Goal: Task Accomplishment & Management: Manage account settings

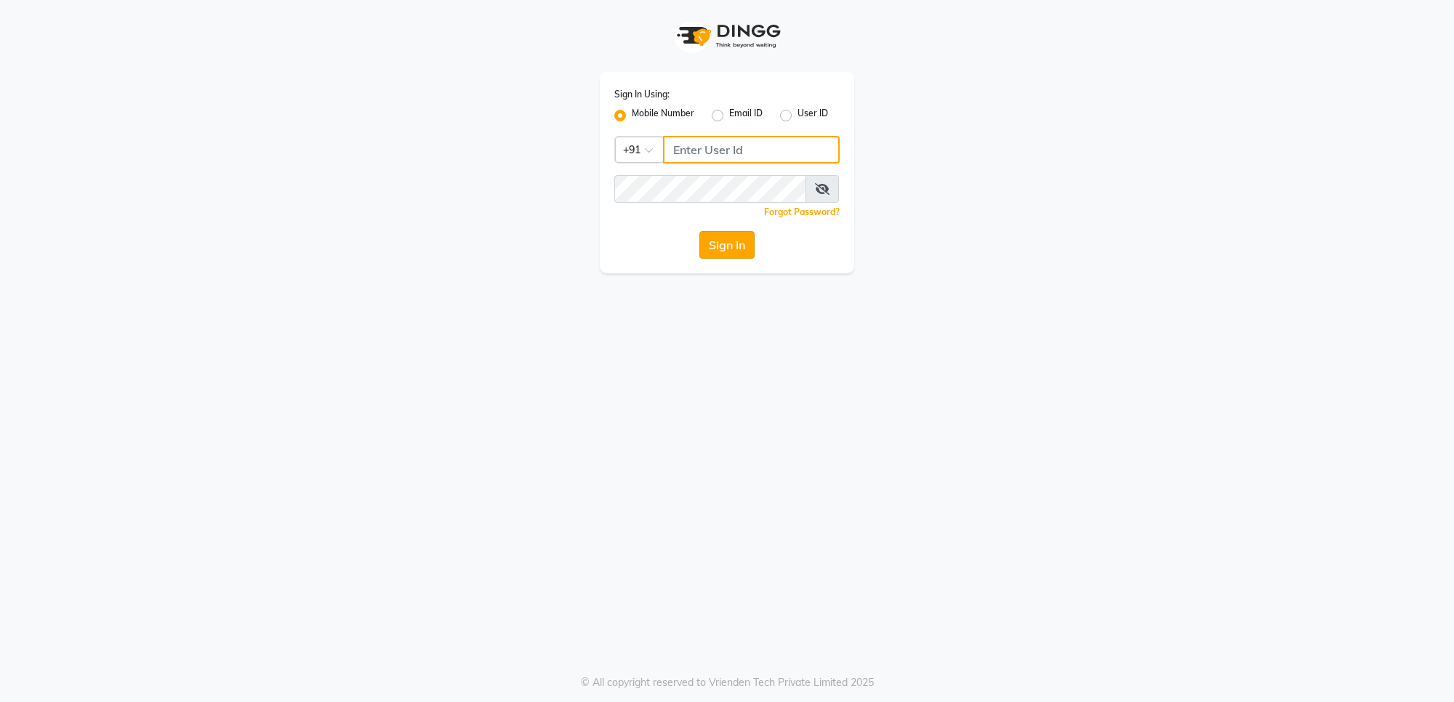
type input "7559110967"
click at [728, 244] on button "Sign In" at bounding box center [726, 245] width 55 height 28
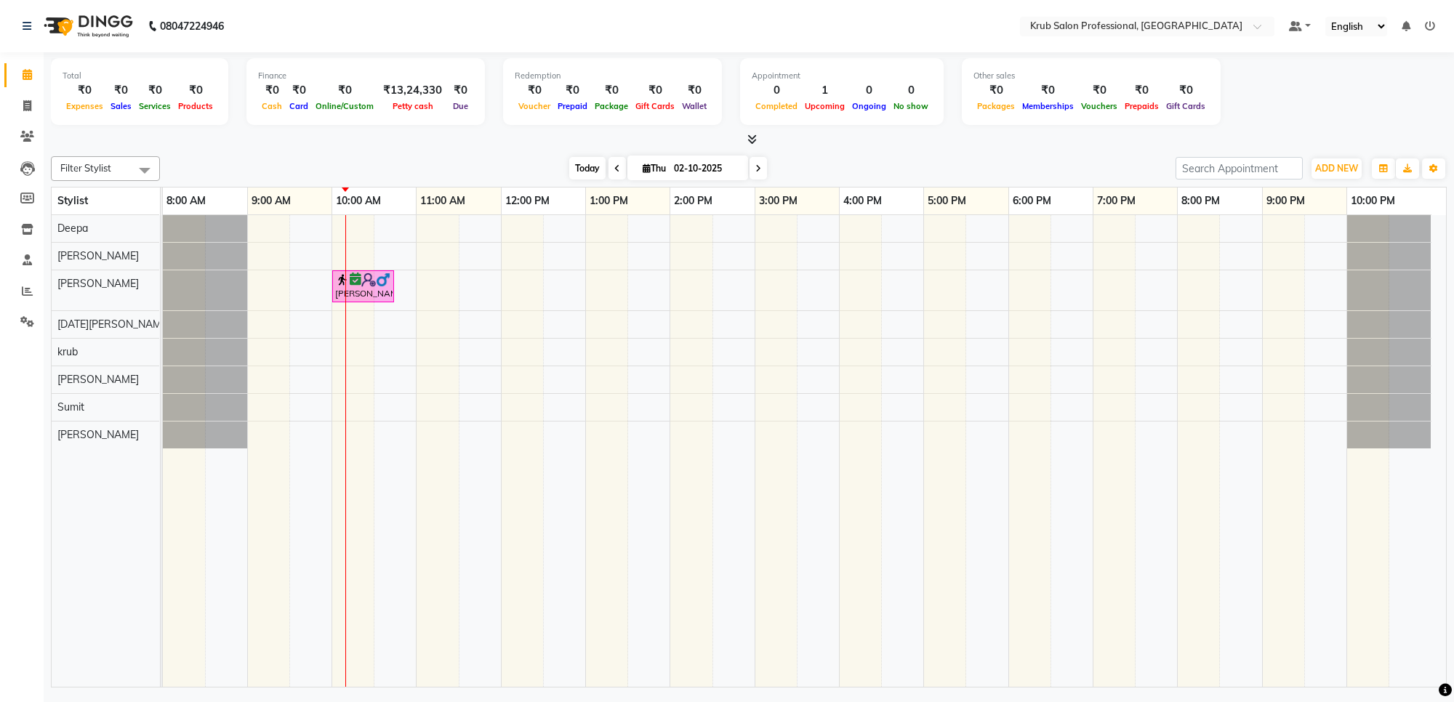
click at [576, 168] on span "Today" at bounding box center [587, 168] width 36 height 23
click at [677, 165] on input "02-10-2025" at bounding box center [705, 169] width 73 height 22
select select "10"
select select "2025"
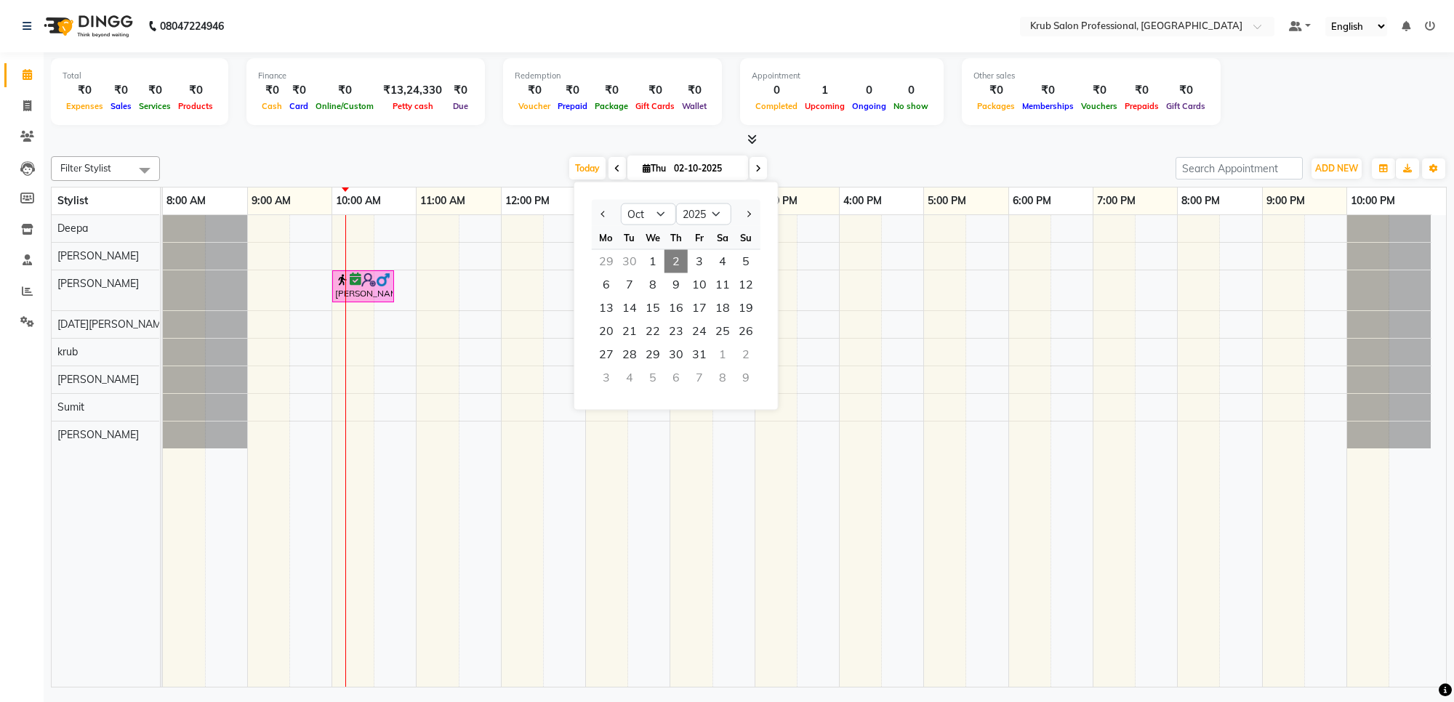
drag, startPoint x: 844, startPoint y: 143, endPoint x: 808, endPoint y: 153, distance: 37.0
click at [808, 153] on div "Filter Stylist Select All Deepa [PERSON_NAME] [DATE][PERSON_NAME] [PERSON_NAME]…" at bounding box center [748, 418] width 1395 height 537
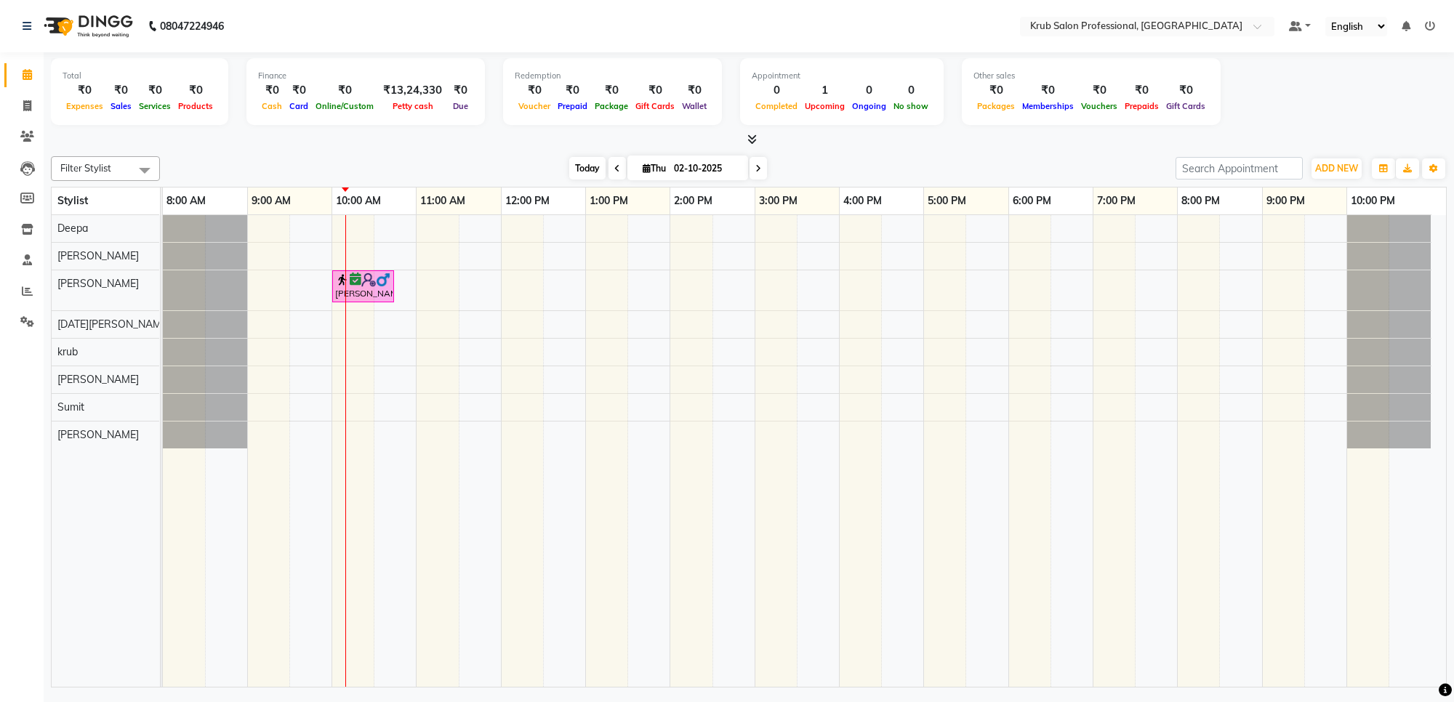
click at [585, 169] on span "Today" at bounding box center [587, 168] width 36 height 23
drag, startPoint x: 578, startPoint y: 167, endPoint x: 585, endPoint y: 164, distance: 7.5
click at [585, 164] on span "Today" at bounding box center [587, 168] width 36 height 23
click at [580, 172] on span "Today" at bounding box center [587, 168] width 36 height 23
drag, startPoint x: 815, startPoint y: 162, endPoint x: 803, endPoint y: 160, distance: 12.5
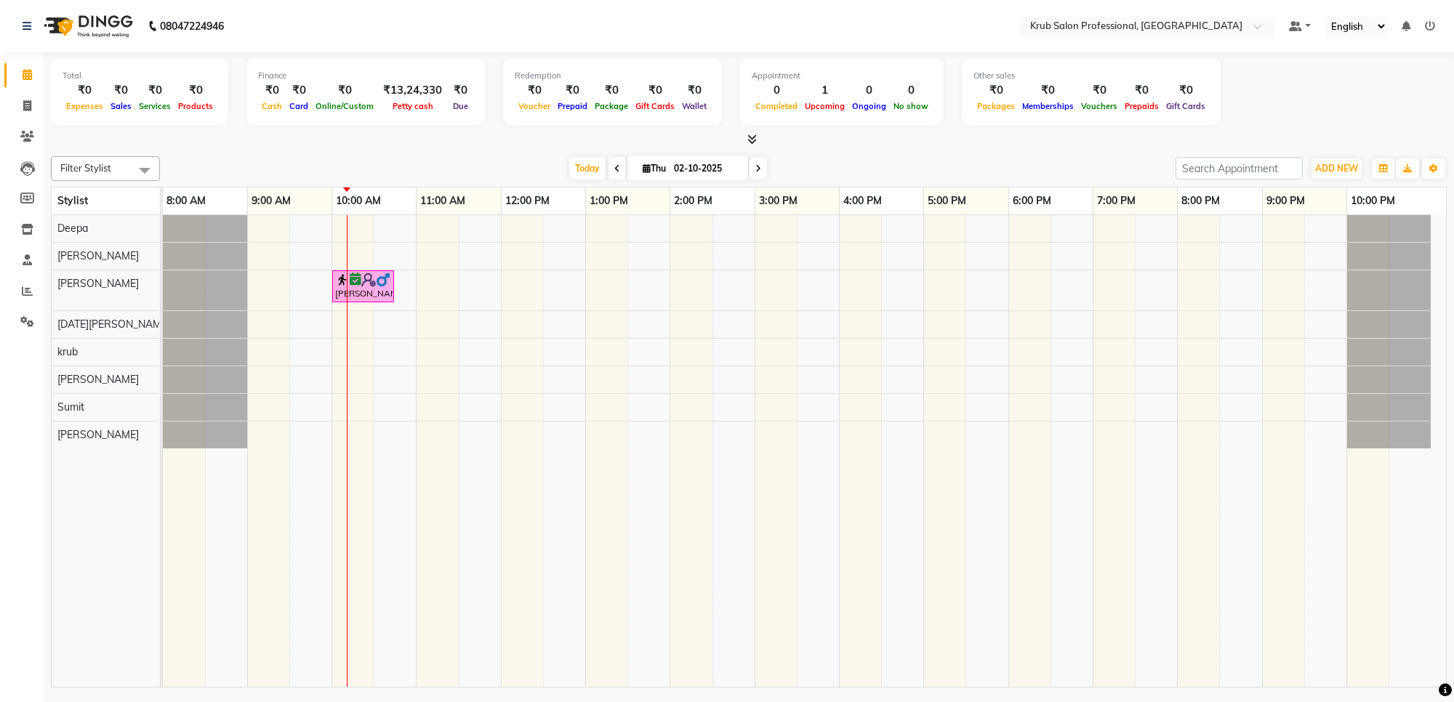
click at [803, 160] on div "Today Thu 02-10-2025" at bounding box center [667, 169] width 1001 height 22
click at [840, 295] on div "[PERSON_NAME], TK01, 10:00 AM-10:45 AM, Master Haircuts - [DEMOGRAPHIC_DATA] Ma…" at bounding box center [804, 451] width 1283 height 472
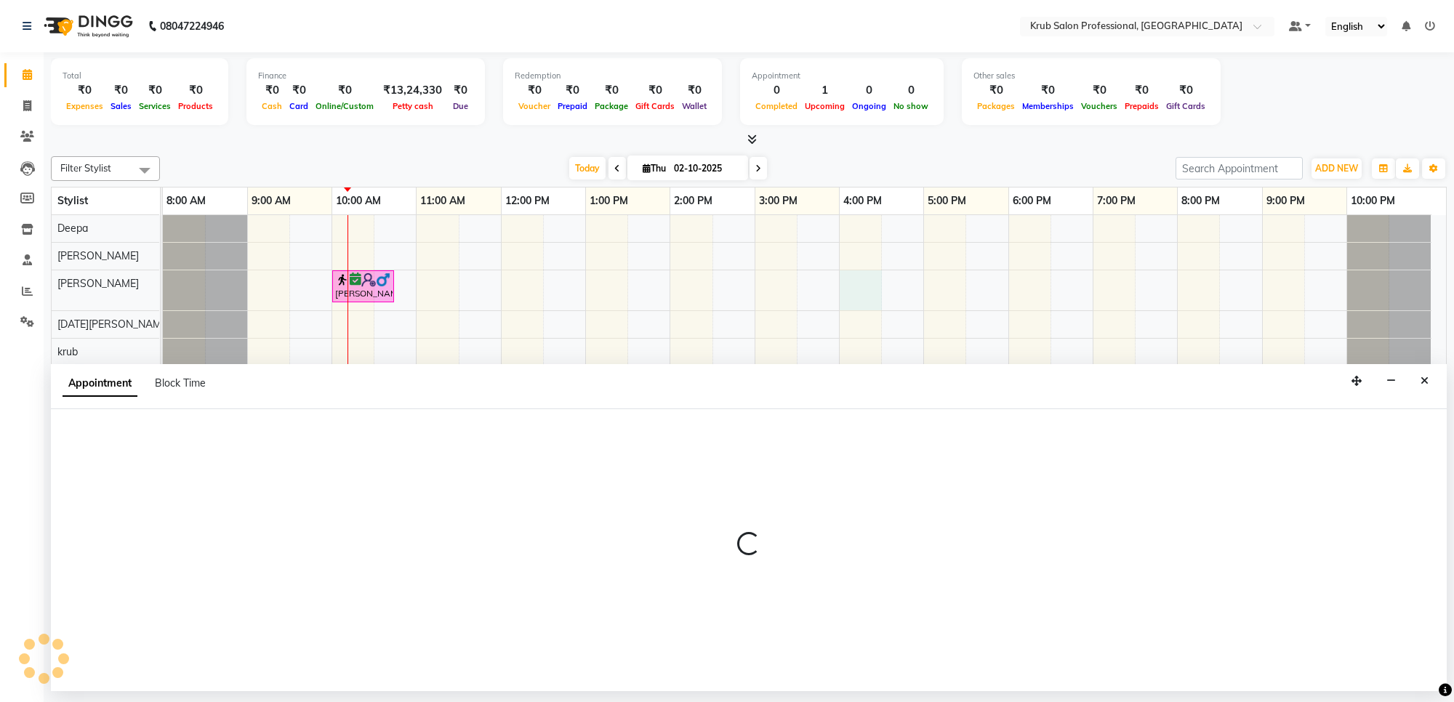
select select "66028"
select select "960"
select select "tentative"
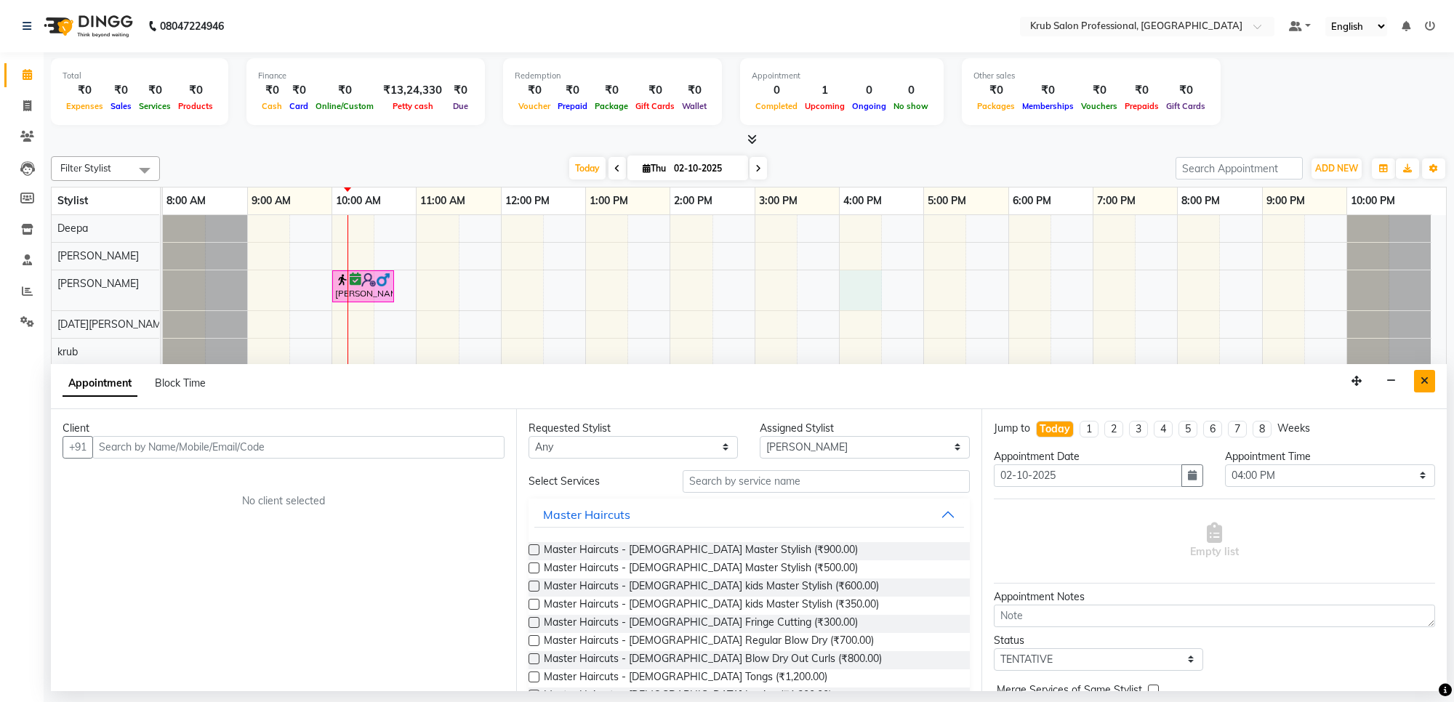
click at [1421, 380] on icon "Close" at bounding box center [1424, 381] width 8 height 10
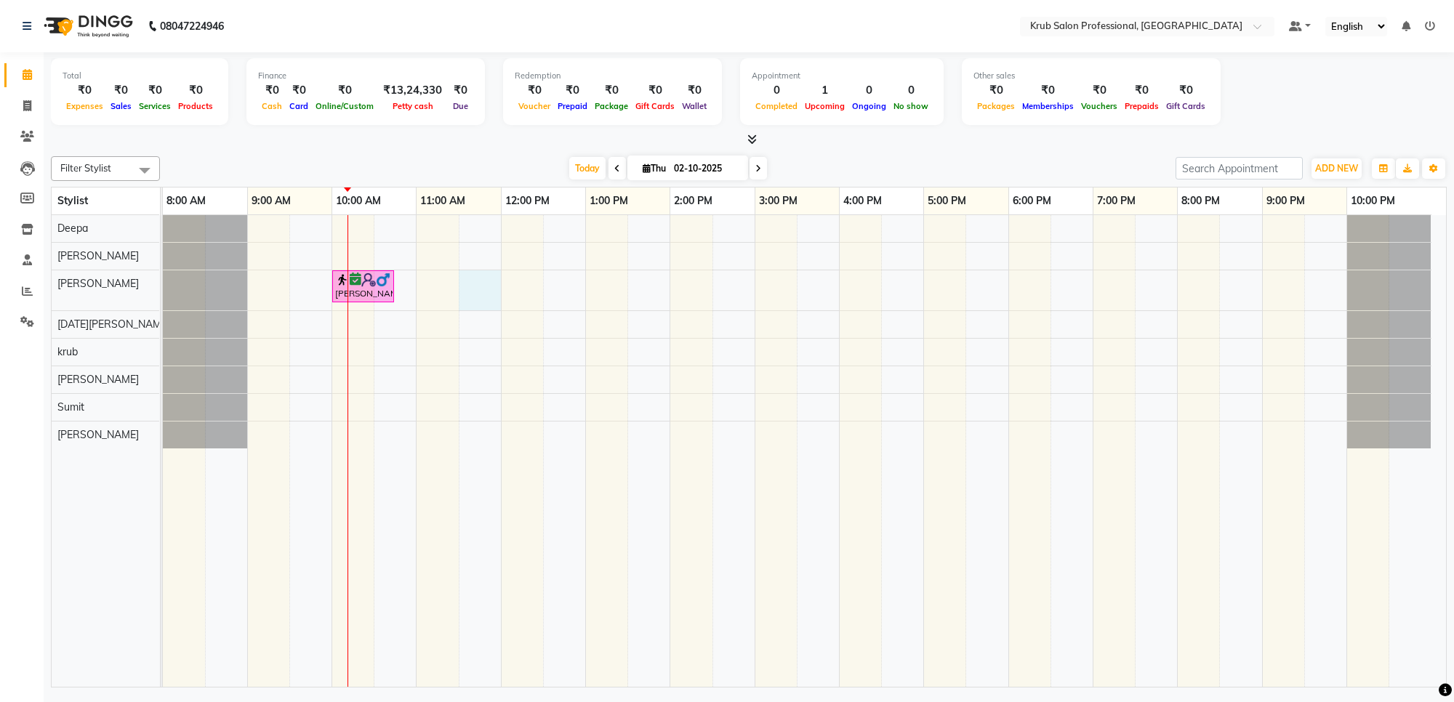
click at [499, 293] on div "[PERSON_NAME], TK01, 10:00 AM-10:45 AM, Master Haircuts - [DEMOGRAPHIC_DATA] Ma…" at bounding box center [804, 451] width 1283 height 472
select select "66028"
select select "690"
select select "tentative"
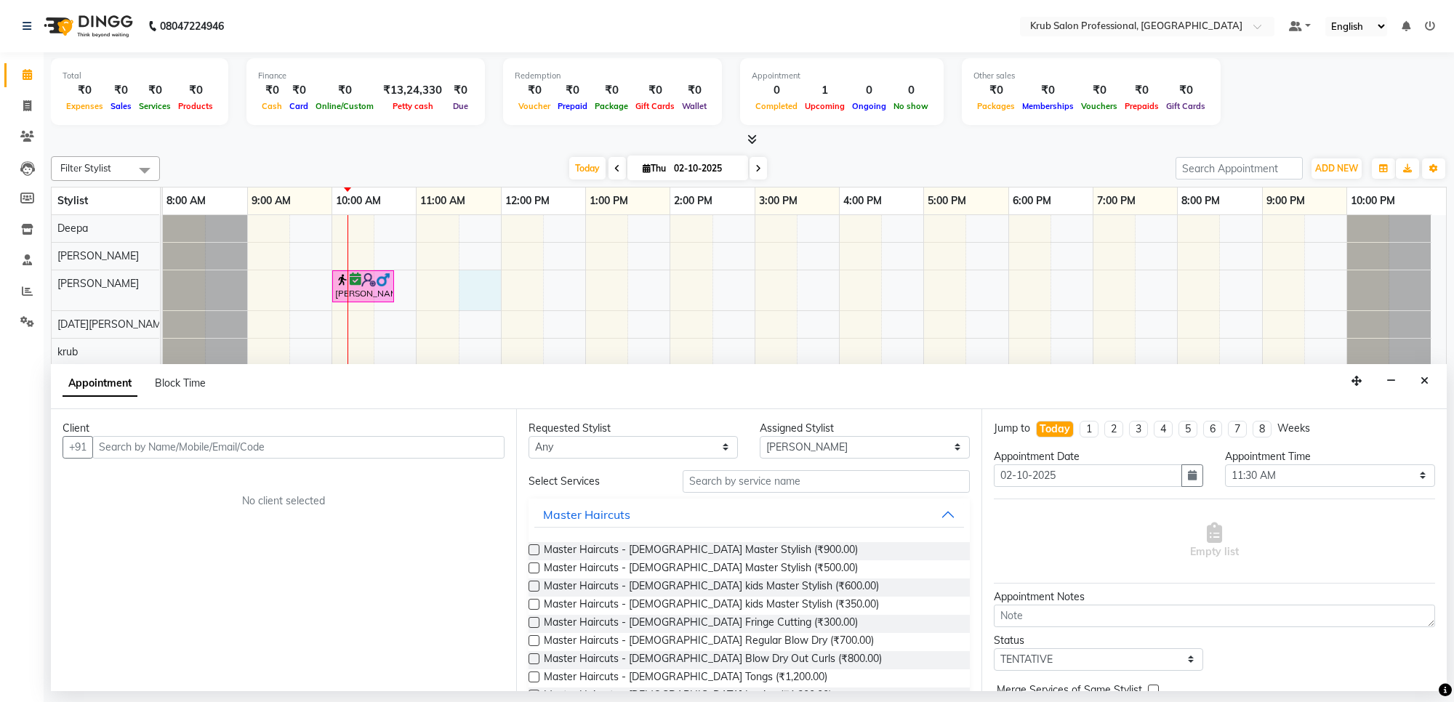
click at [251, 444] on input "text" at bounding box center [298, 447] width 412 height 23
click at [1428, 378] on button "Close" at bounding box center [1424, 381] width 21 height 23
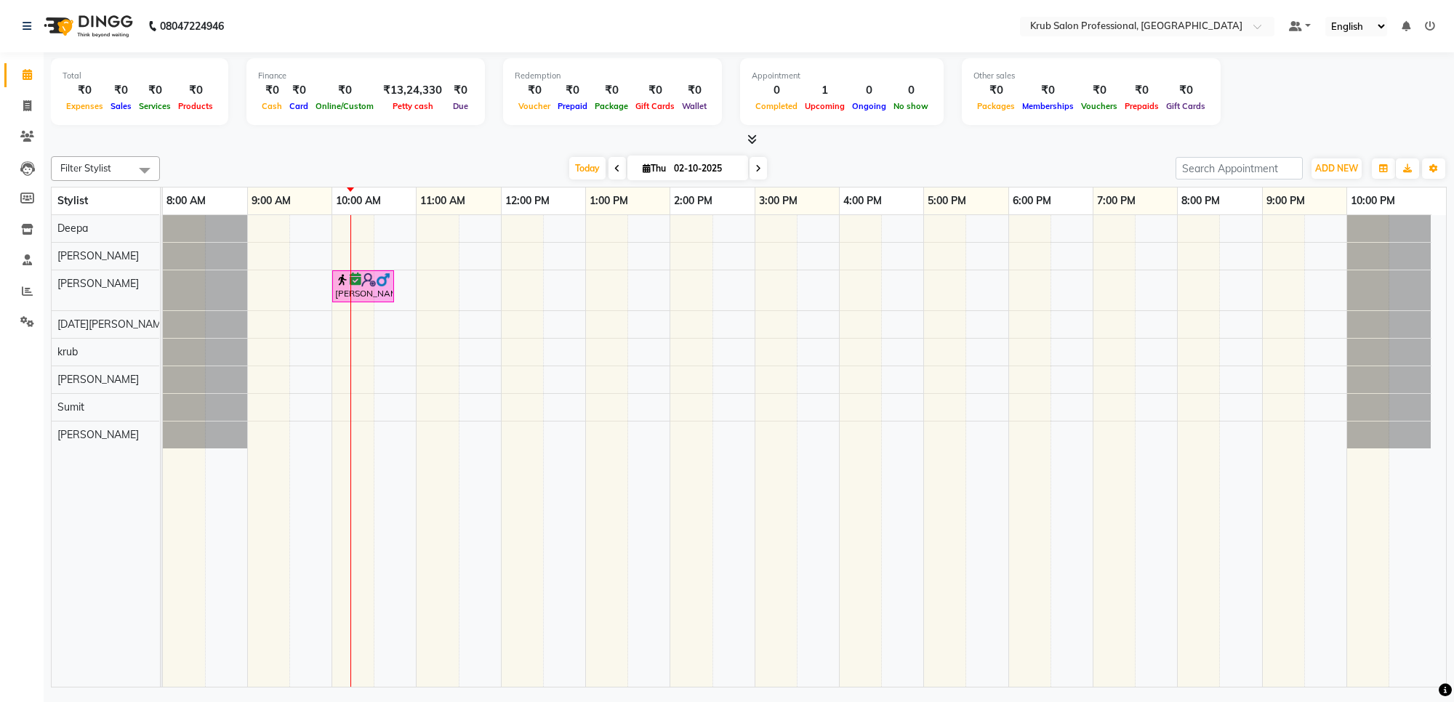
click at [499, 292] on div "[PERSON_NAME], TK01, 10:00 AM-10:45 AM, Master Haircuts - [DEMOGRAPHIC_DATA] Ma…" at bounding box center [804, 451] width 1283 height 472
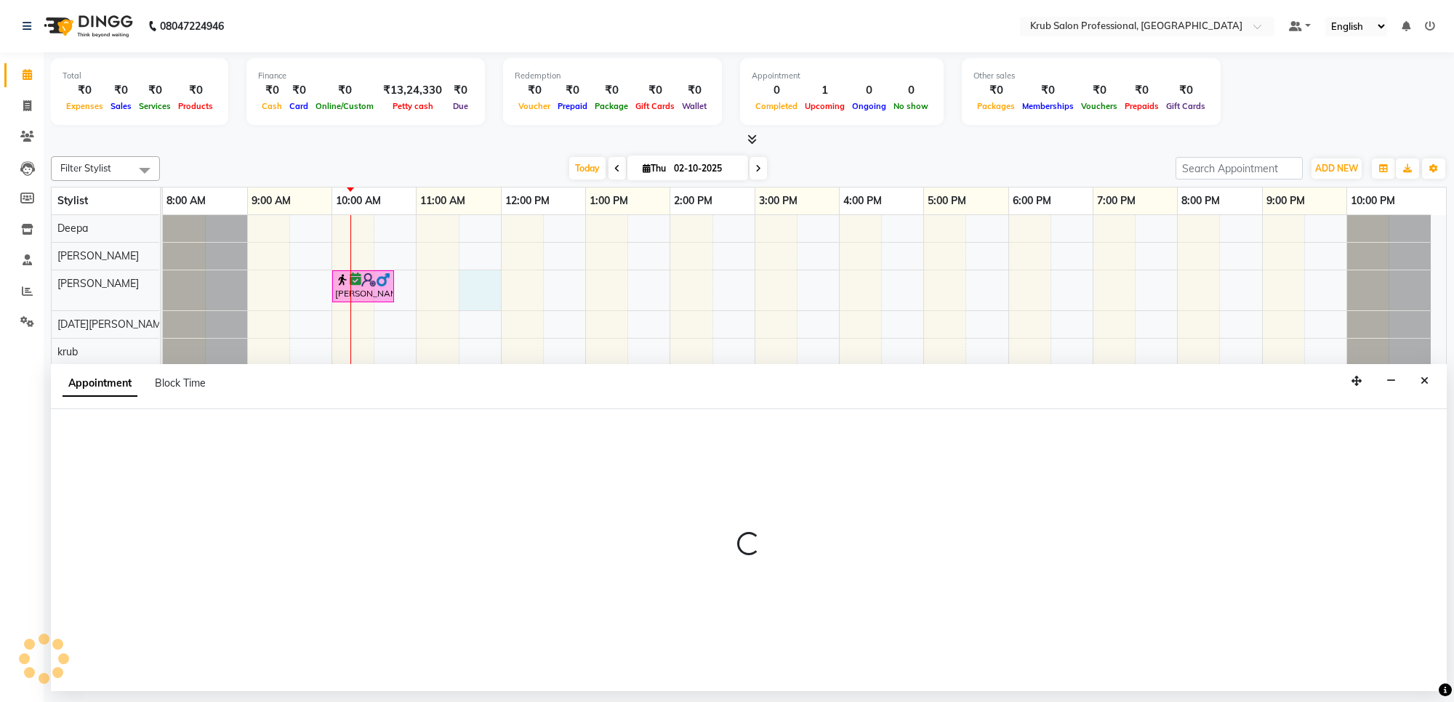
select select "66028"
select select "690"
select select "tentative"
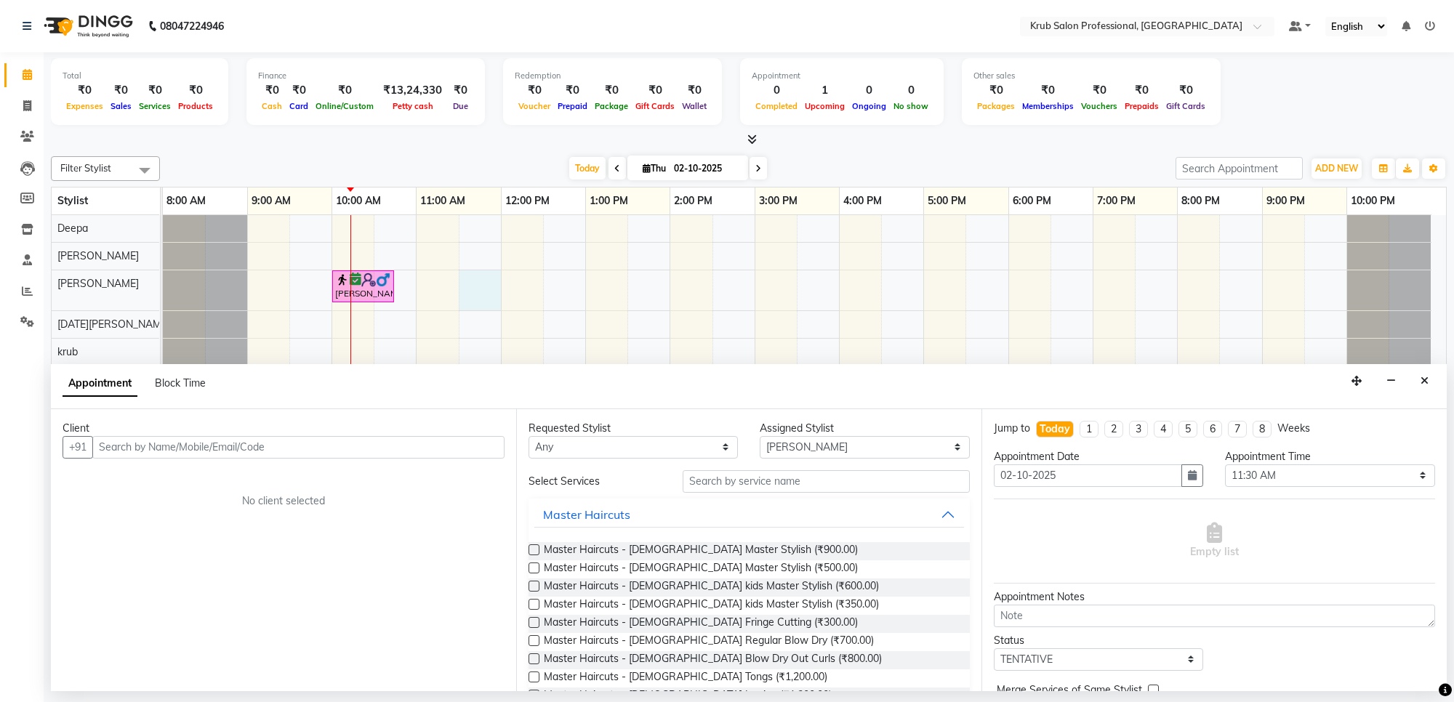
click at [251, 456] on input "text" at bounding box center [298, 447] width 412 height 23
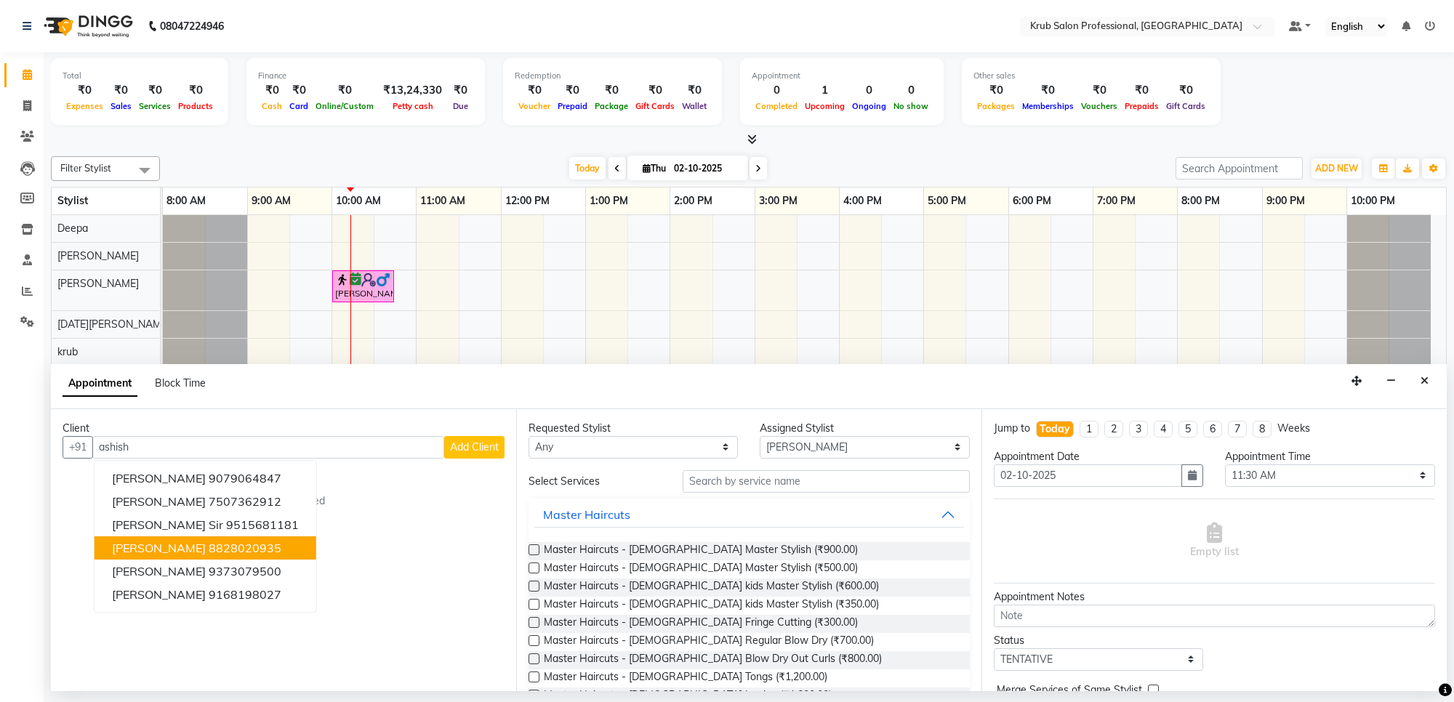
click at [227, 550] on ngb-highlight "8828020935" at bounding box center [245, 548] width 73 height 15
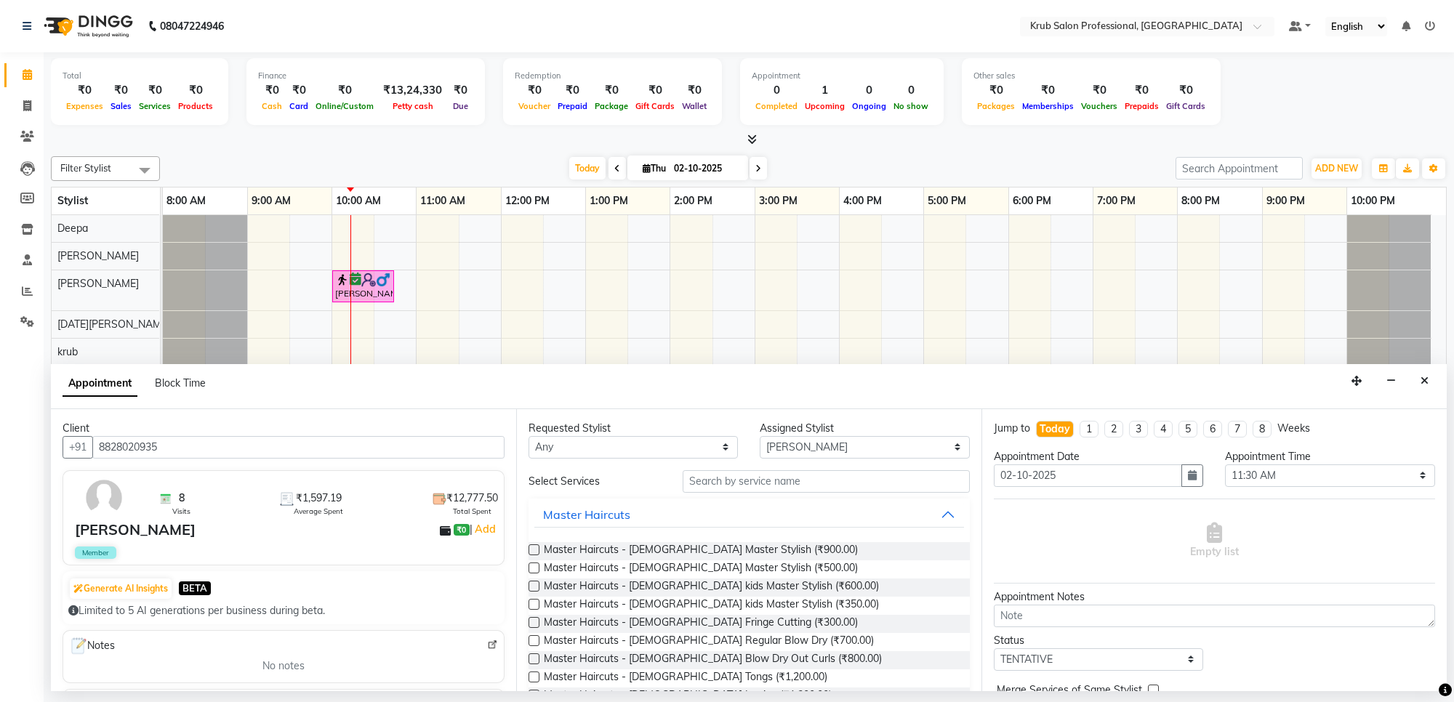
type input "8828020935"
click at [532, 563] on label at bounding box center [533, 568] width 11 height 11
click at [532, 565] on input "checkbox" at bounding box center [532, 569] width 9 height 9
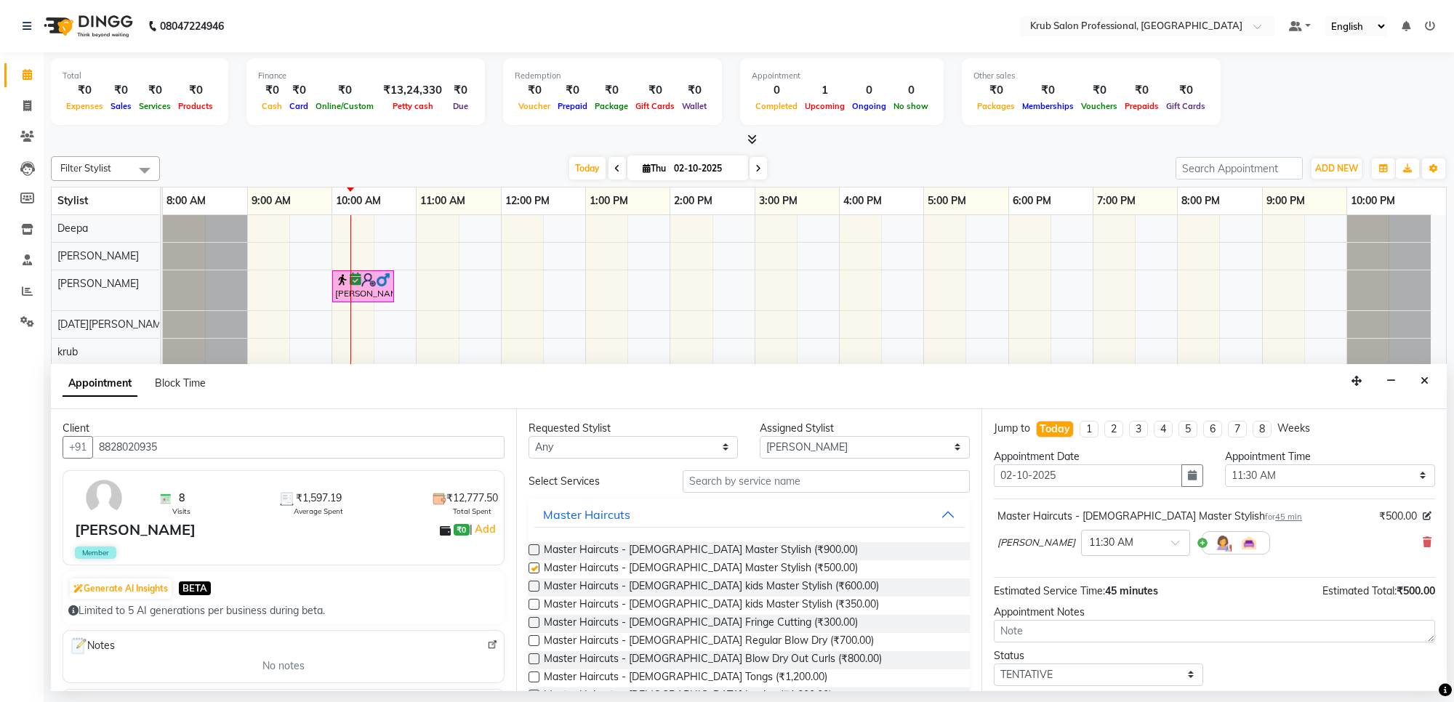
checkbox input "false"
click at [771, 478] on input "text" at bounding box center [825, 481] width 287 height 23
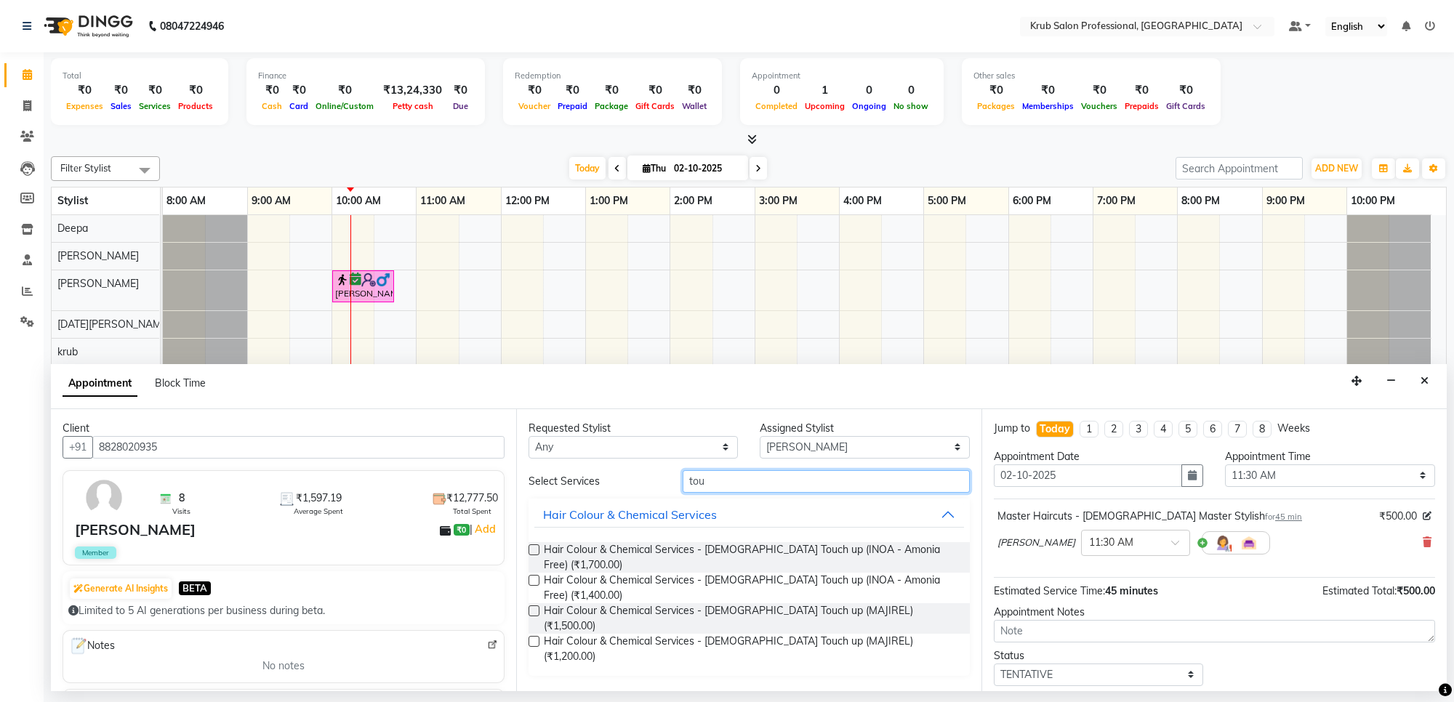
type input "tou"
click at [531, 546] on label at bounding box center [533, 549] width 11 height 11
click at [531, 547] on input "checkbox" at bounding box center [532, 551] width 9 height 9
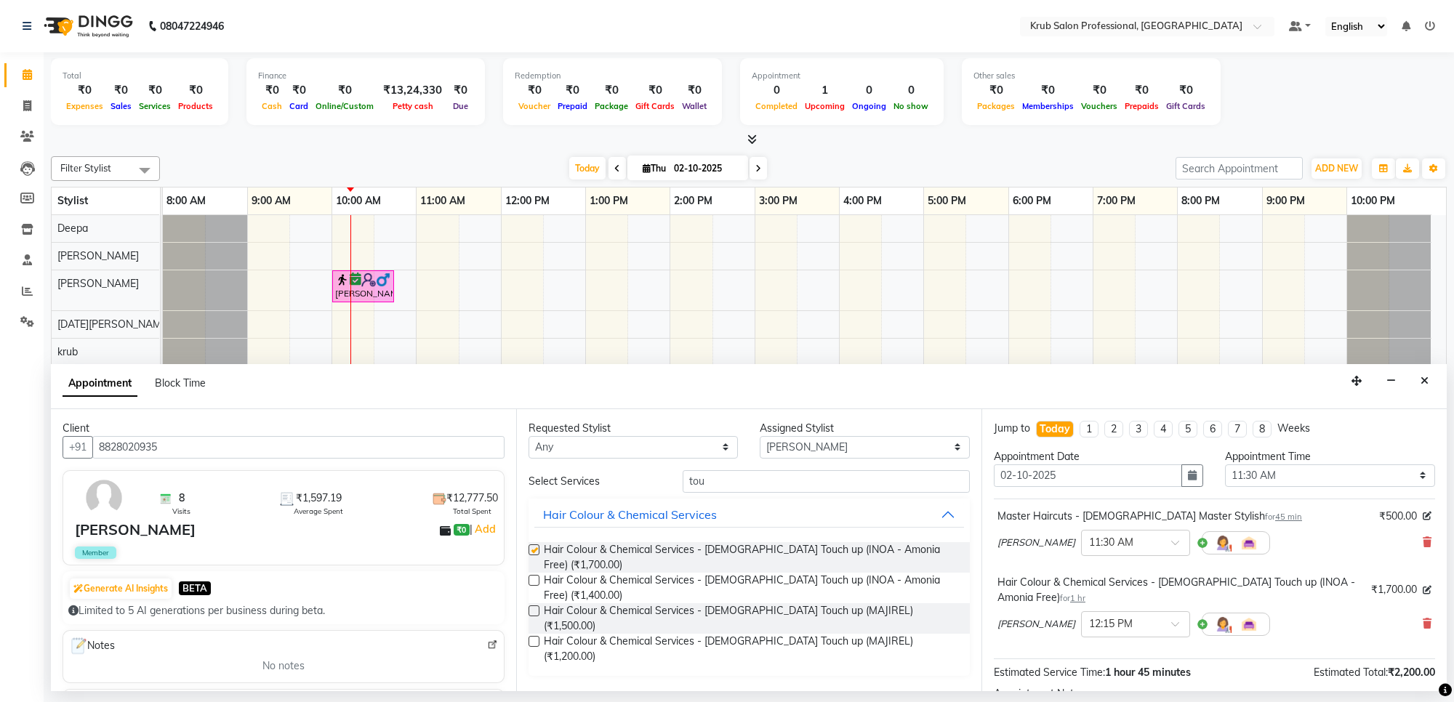
checkbox input "false"
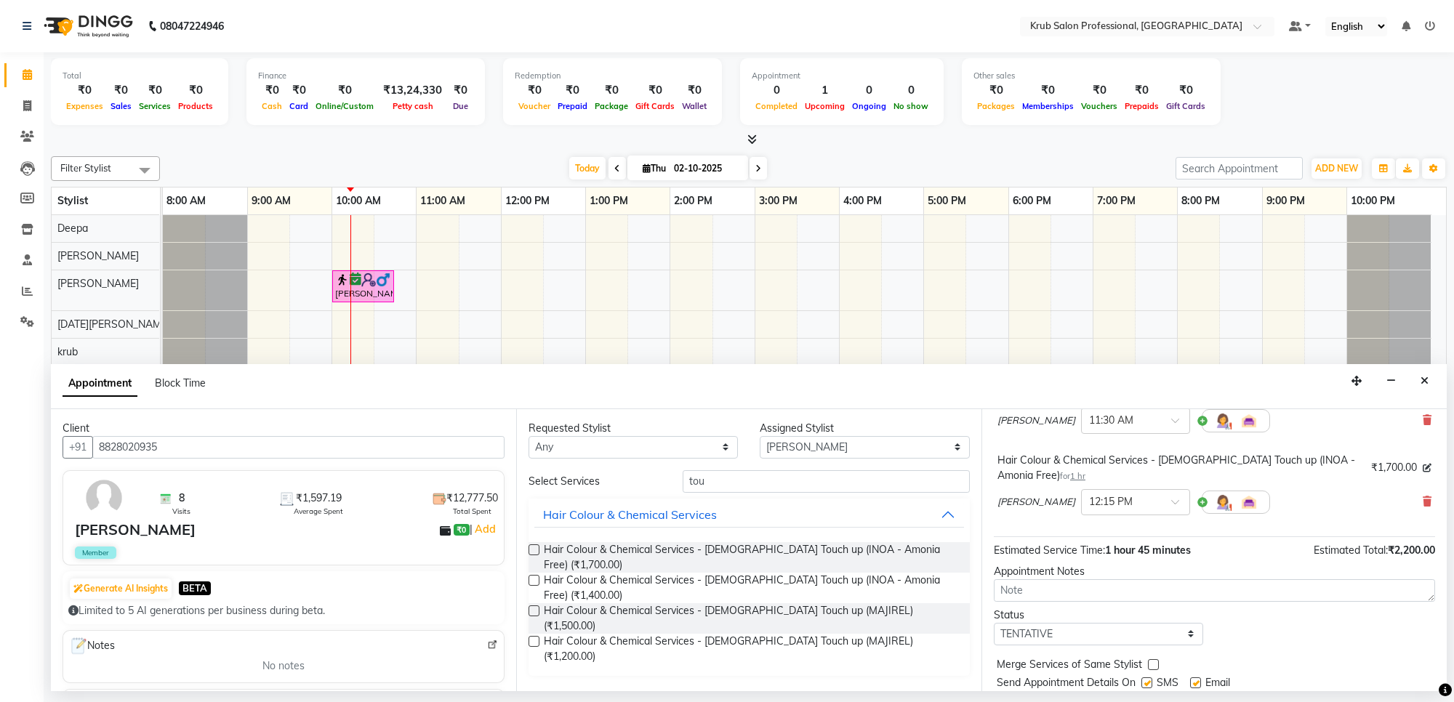
scroll to position [169, 0]
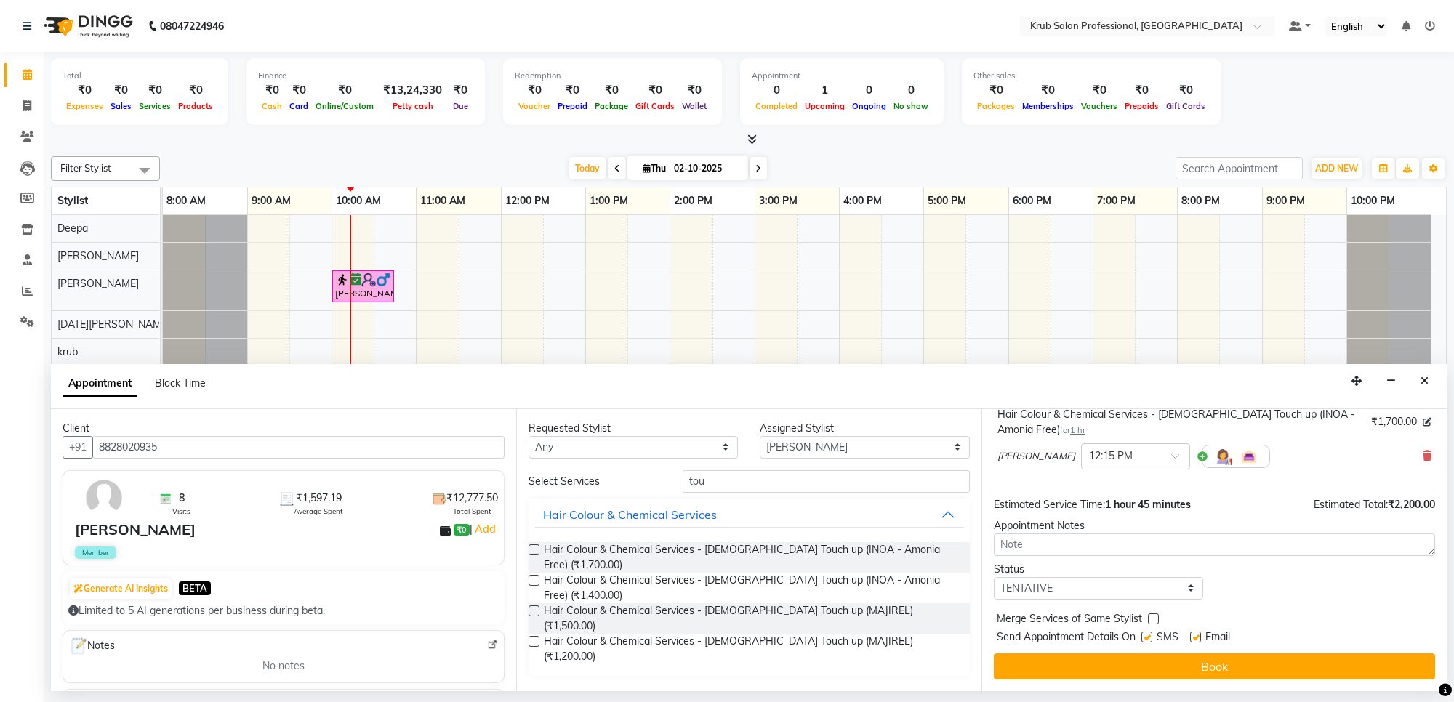
click at [1199, 638] on label at bounding box center [1195, 637] width 11 height 11
click at [1199, 638] on input "checkbox" at bounding box center [1194, 638] width 9 height 9
checkbox input "false"
click at [1077, 589] on select "Select TENTATIVE CONFIRM CHECK-IN UPCOMING" at bounding box center [1097, 588] width 209 height 23
select select "confirm booking"
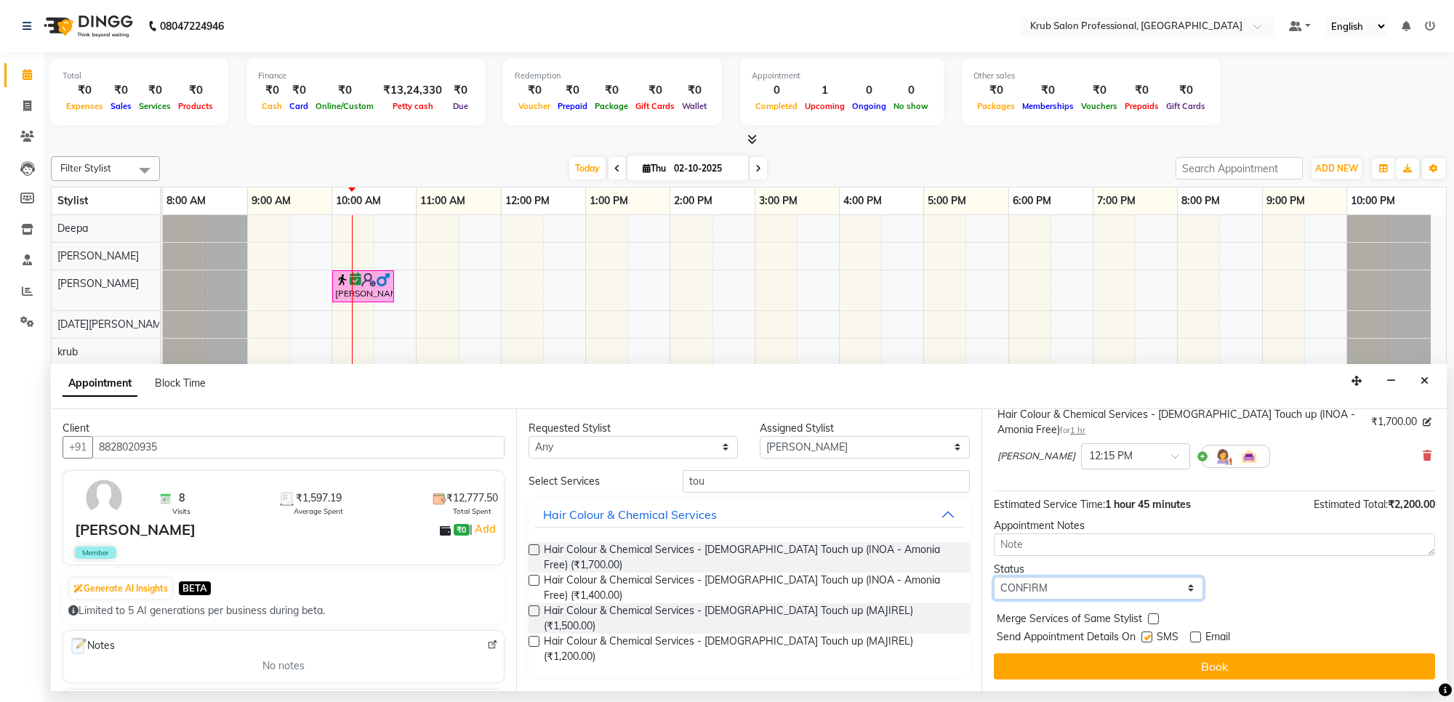
click at [993, 577] on select "Select TENTATIVE CONFIRM CHECK-IN UPCOMING" at bounding box center [1097, 588] width 209 height 23
drag, startPoint x: 1143, startPoint y: 634, endPoint x: 1147, endPoint y: 645, distance: 12.2
click at [1145, 637] on label at bounding box center [1146, 637] width 11 height 11
click at [1145, 637] on input "checkbox" at bounding box center [1145, 638] width 9 height 9
checkbox input "false"
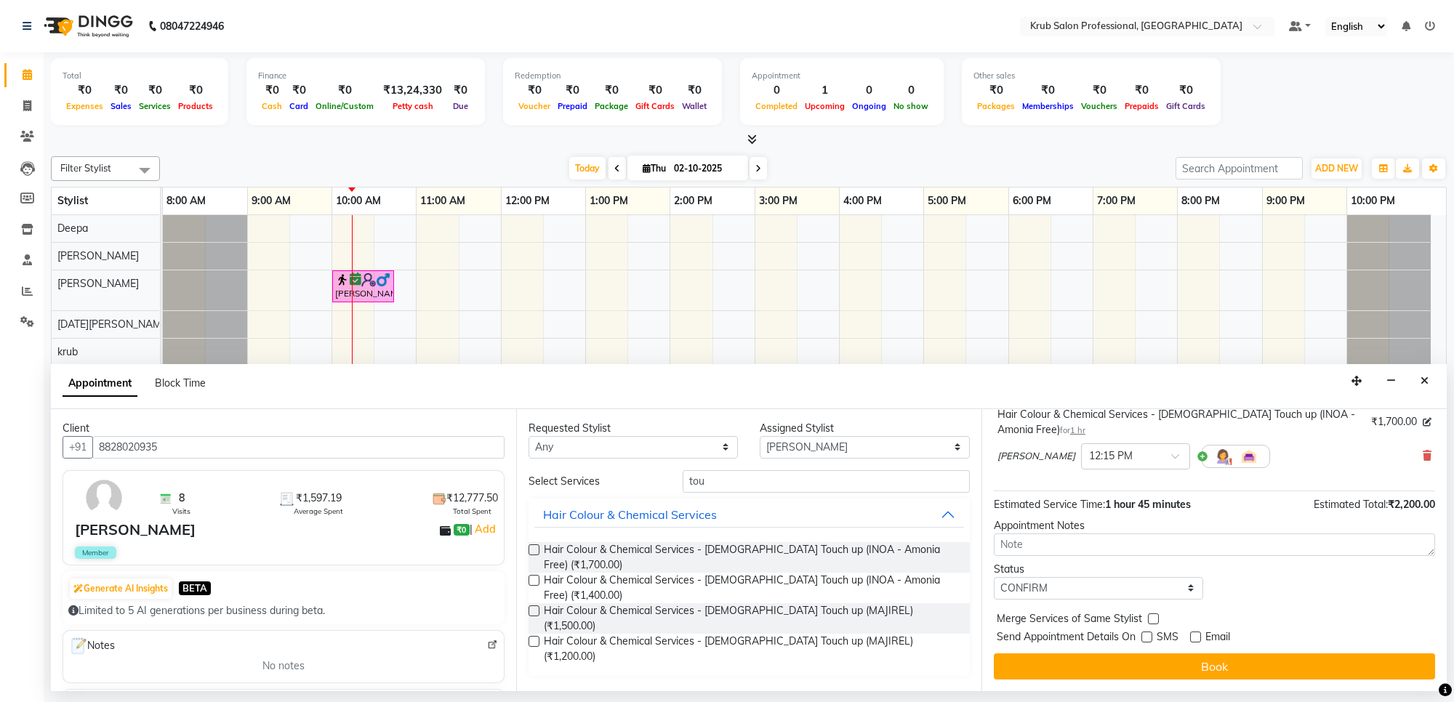
click at [1182, 658] on button "Book" at bounding box center [1213, 666] width 441 height 26
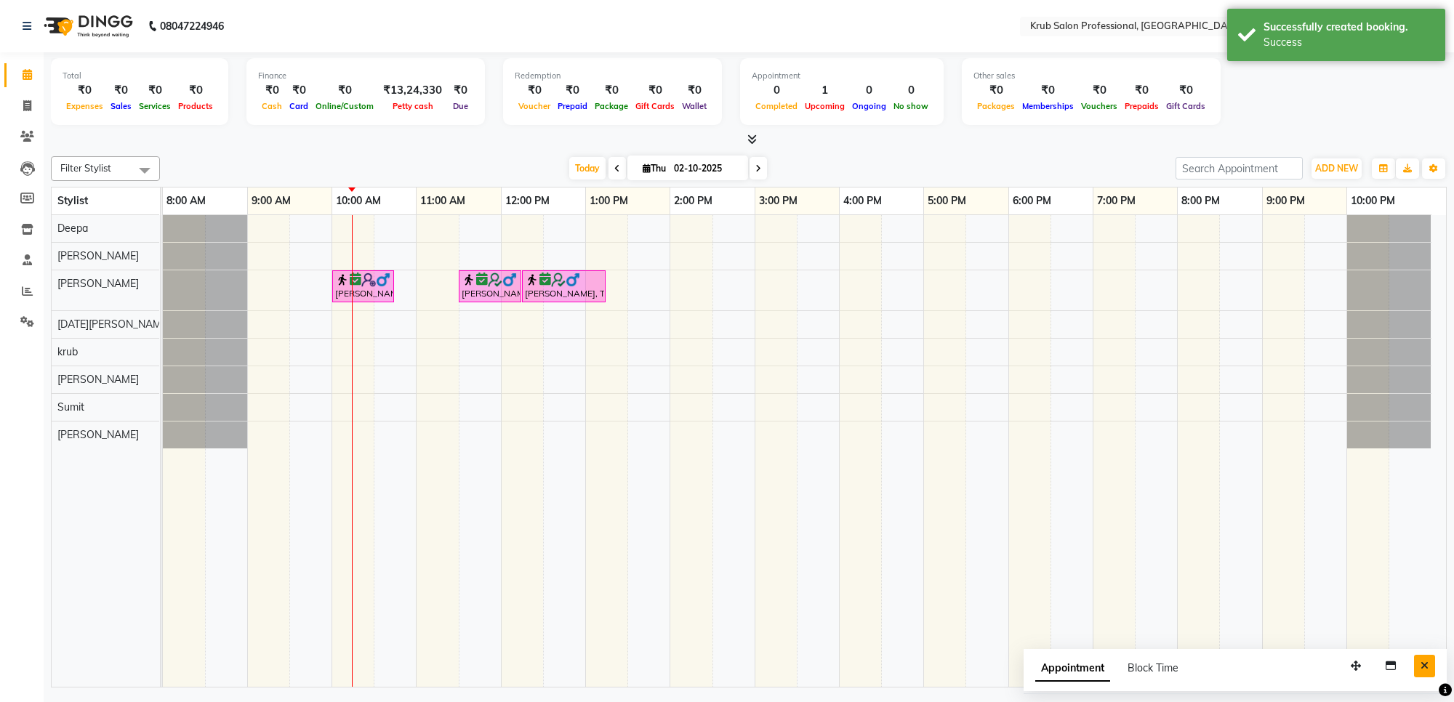
drag, startPoint x: 1423, startPoint y: 666, endPoint x: 1424, endPoint y: 647, distance: 19.7
click at [1423, 666] on icon "Close" at bounding box center [1424, 666] width 8 height 10
click at [584, 166] on span "Today" at bounding box center [587, 168] width 36 height 23
click at [626, 287] on div "[PERSON_NAME], TK01, 10:00 AM-10:45 AM, Master Haircuts - [DEMOGRAPHIC_DATA] Ma…" at bounding box center [804, 451] width 1283 height 472
select select "66028"
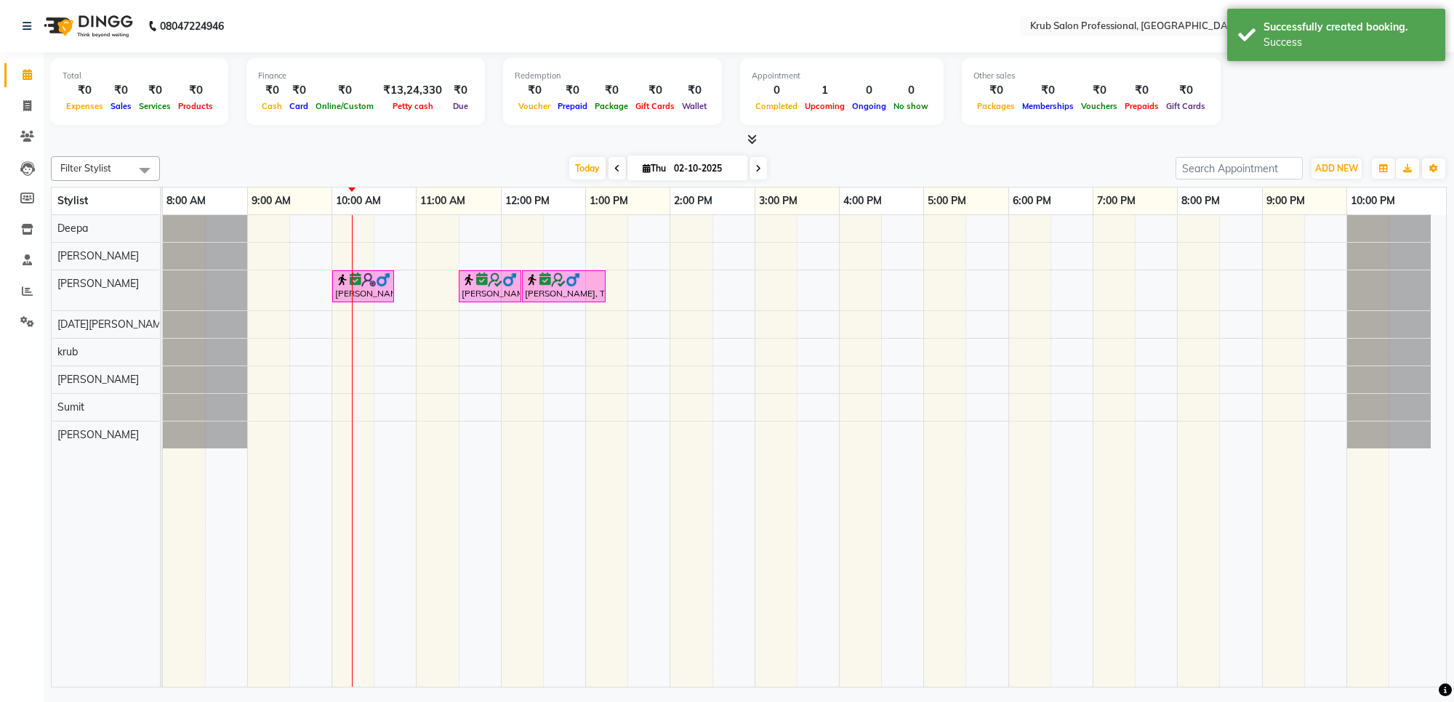
select select "tentative"
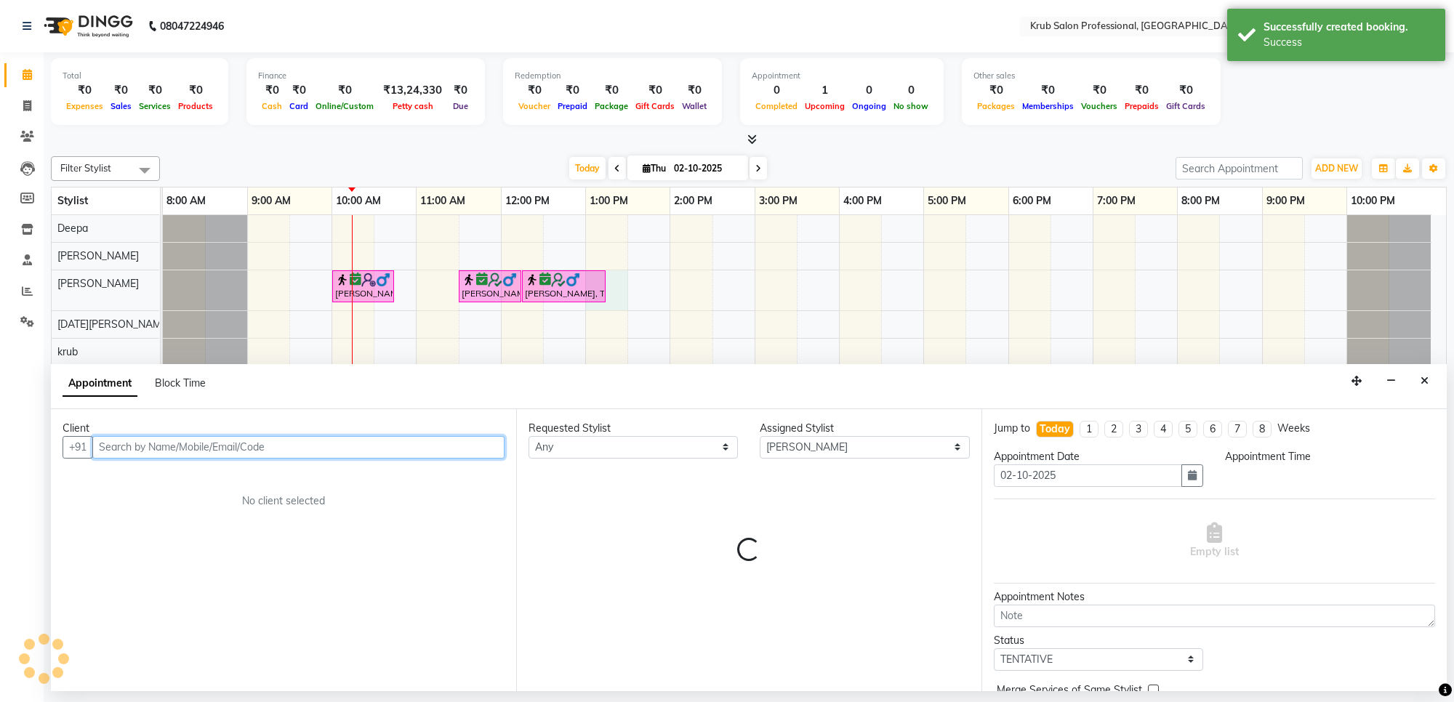
select select "780"
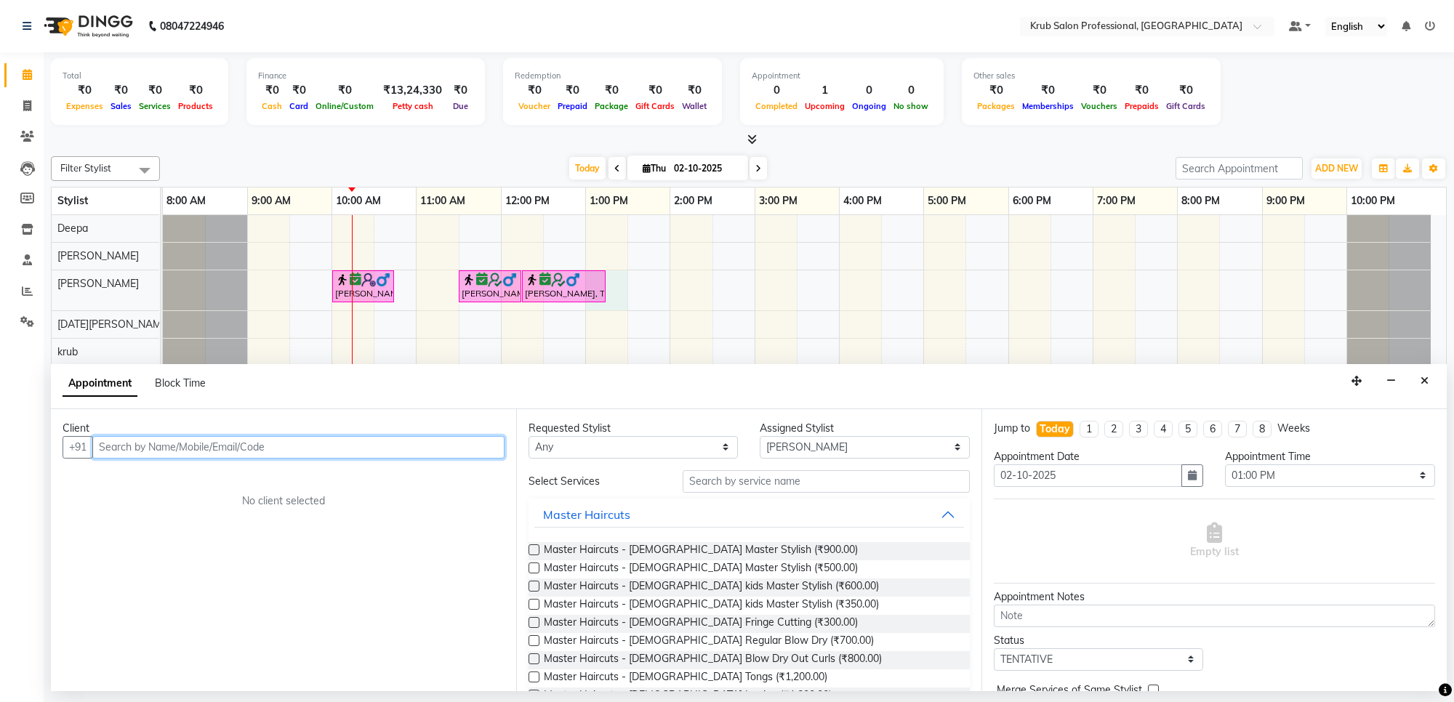
click at [310, 451] on input "text" at bounding box center [298, 447] width 412 height 23
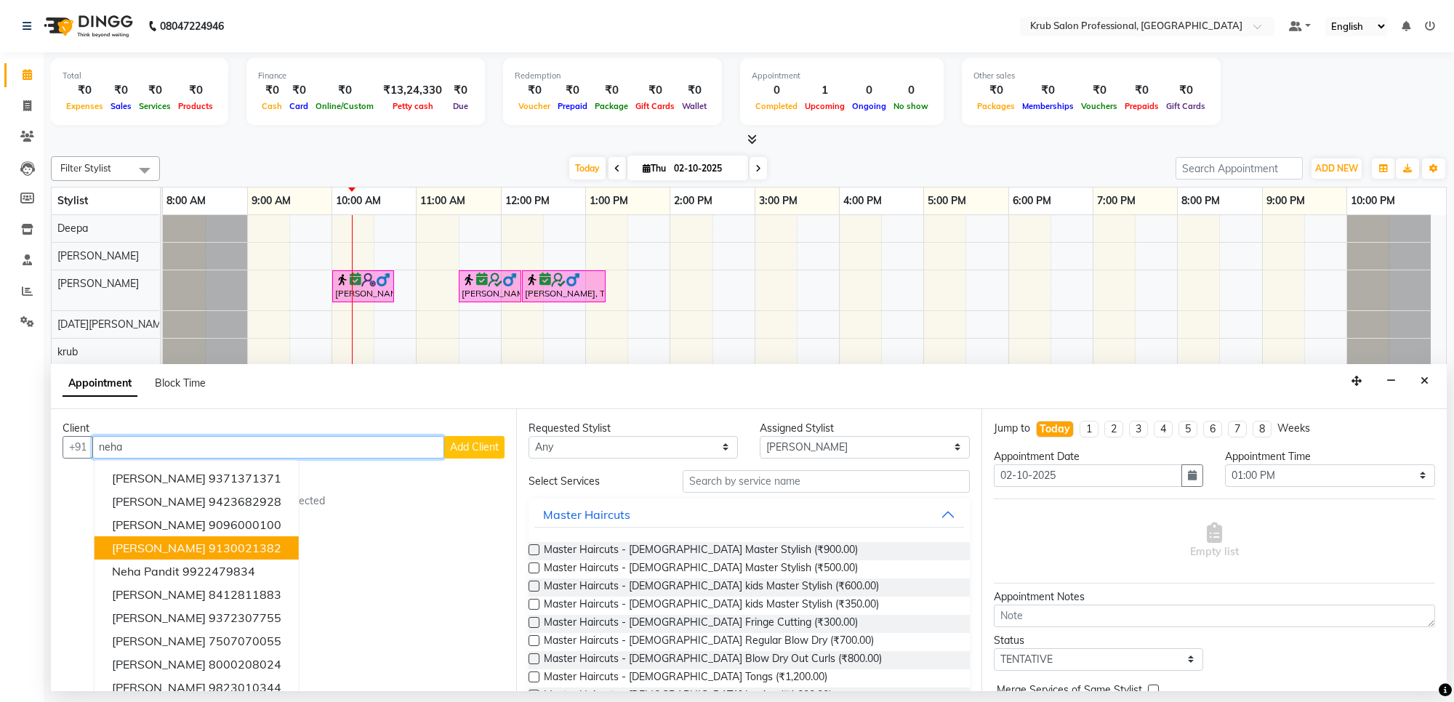
click at [209, 547] on ngb-highlight "9130021382" at bounding box center [245, 548] width 73 height 15
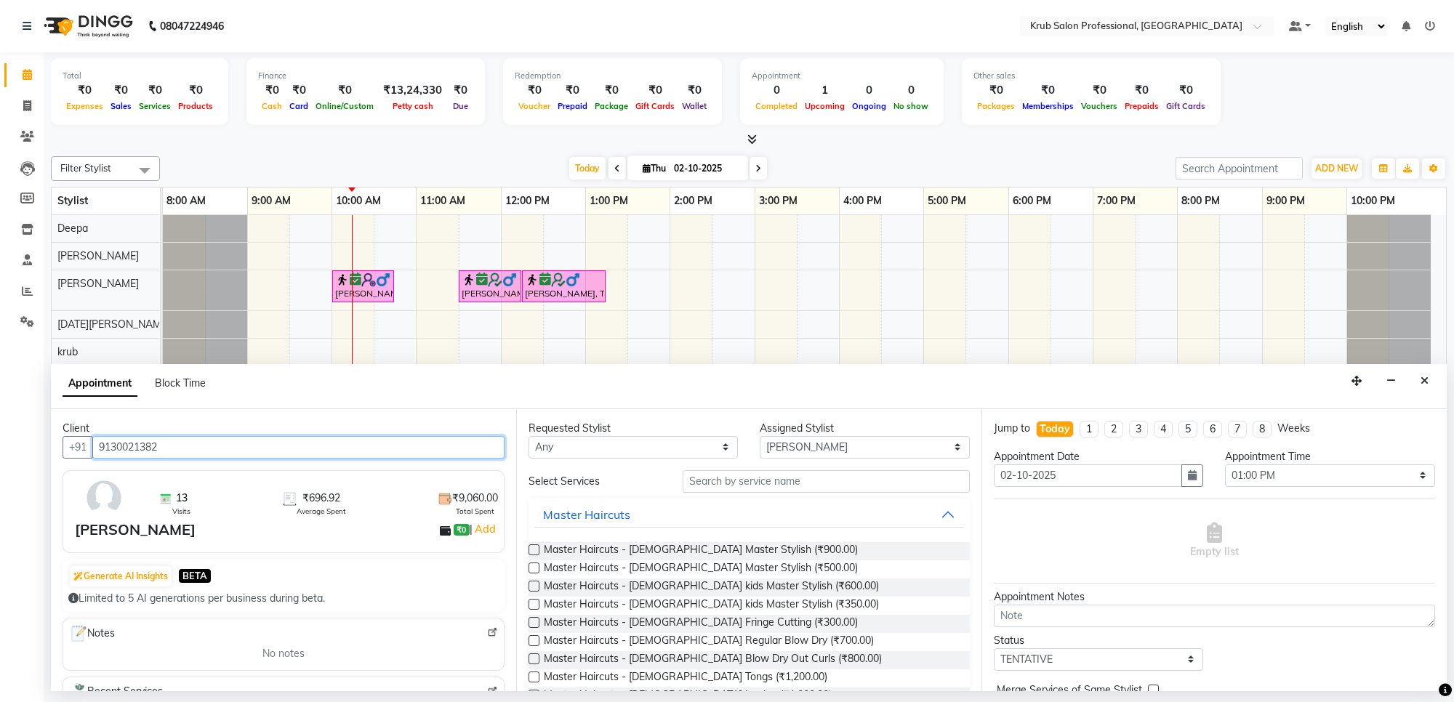
type input "9130021382"
click at [532, 571] on label at bounding box center [533, 568] width 11 height 11
click at [532, 571] on input "checkbox" at bounding box center [532, 569] width 9 height 9
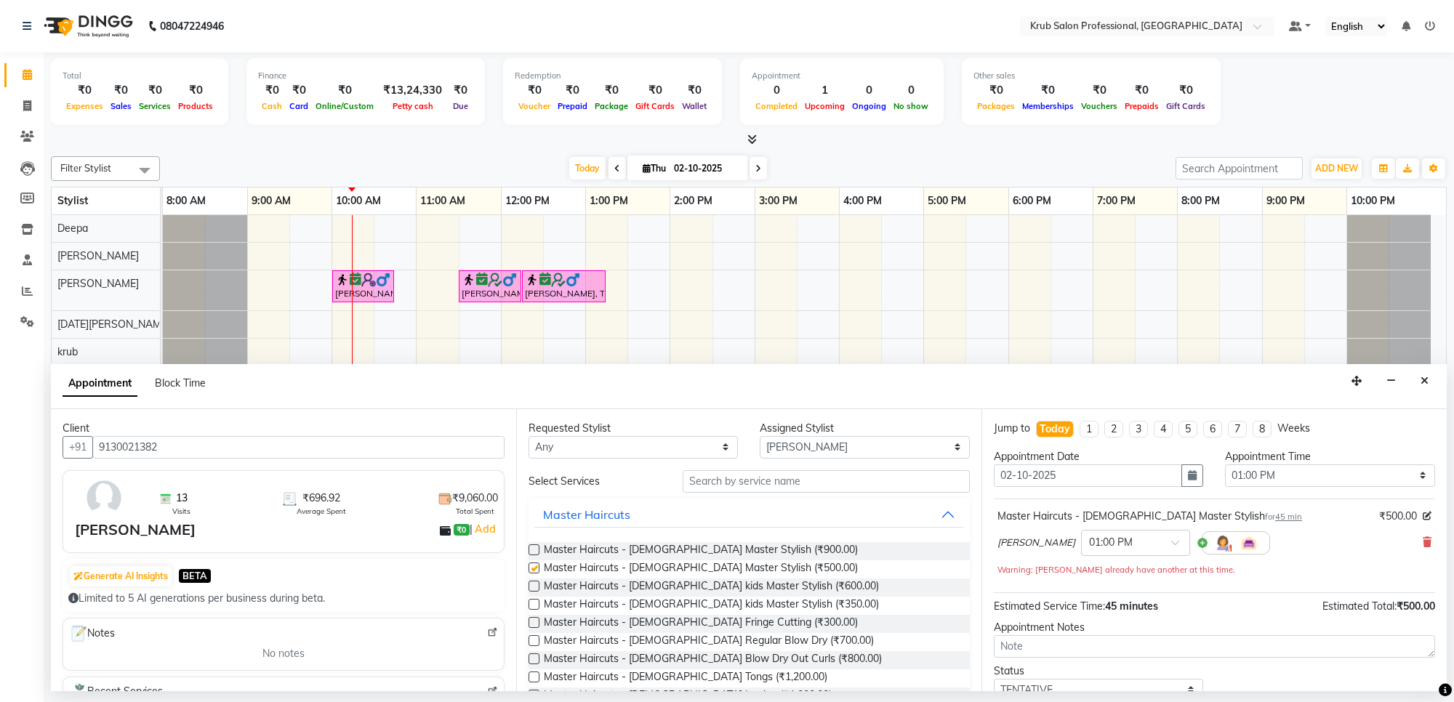
checkbox input "false"
click at [768, 475] on input "text" at bounding box center [825, 481] width 287 height 23
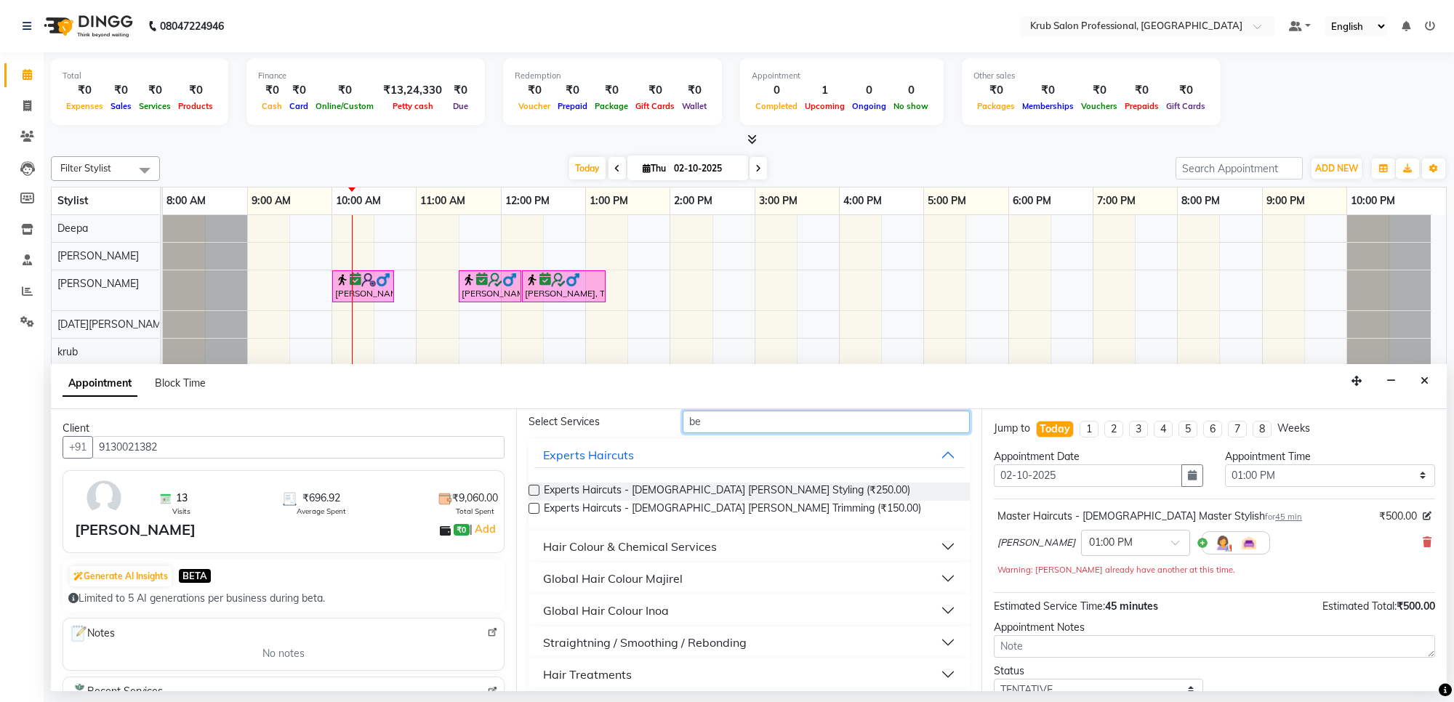
scroll to position [91, 0]
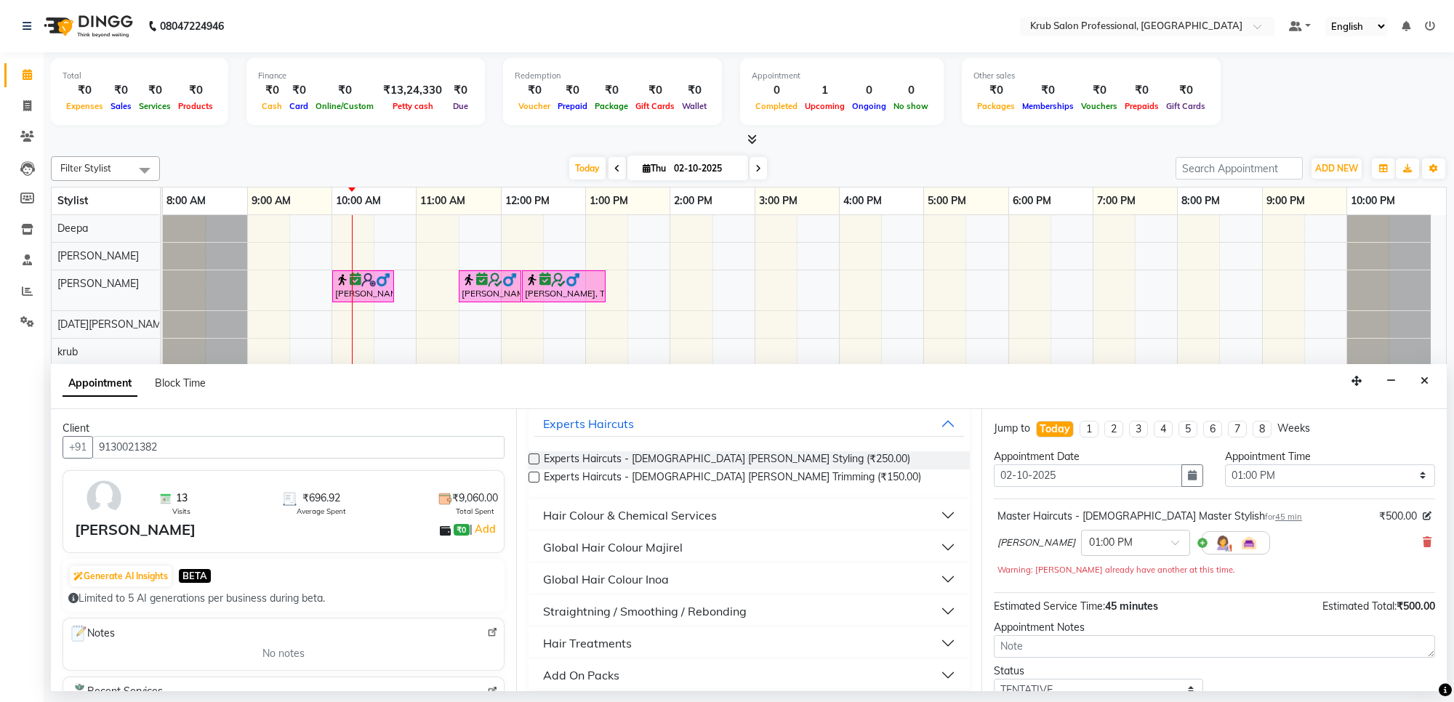
type input "be"
click at [533, 459] on label at bounding box center [533, 458] width 11 height 11
click at [533, 459] on input "checkbox" at bounding box center [532, 460] width 9 height 9
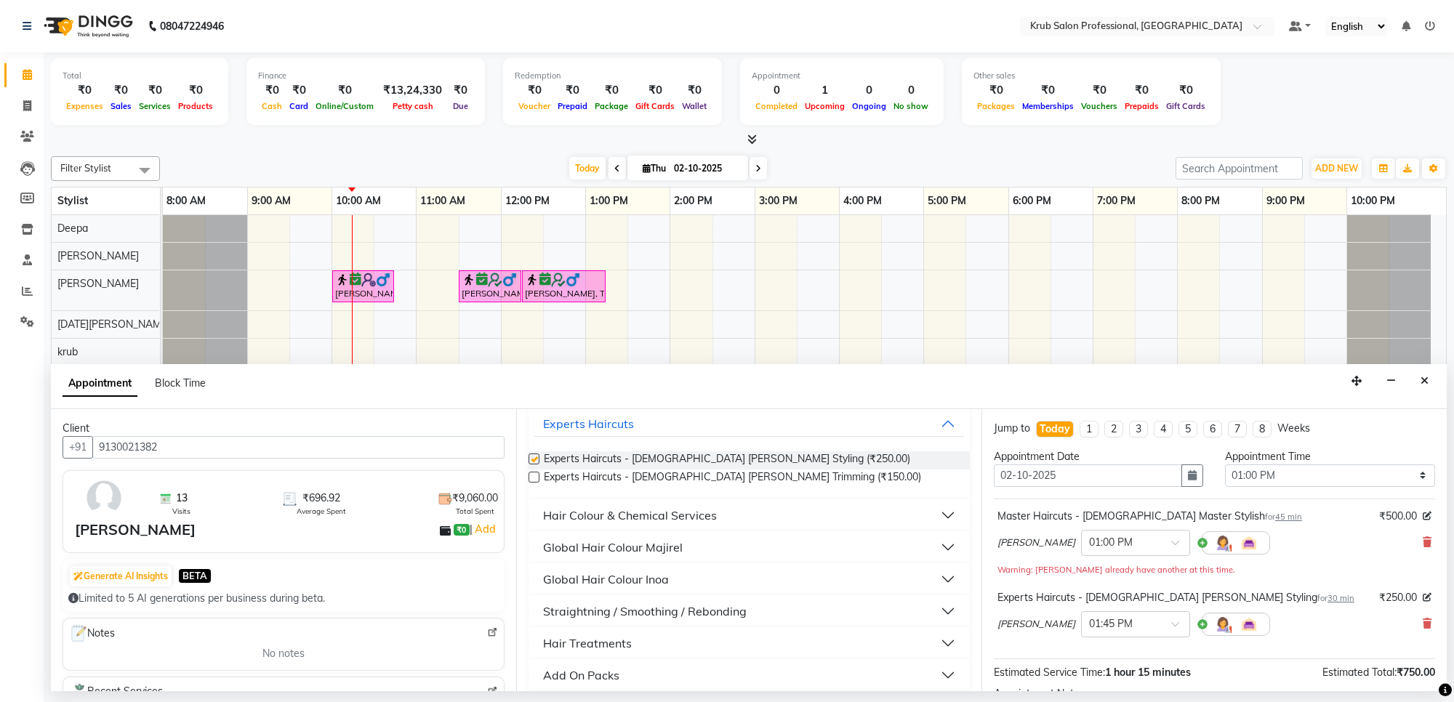
checkbox input "false"
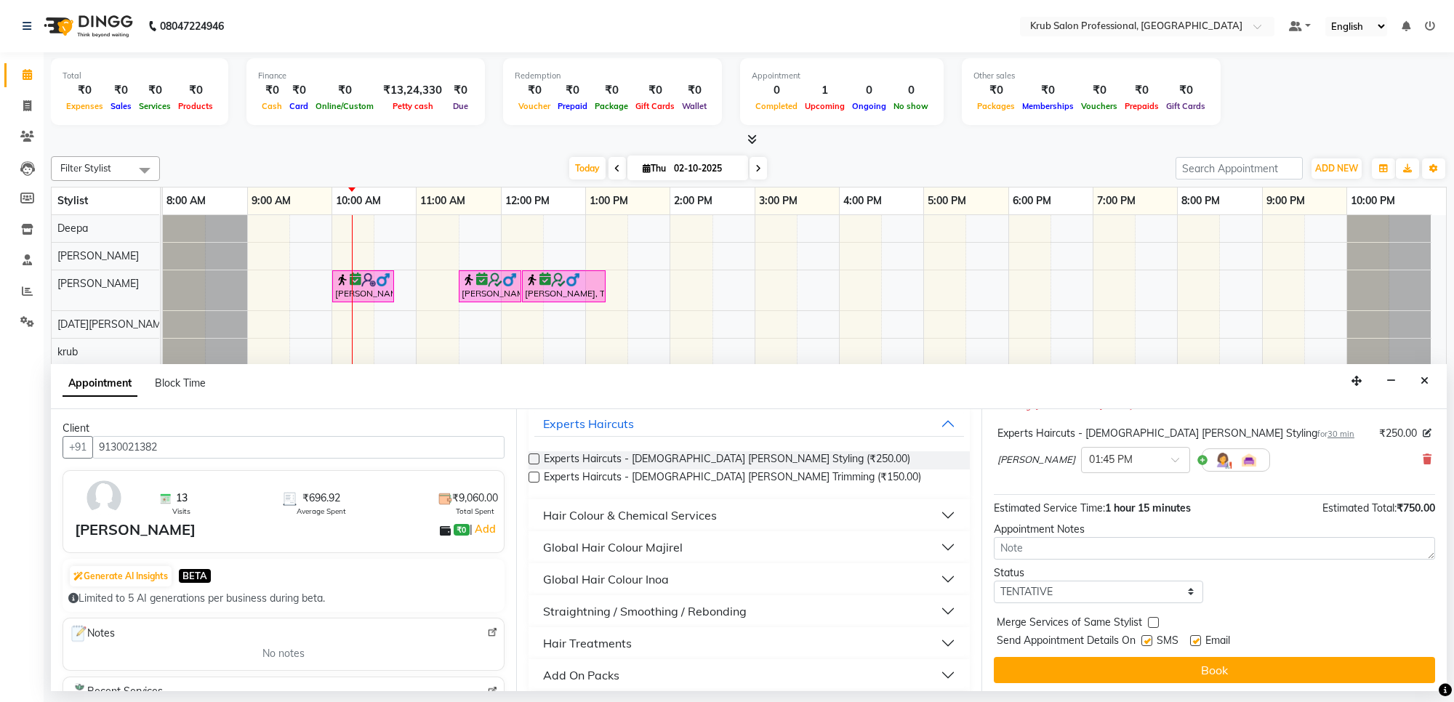
scroll to position [169, 0]
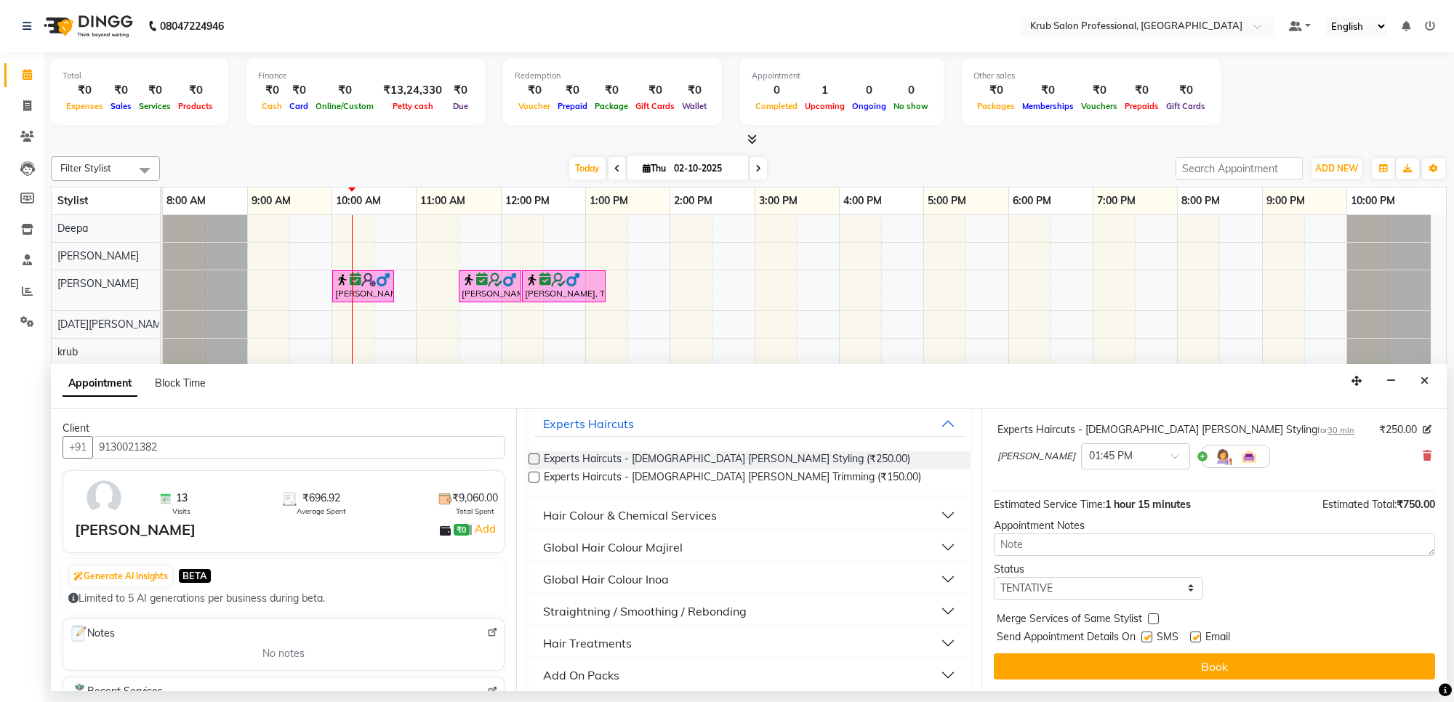
click at [1196, 637] on label at bounding box center [1195, 637] width 11 height 11
click at [1196, 637] on input "checkbox" at bounding box center [1194, 638] width 9 height 9
checkbox input "false"
click at [1150, 638] on label at bounding box center [1146, 637] width 11 height 11
click at [1150, 638] on input "checkbox" at bounding box center [1145, 638] width 9 height 9
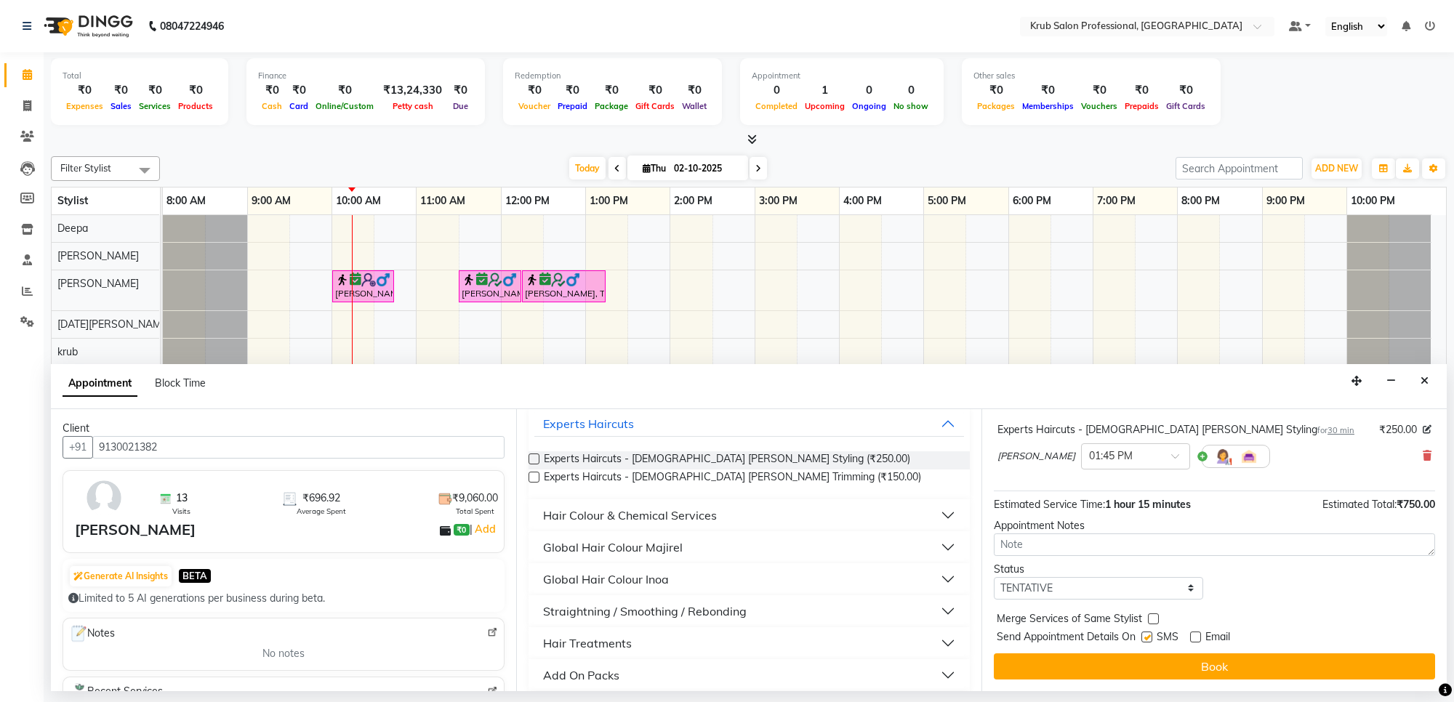
checkbox input "false"
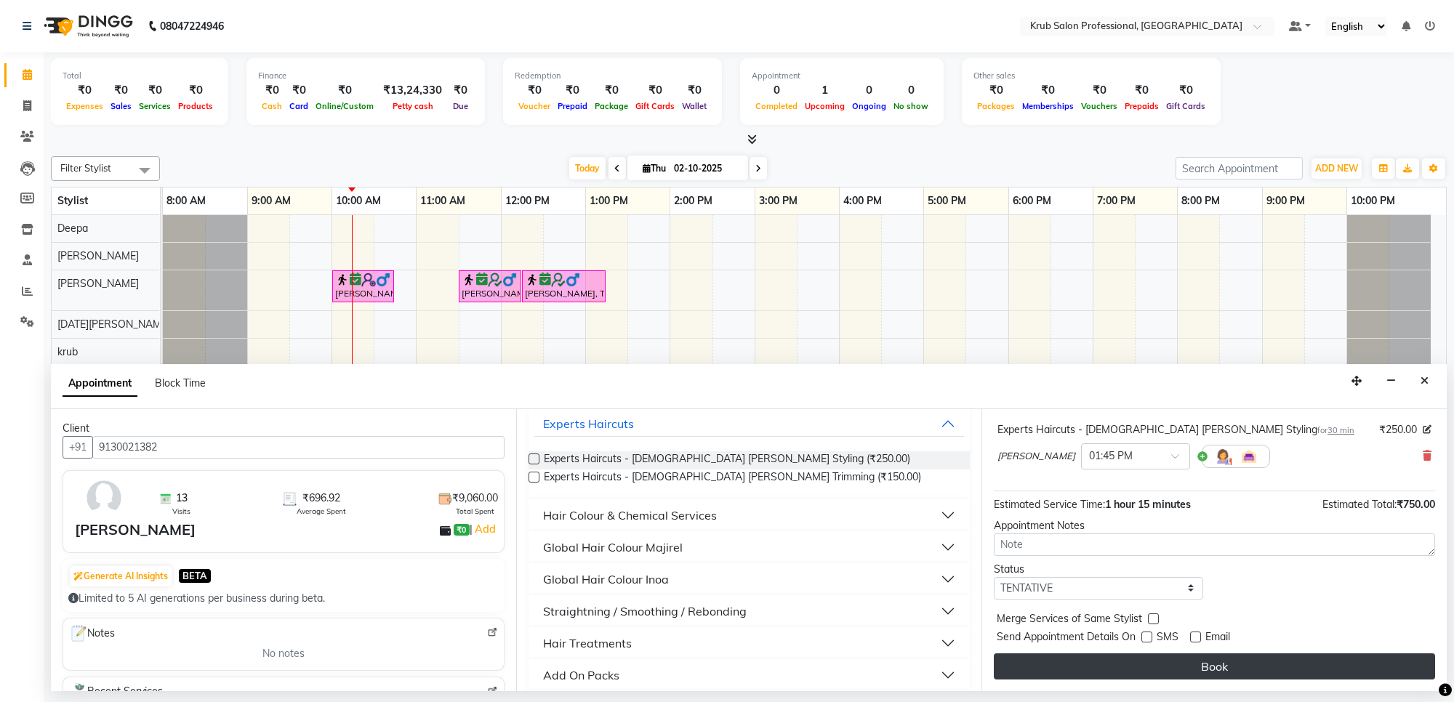
click at [1217, 661] on button "Book" at bounding box center [1213, 666] width 441 height 26
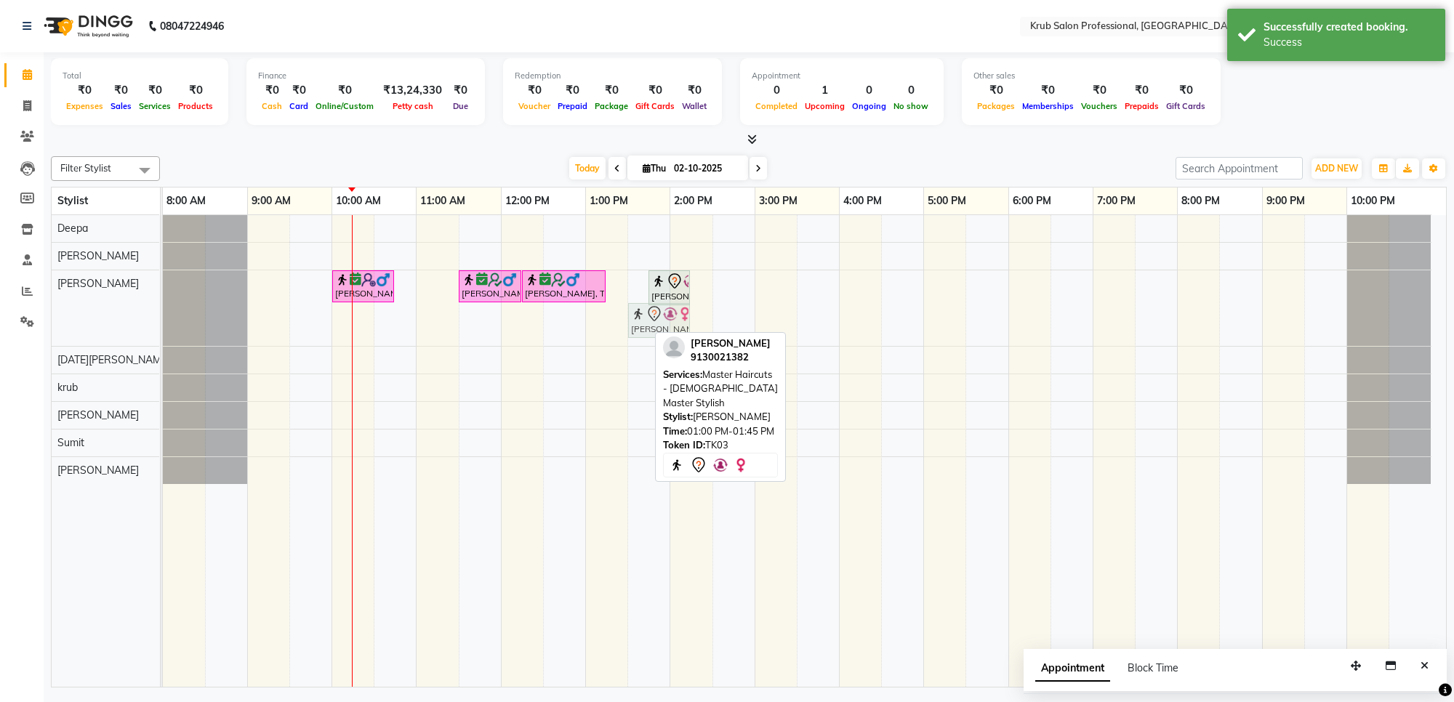
drag, startPoint x: 608, startPoint y: 324, endPoint x: 638, endPoint y: 326, distance: 30.6
click at [163, 326] on div "[PERSON_NAME], TK01, 10:00 AM-10:45 AM, Master Haircuts - [DEMOGRAPHIC_DATA] Ma…" at bounding box center [163, 308] width 0 height 76
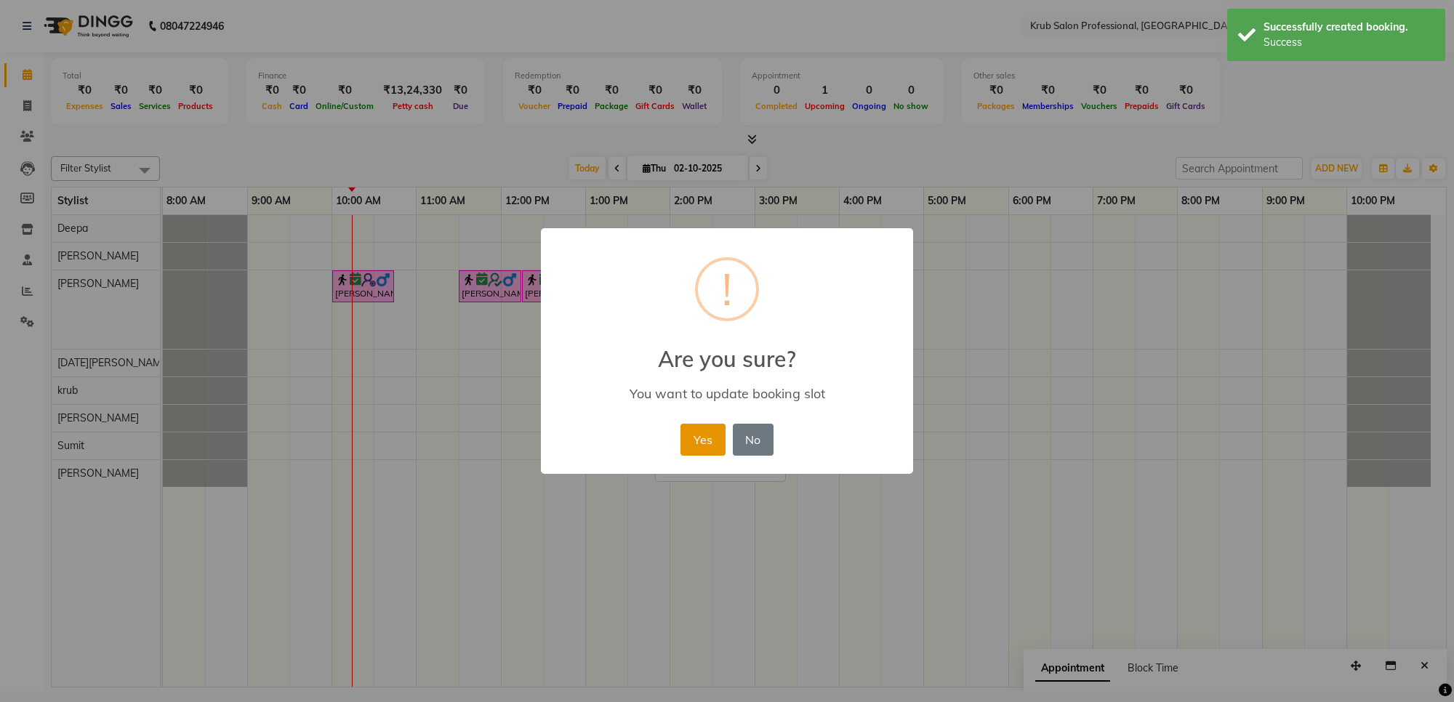
click at [713, 441] on button "Yes" at bounding box center [702, 440] width 44 height 32
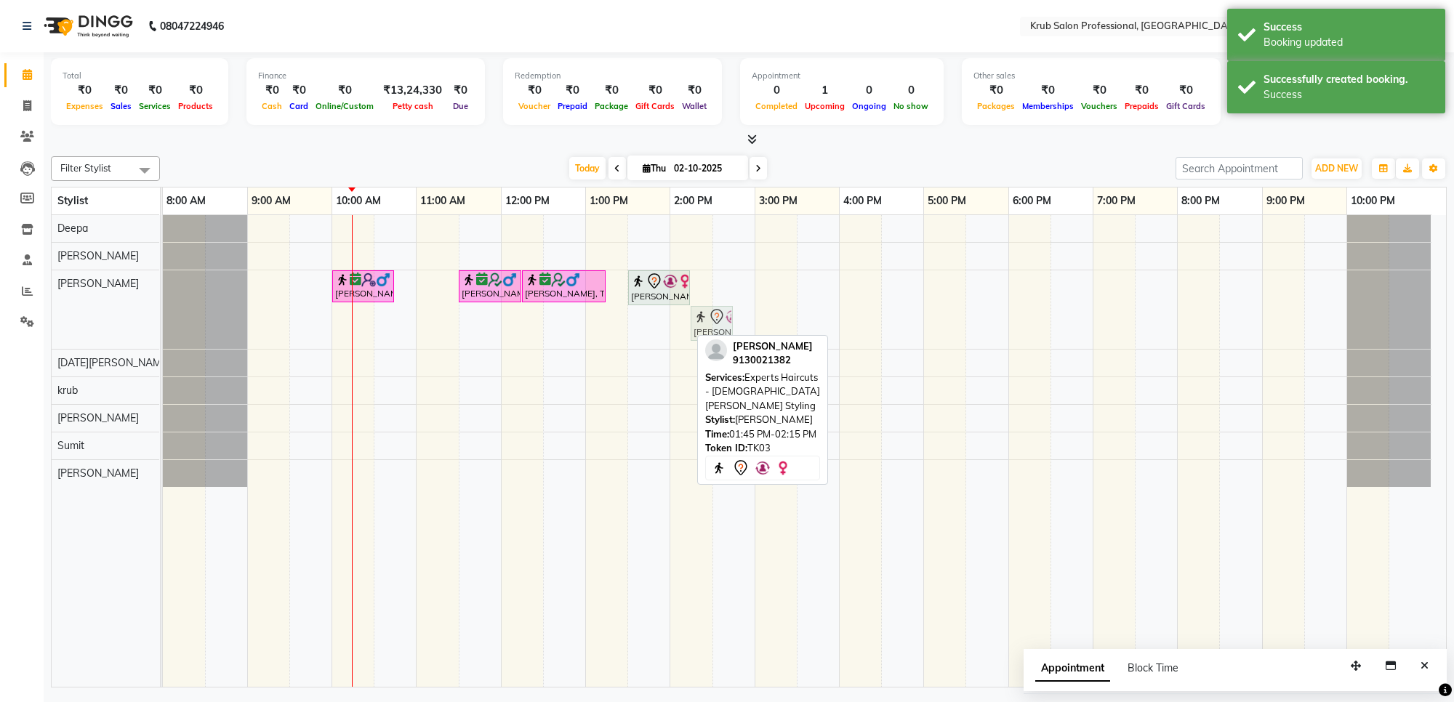
drag, startPoint x: 666, startPoint y: 320, endPoint x: 693, endPoint y: 318, distance: 26.3
click at [163, 318] on div "[PERSON_NAME], TK01, 10:00 AM-10:45 AM, Master Haircuts - [DEMOGRAPHIC_DATA] Ma…" at bounding box center [163, 309] width 0 height 78
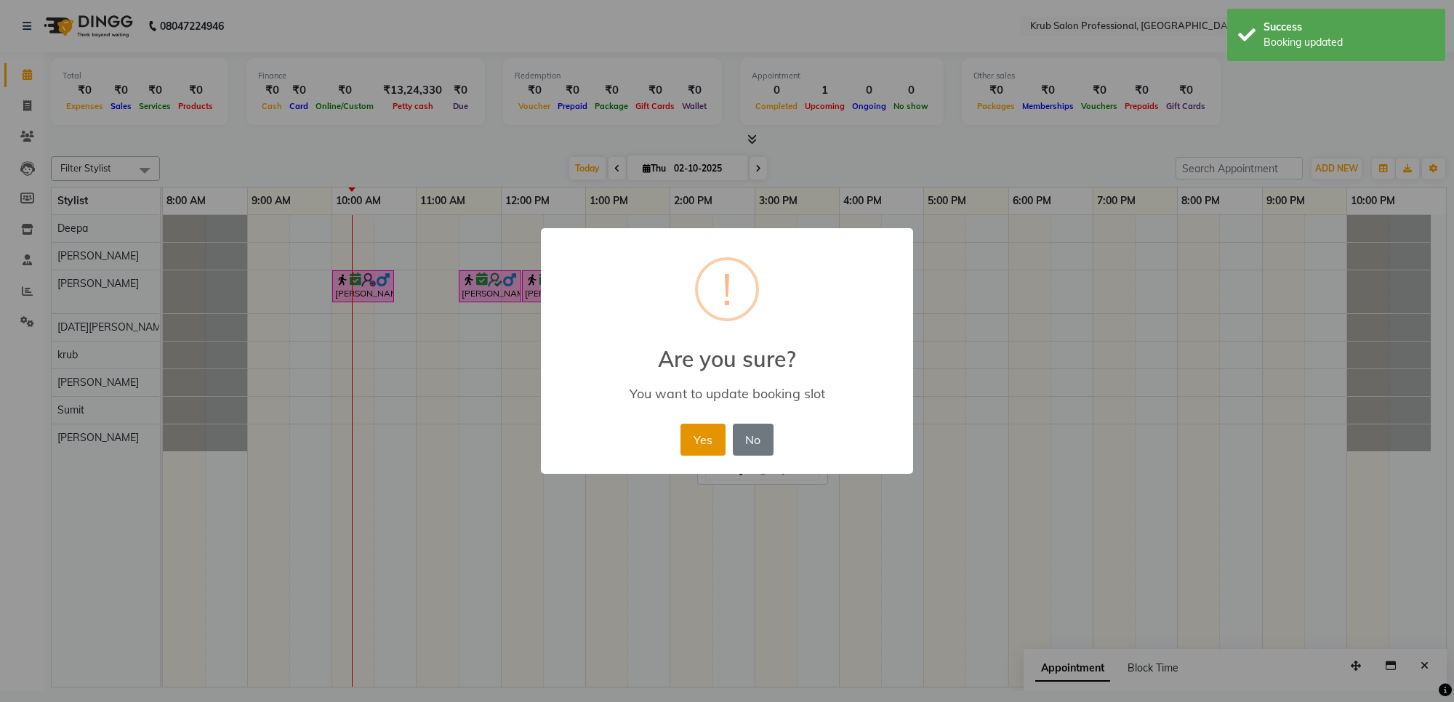
click at [689, 434] on button "Yes" at bounding box center [702, 440] width 44 height 32
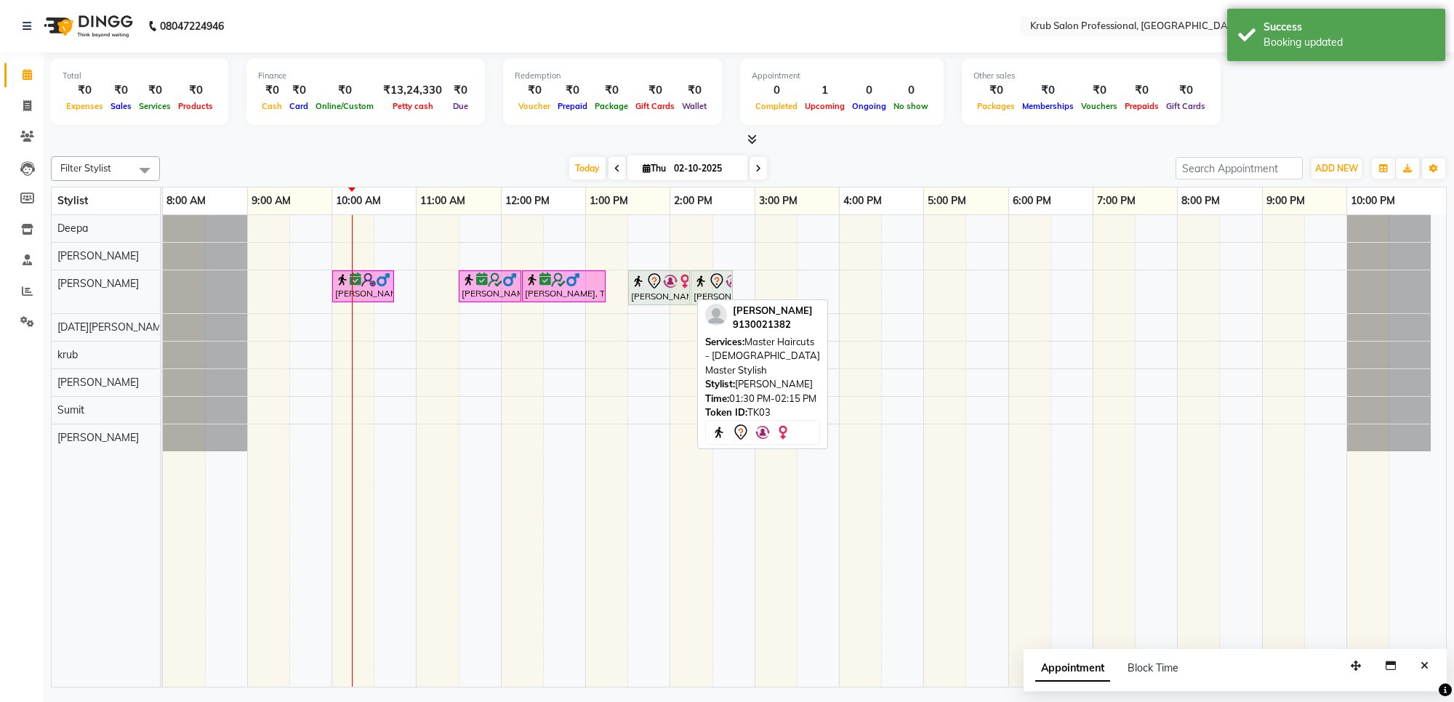
click at [650, 294] on div "[PERSON_NAME], TK03, 01:30 PM-02:15 PM, Master Haircuts - [DEMOGRAPHIC_DATA] Ma…" at bounding box center [658, 288] width 59 height 31
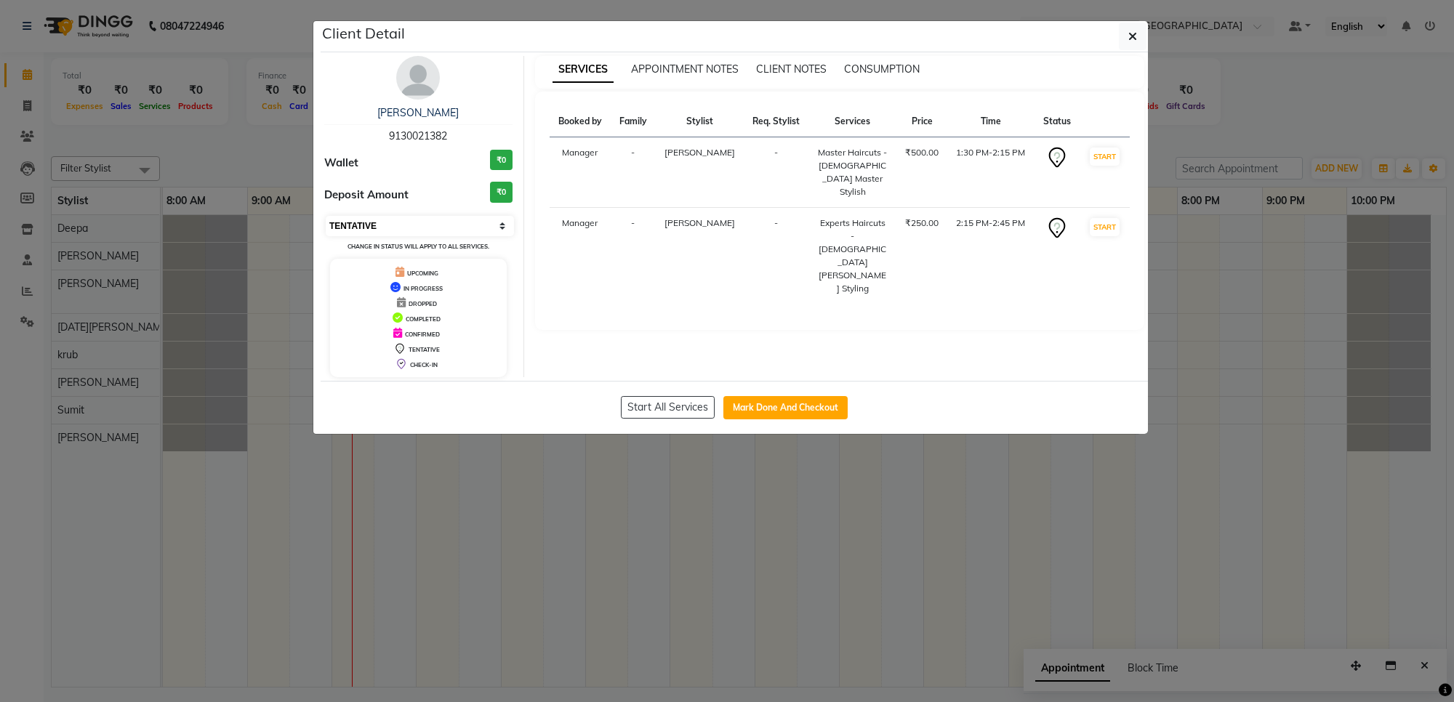
click at [402, 227] on select "Select IN SERVICE CONFIRMED TENTATIVE CHECK IN MARK DONE DROPPED UPCOMING" at bounding box center [420, 226] width 188 height 20
select select "6"
click at [326, 216] on select "Select IN SERVICE CONFIRMED TENTATIVE CHECK IN MARK DONE DROPPED UPCOMING" at bounding box center [420, 226] width 188 height 20
click at [1130, 40] on icon "button" at bounding box center [1132, 37] width 9 height 12
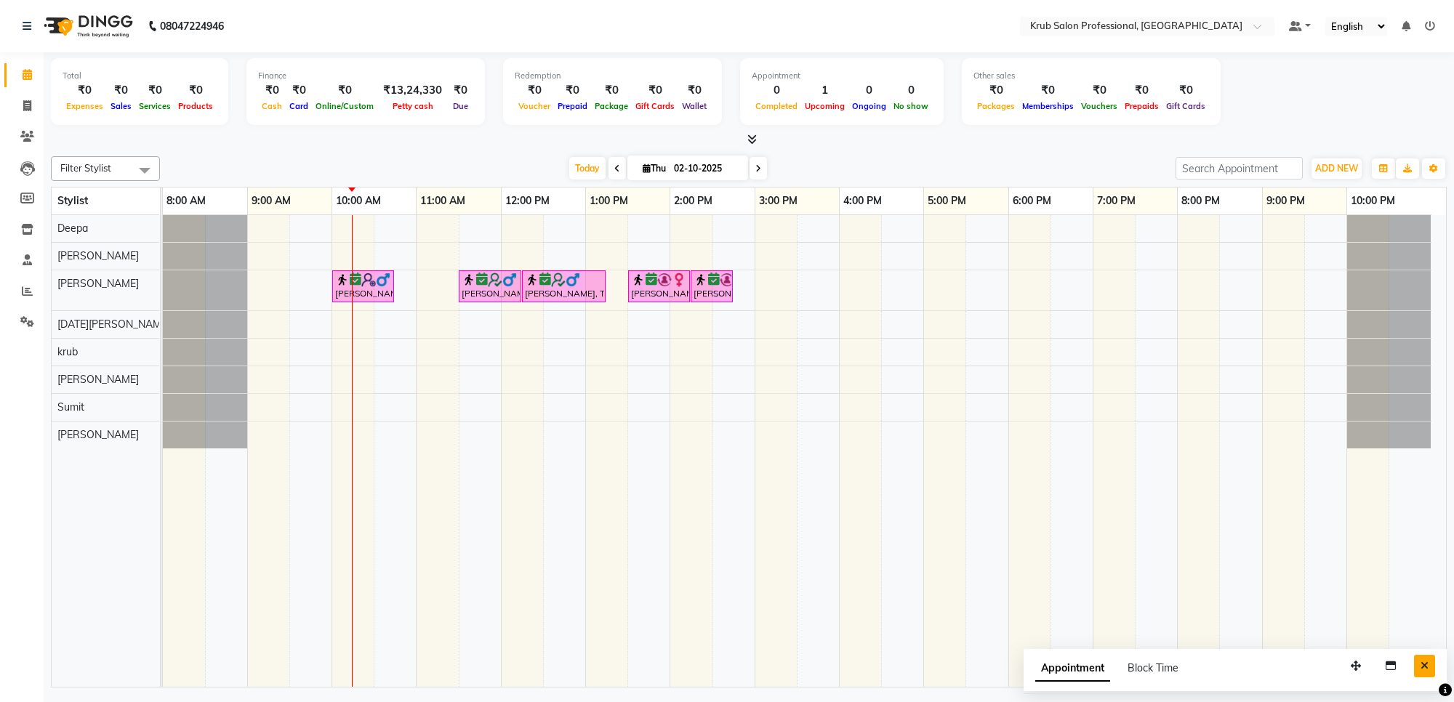
click at [1427, 665] on icon "Close" at bounding box center [1424, 666] width 8 height 10
click at [19, 108] on span at bounding box center [27, 106] width 25 height 17
select select "7490"
select select "service"
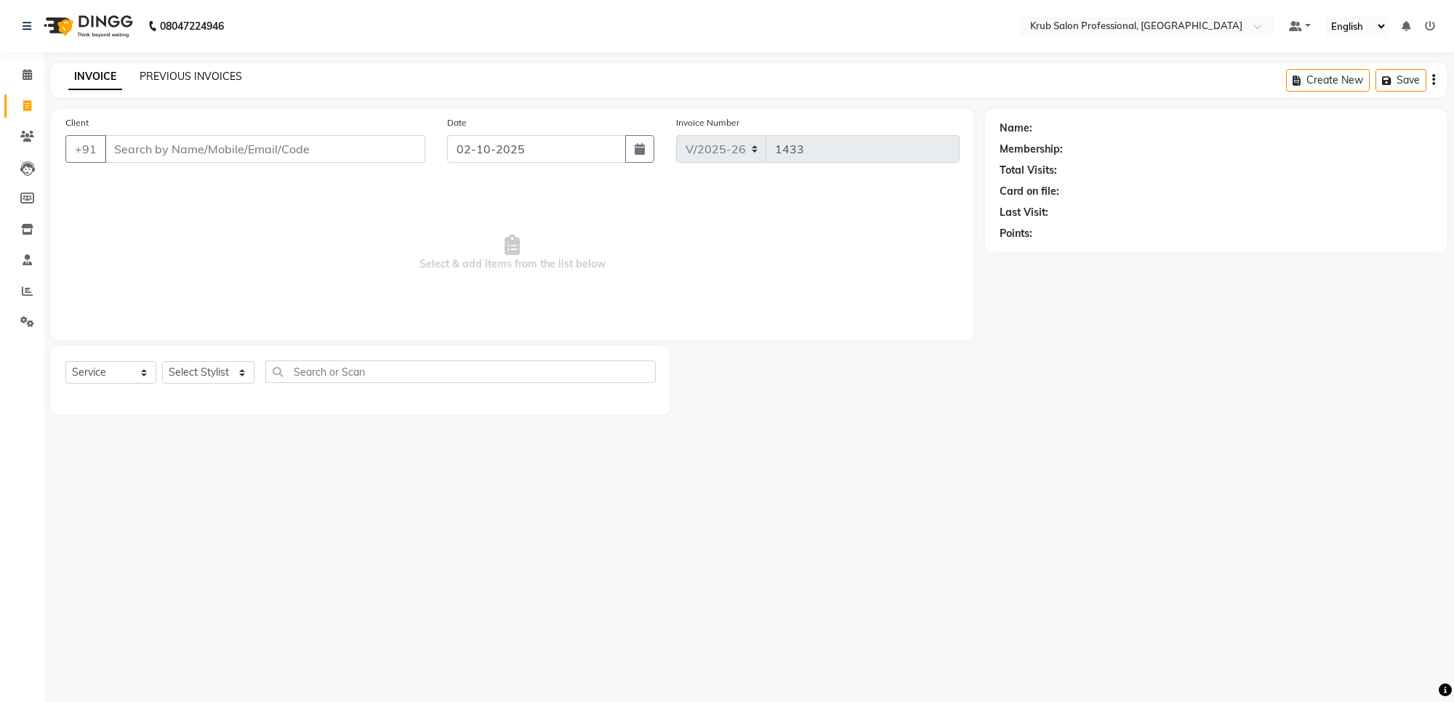
click at [182, 73] on link "PREVIOUS INVOICES" at bounding box center [191, 76] width 102 height 13
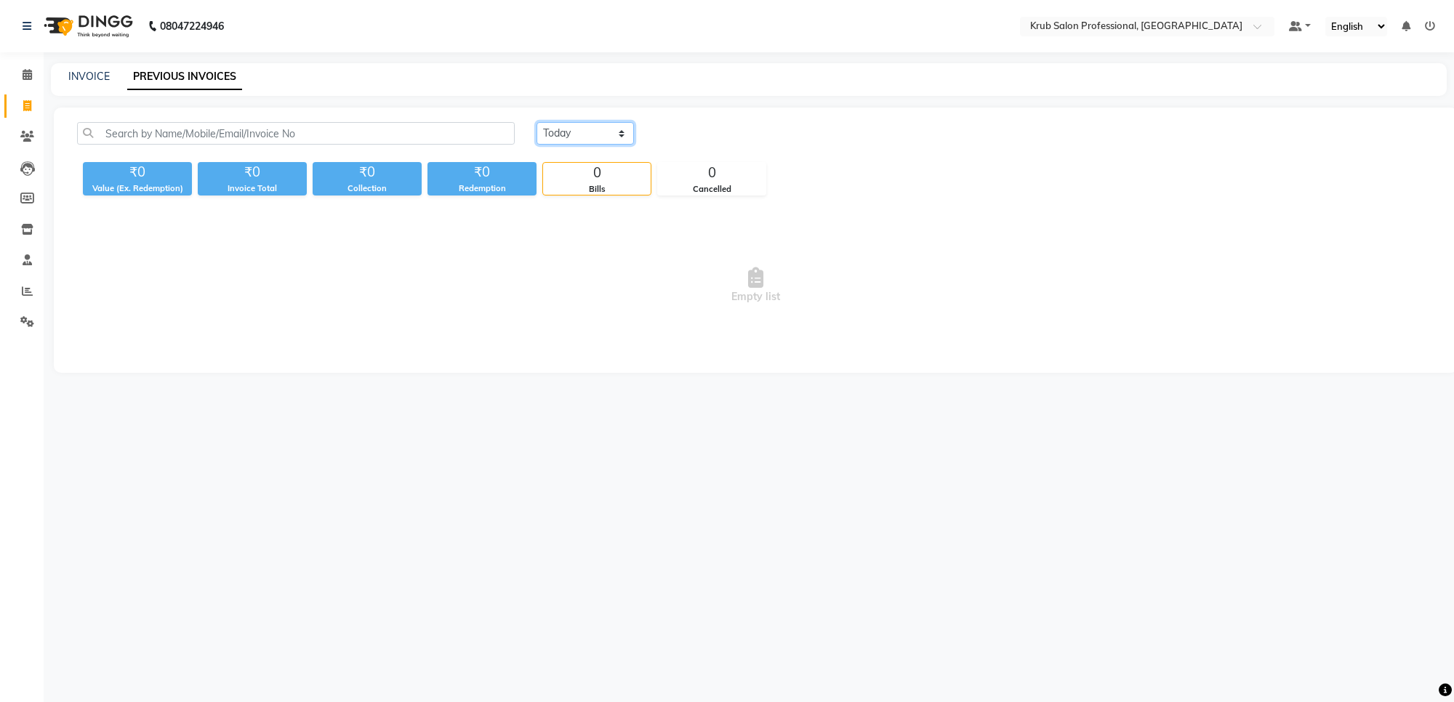
click at [615, 136] on select "[DATE] [DATE] Custom Range" at bounding box center [584, 133] width 97 height 23
select select "[DATE]"
click at [536, 122] on select "[DATE] [DATE] Custom Range" at bounding box center [584, 133] width 97 height 23
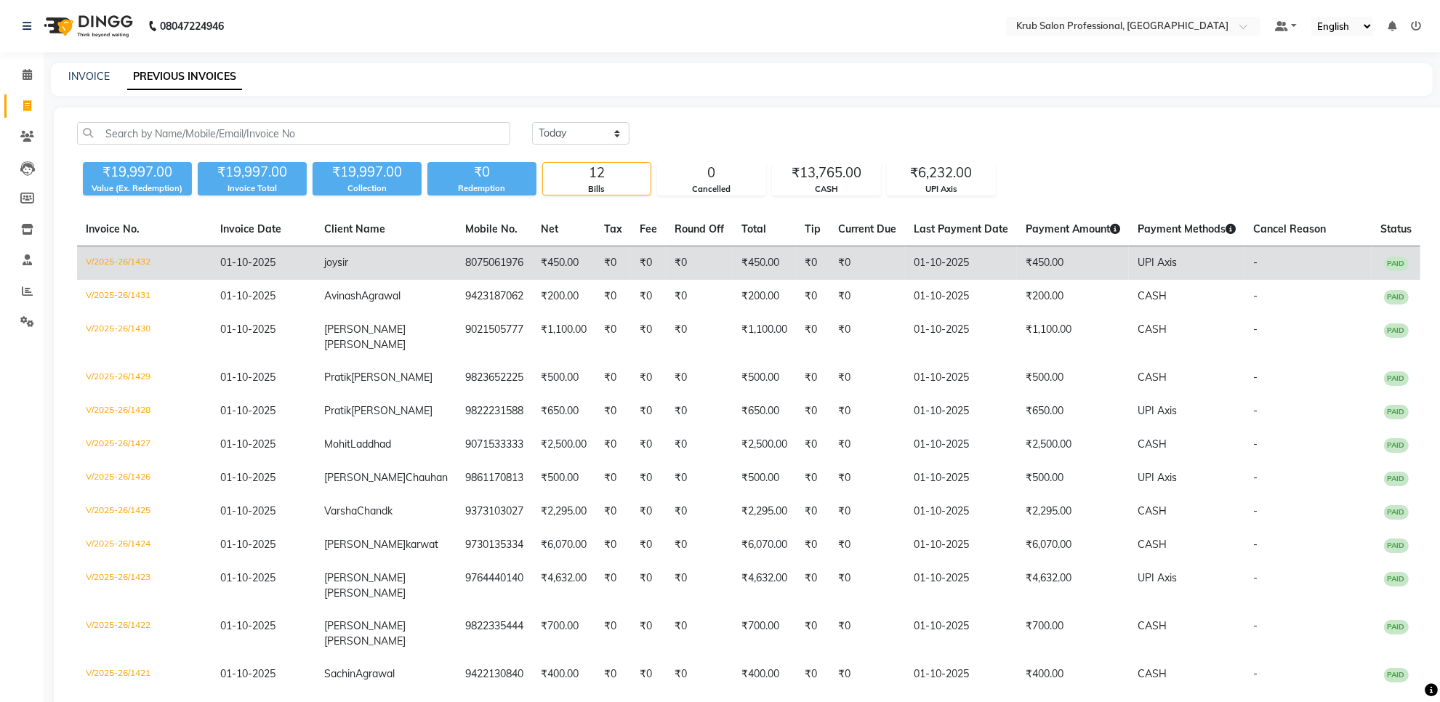
click at [125, 262] on td "V/2025-26/1432" at bounding box center [144, 263] width 134 height 34
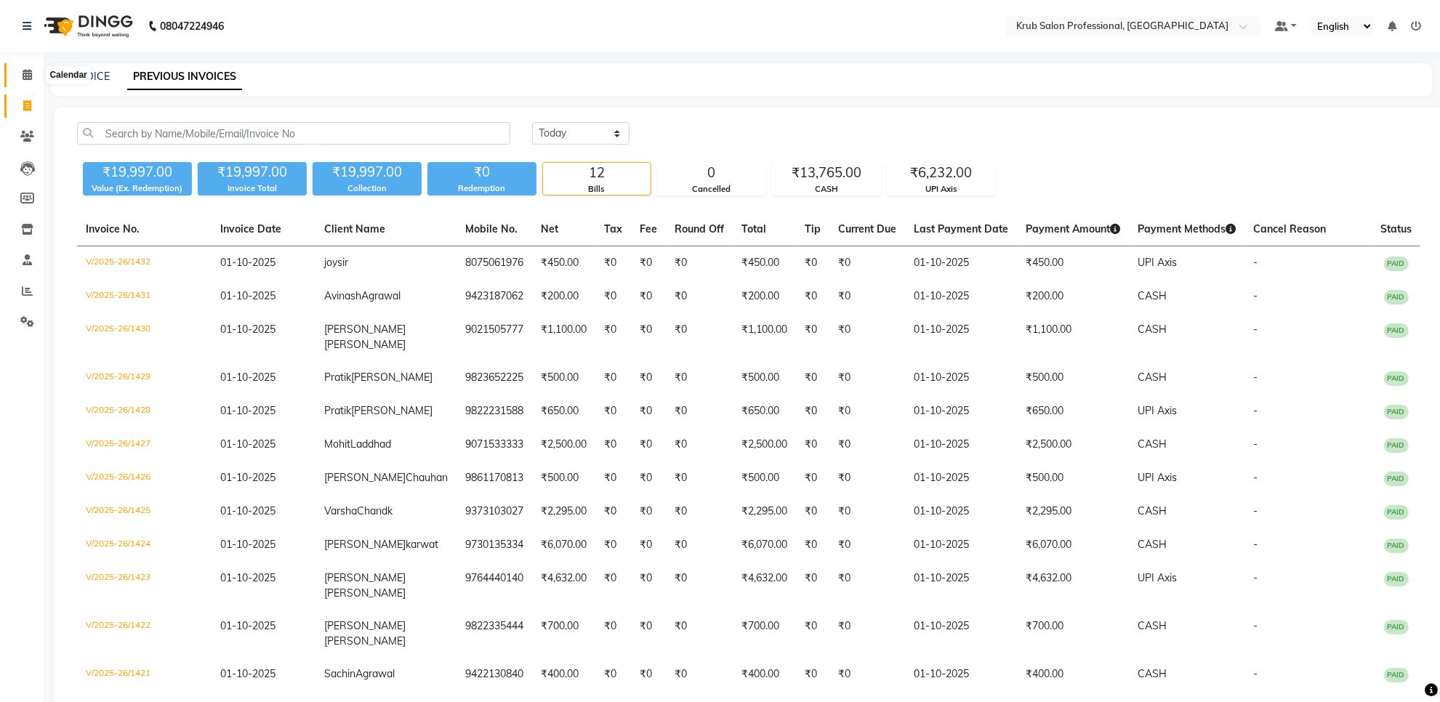
click at [20, 74] on span at bounding box center [27, 75] width 25 height 17
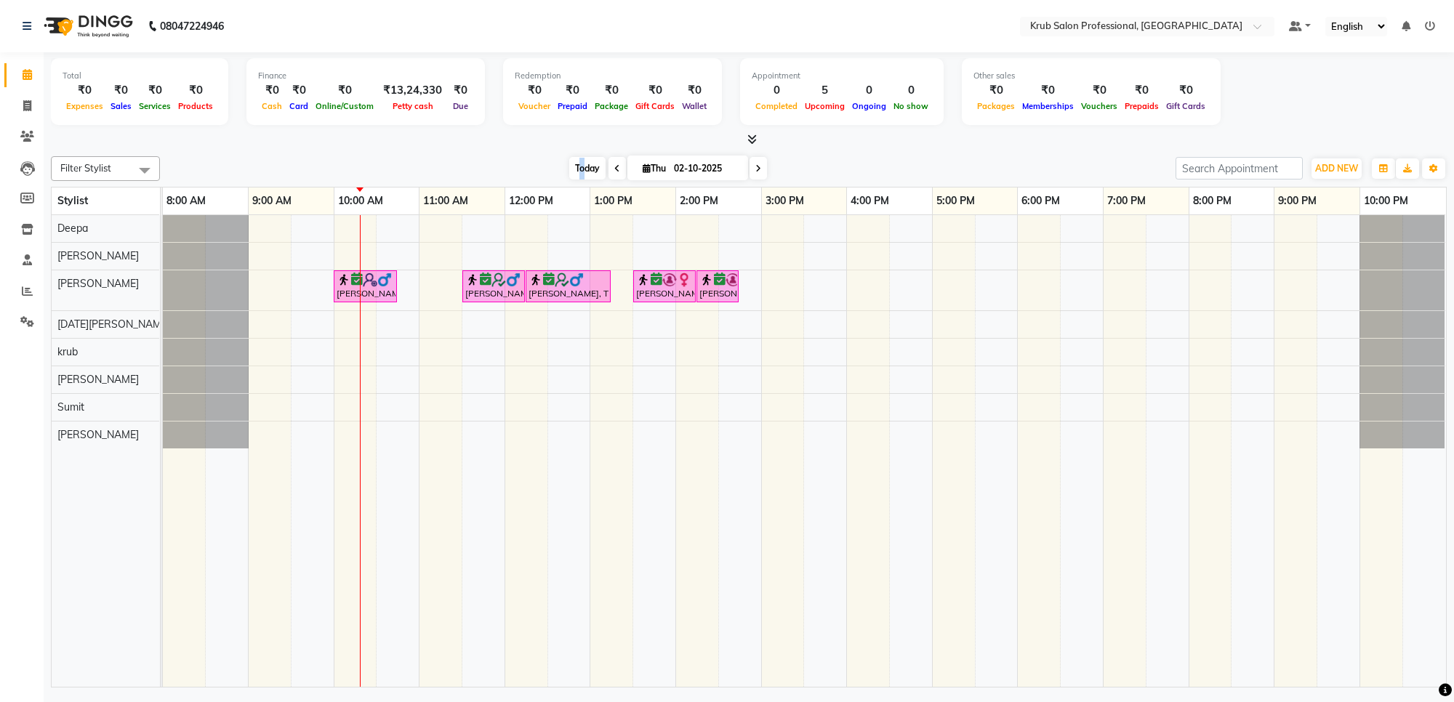
click at [579, 169] on span "Today" at bounding box center [587, 168] width 36 height 23
click at [759, 169] on span at bounding box center [757, 168] width 17 height 23
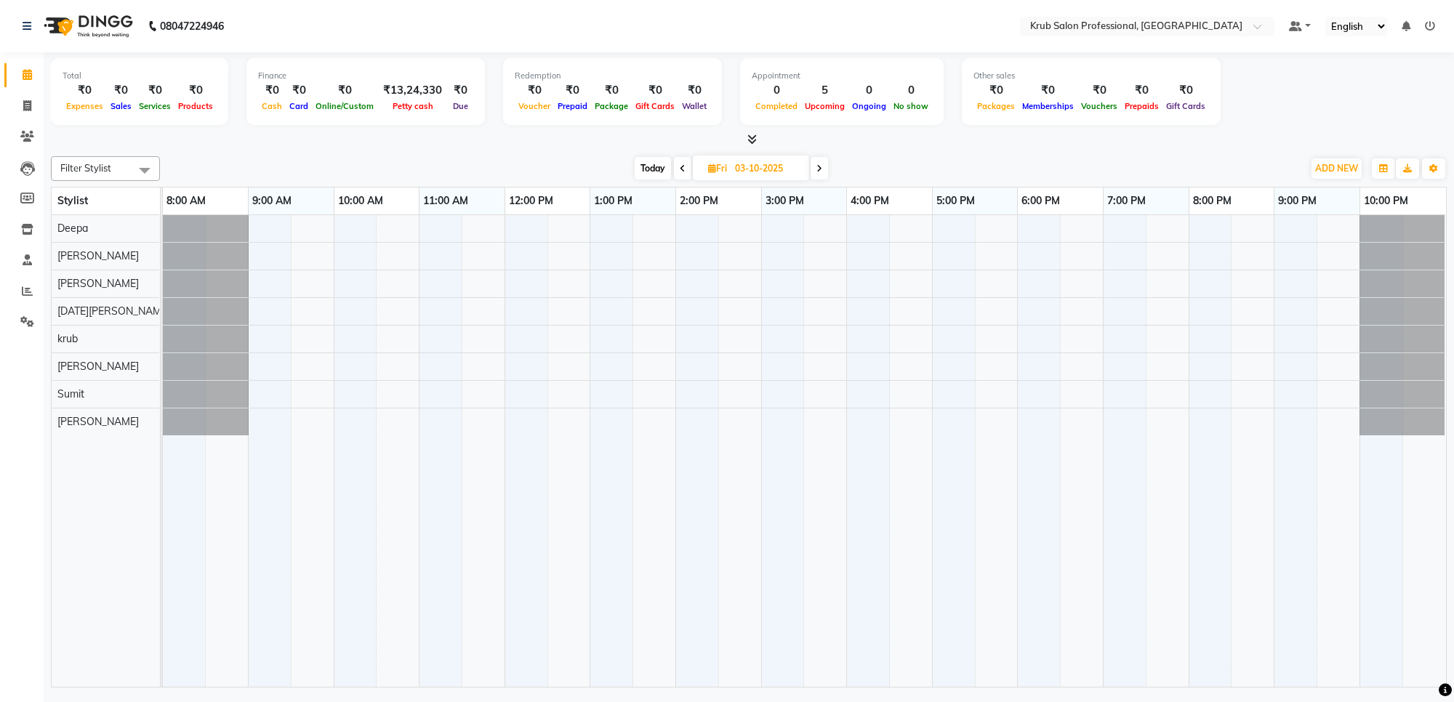
click at [681, 167] on icon at bounding box center [683, 168] width 6 height 9
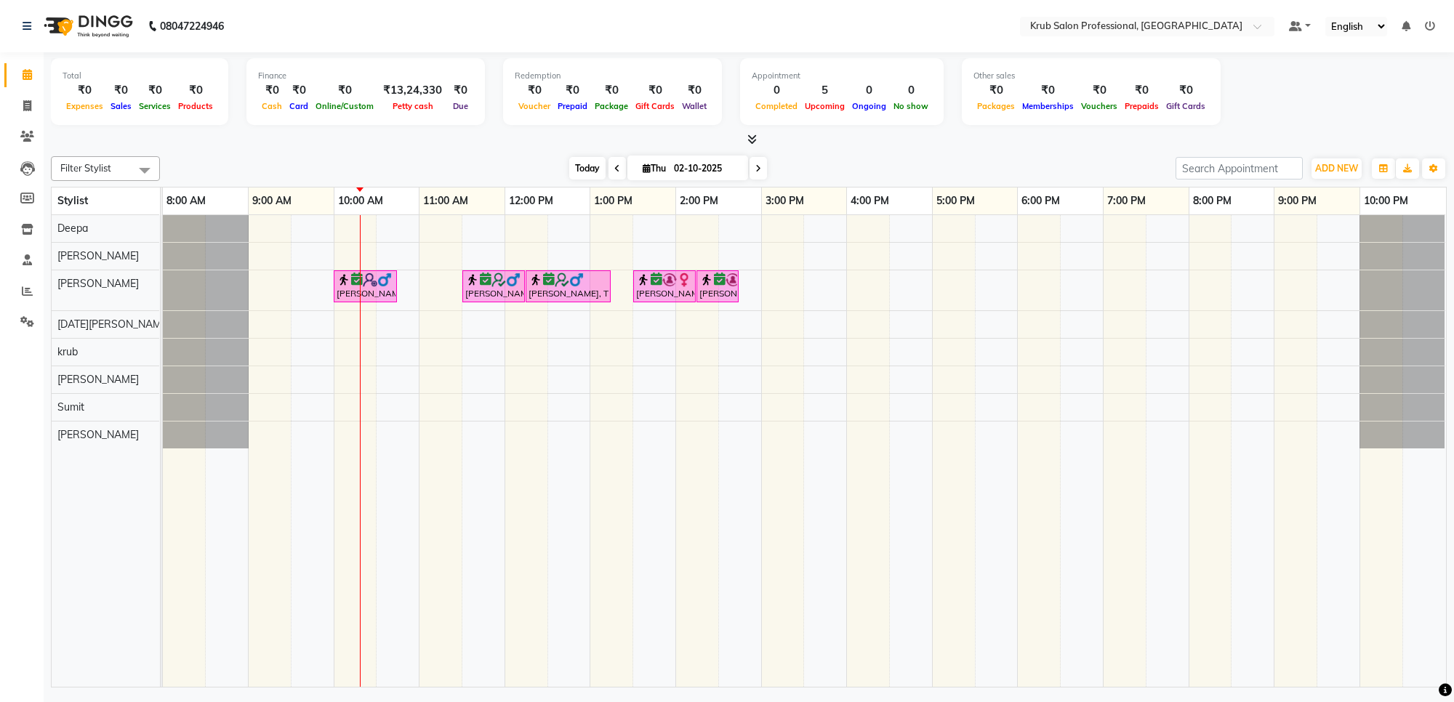
click at [579, 171] on span "Today" at bounding box center [587, 168] width 36 height 23
click at [756, 164] on icon at bounding box center [758, 168] width 6 height 9
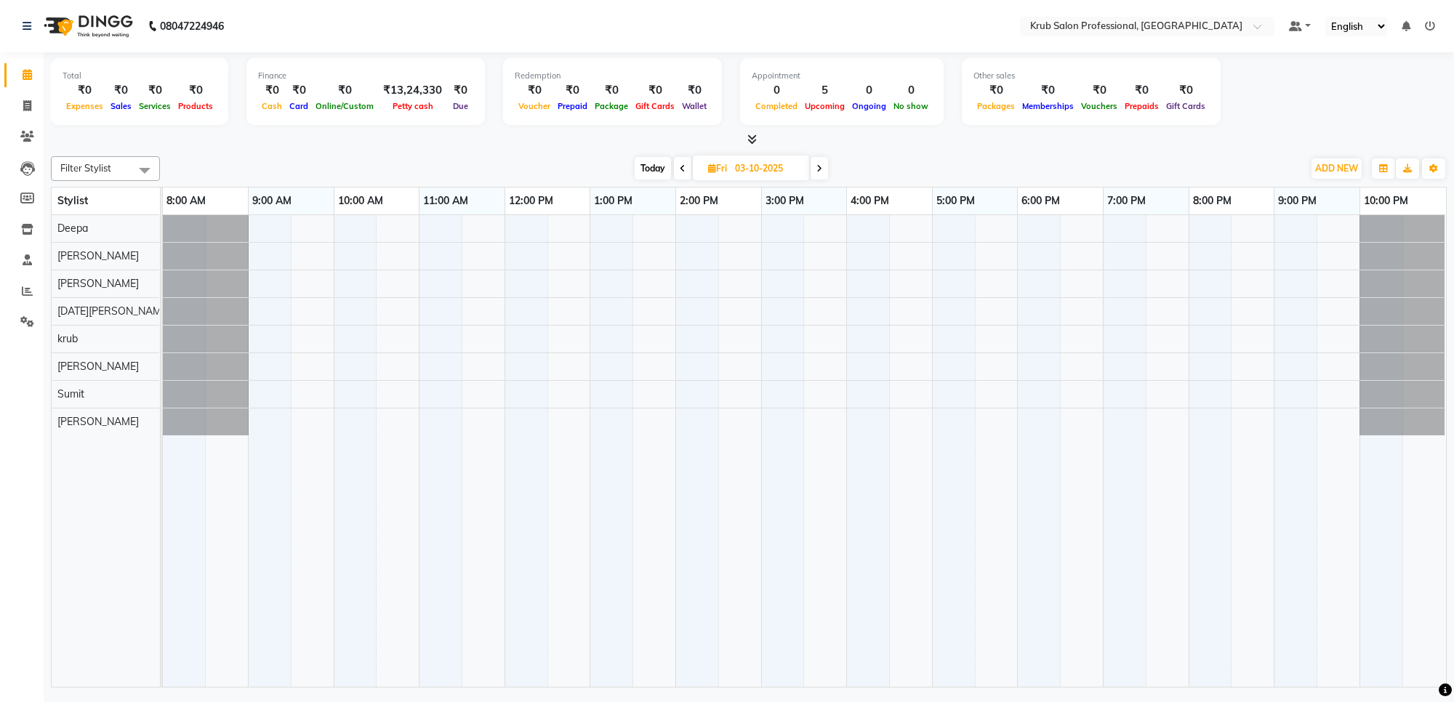
click at [653, 158] on span "Today" at bounding box center [652, 168] width 36 height 23
type input "02-10-2025"
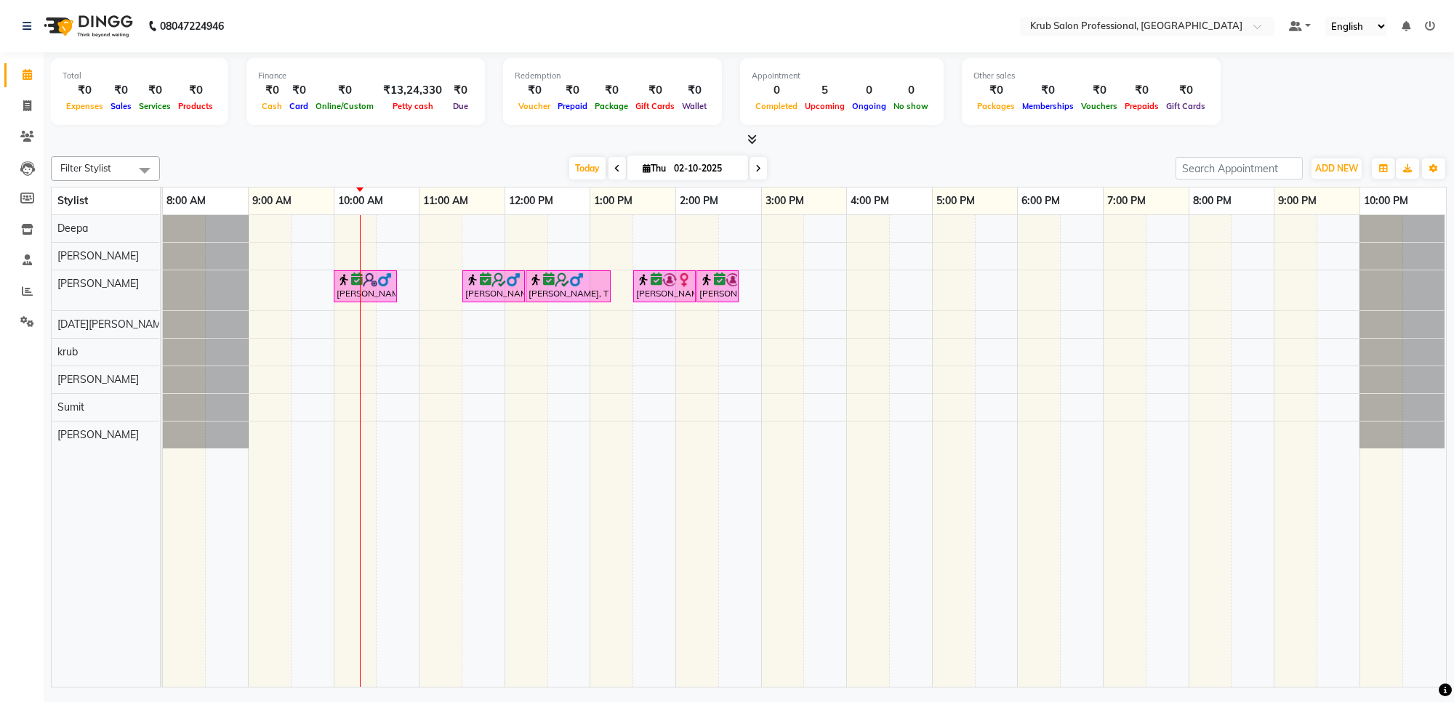
click at [634, 173] on span "[DATE]" at bounding box center [687, 168] width 121 height 25
click at [584, 172] on span "Today" at bounding box center [587, 168] width 36 height 23
click at [677, 168] on input "02-10-2025" at bounding box center [705, 169] width 73 height 22
select select "10"
select select "2025"
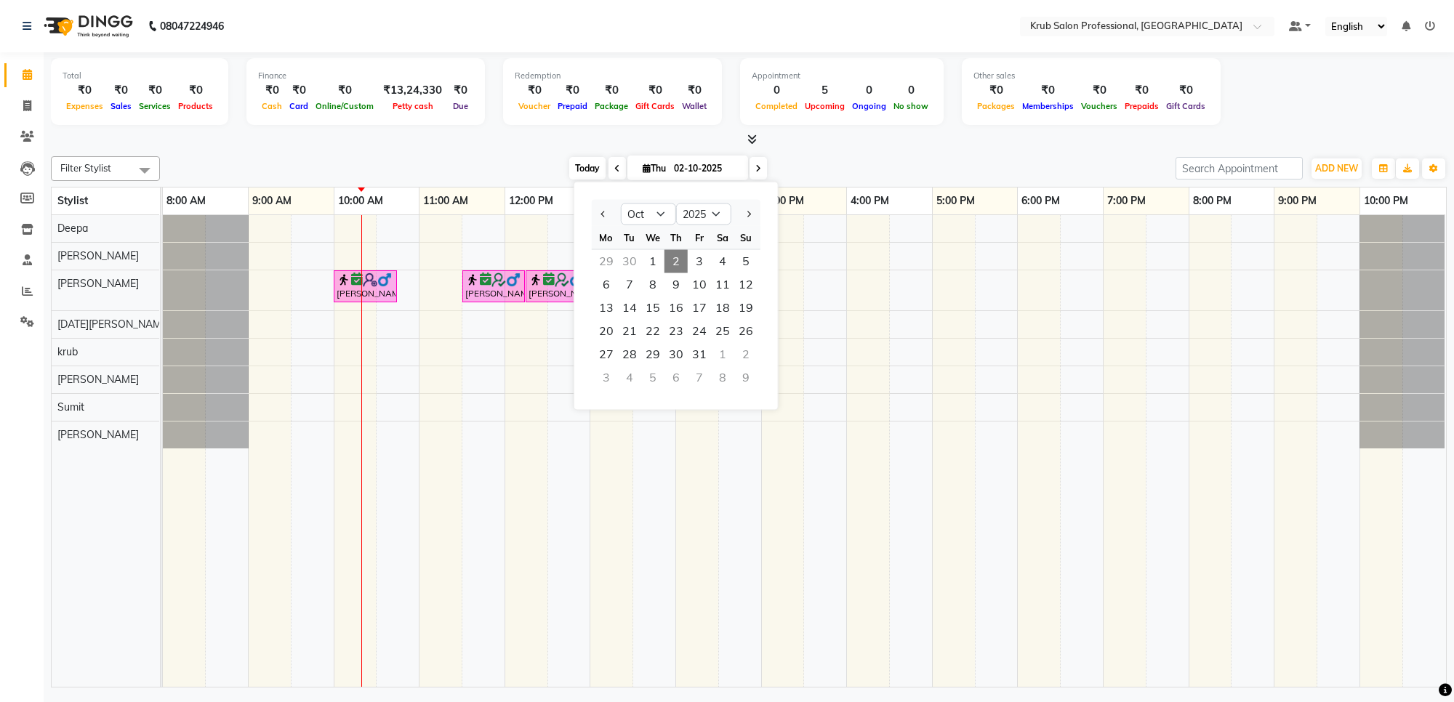
click at [593, 165] on span "Today" at bounding box center [587, 168] width 36 height 23
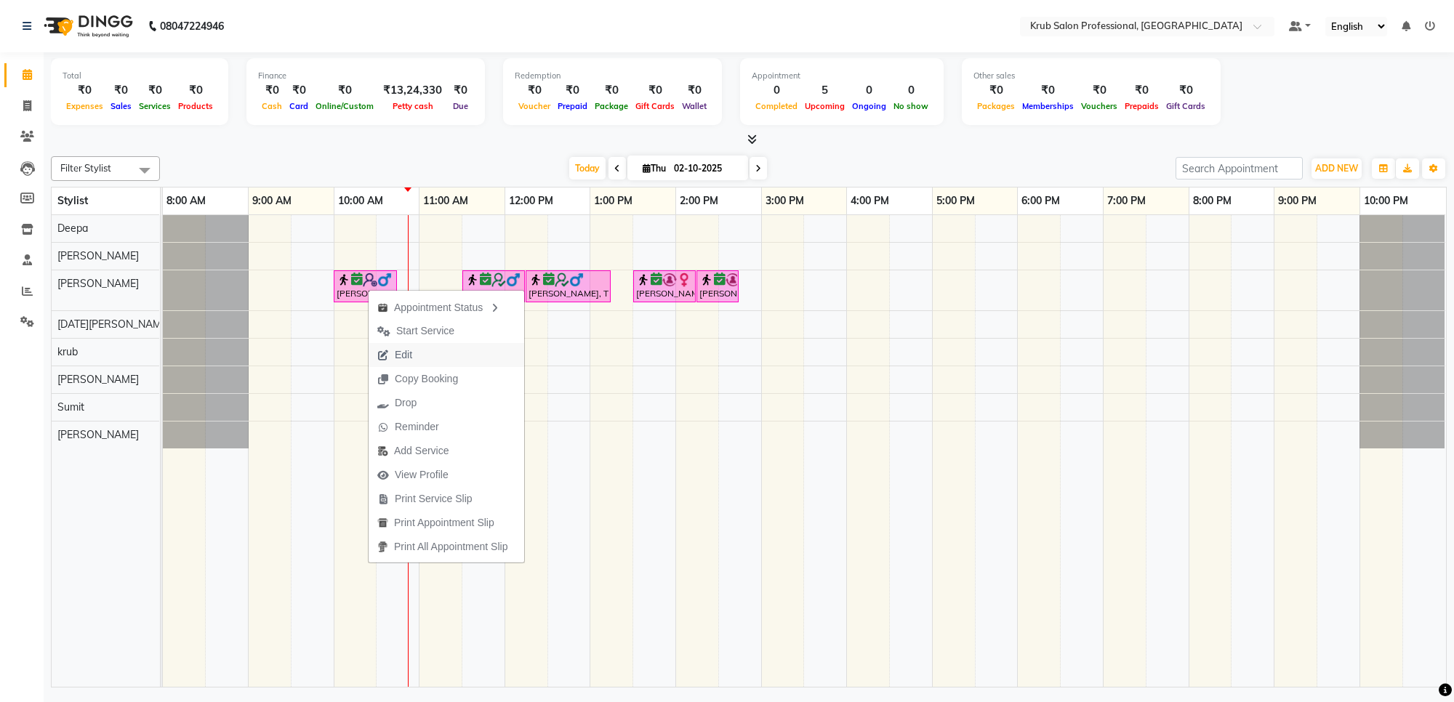
click at [424, 358] on button "Edit" at bounding box center [446, 355] width 156 height 24
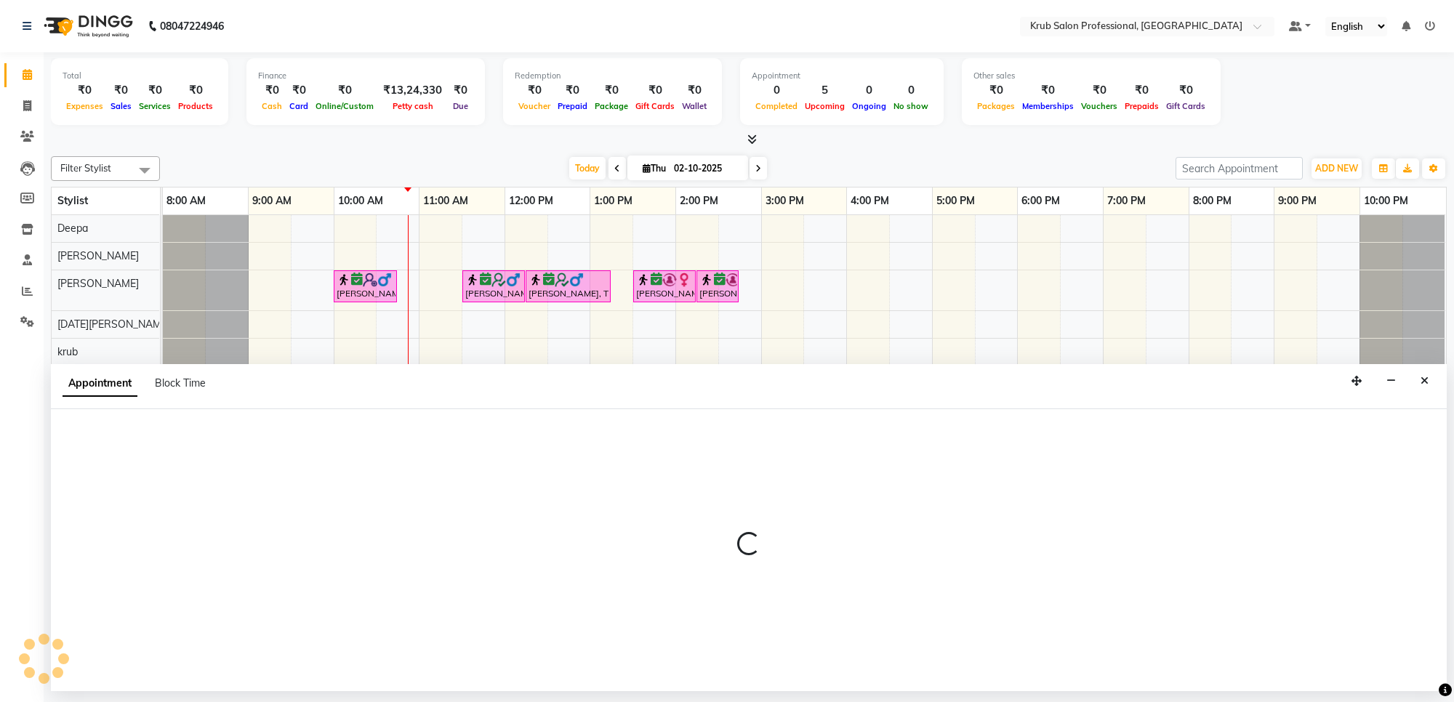
select select "tentative"
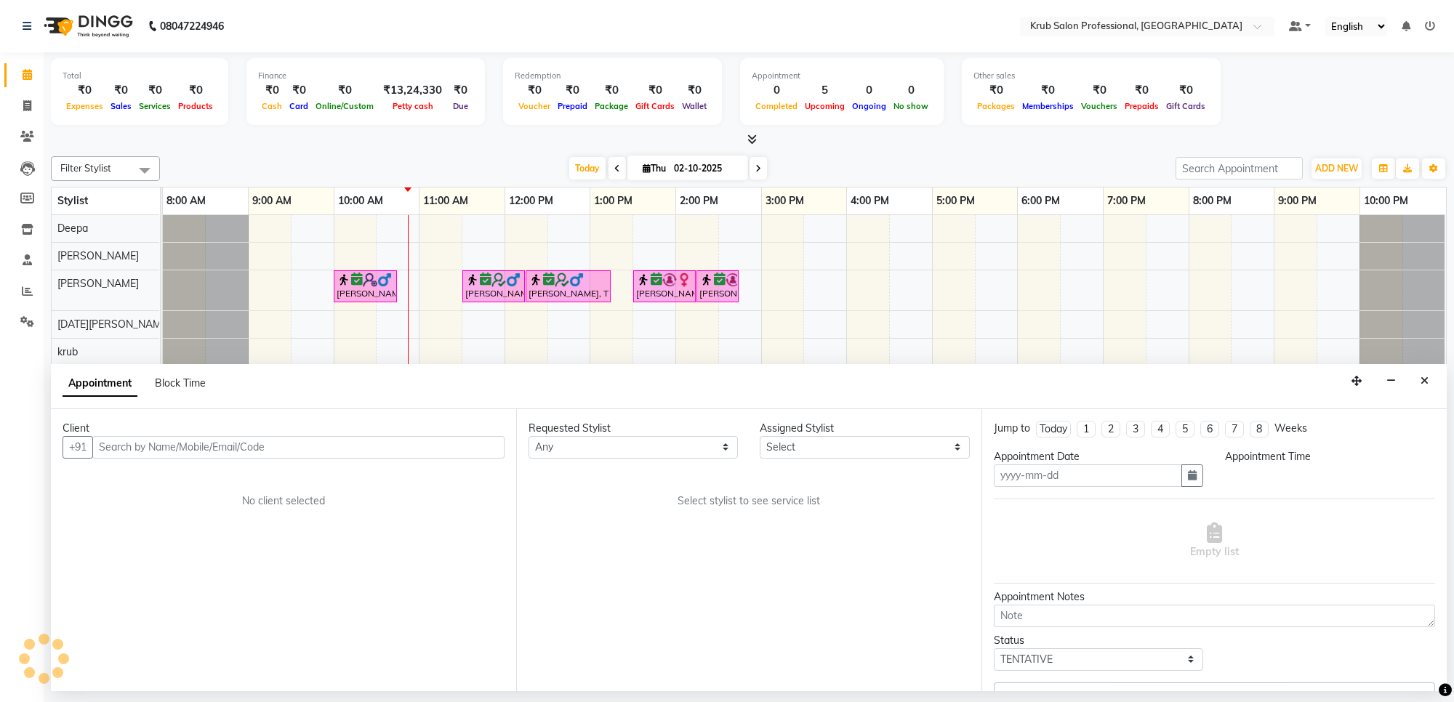
type input "02-10-2025"
select select "66028"
select select "confirm booking"
select select "600"
select select "3755"
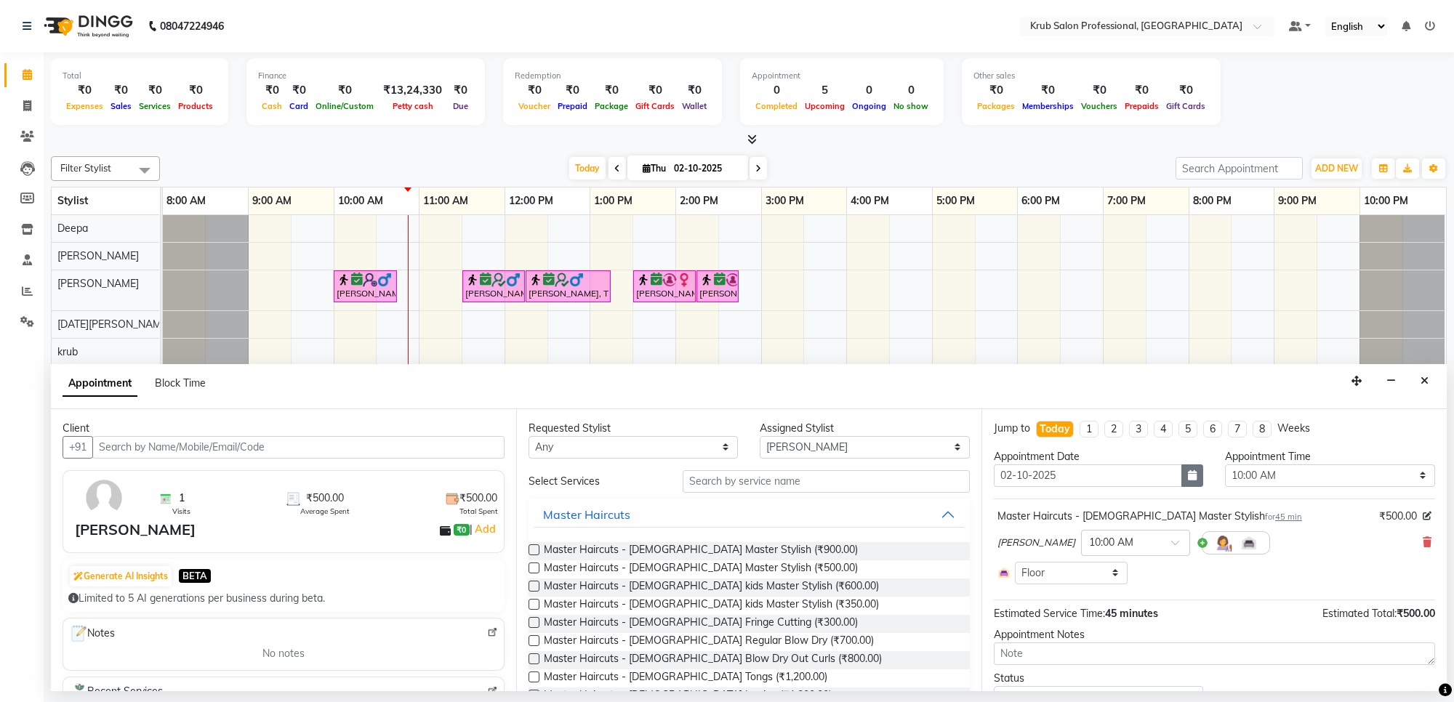
click at [1181, 477] on button "button" at bounding box center [1192, 475] width 22 height 23
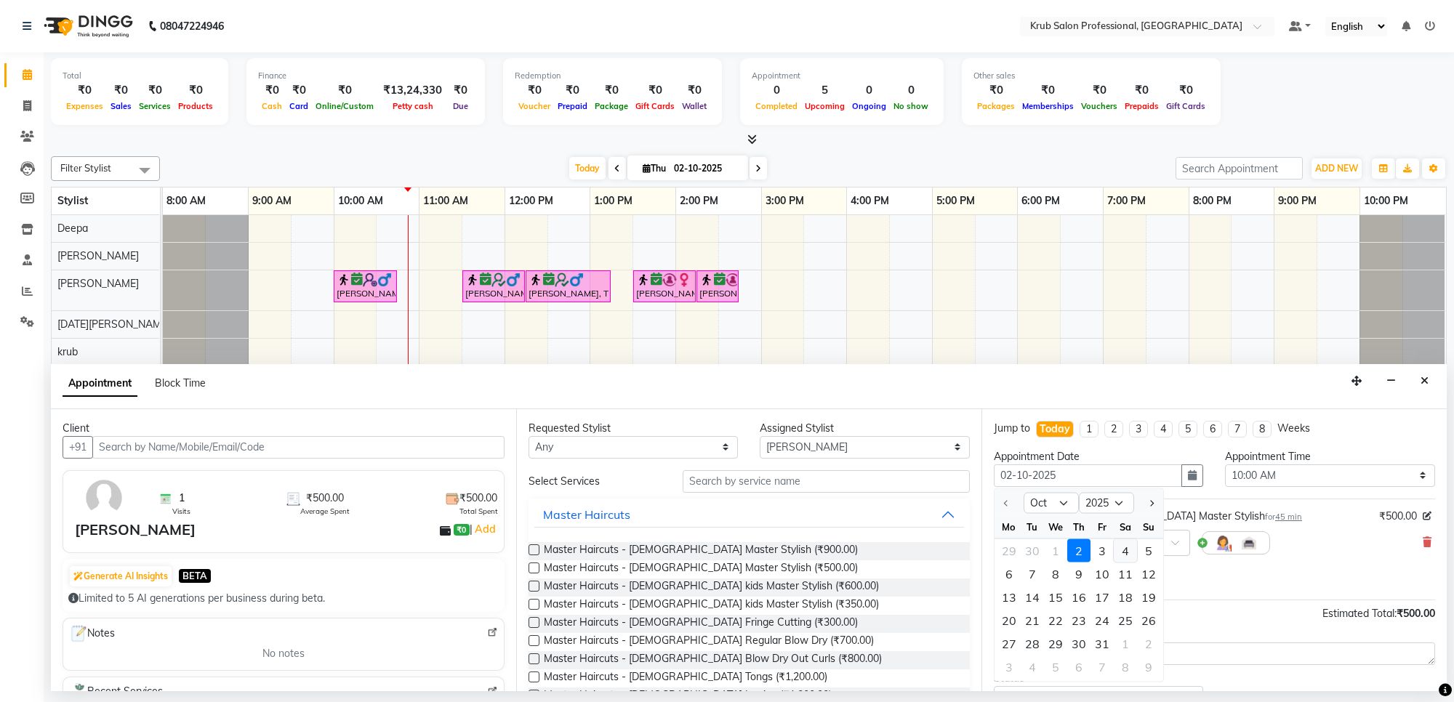
click at [1123, 547] on div "4" at bounding box center [1124, 550] width 23 height 23
type input "04-10-2025"
select select "600"
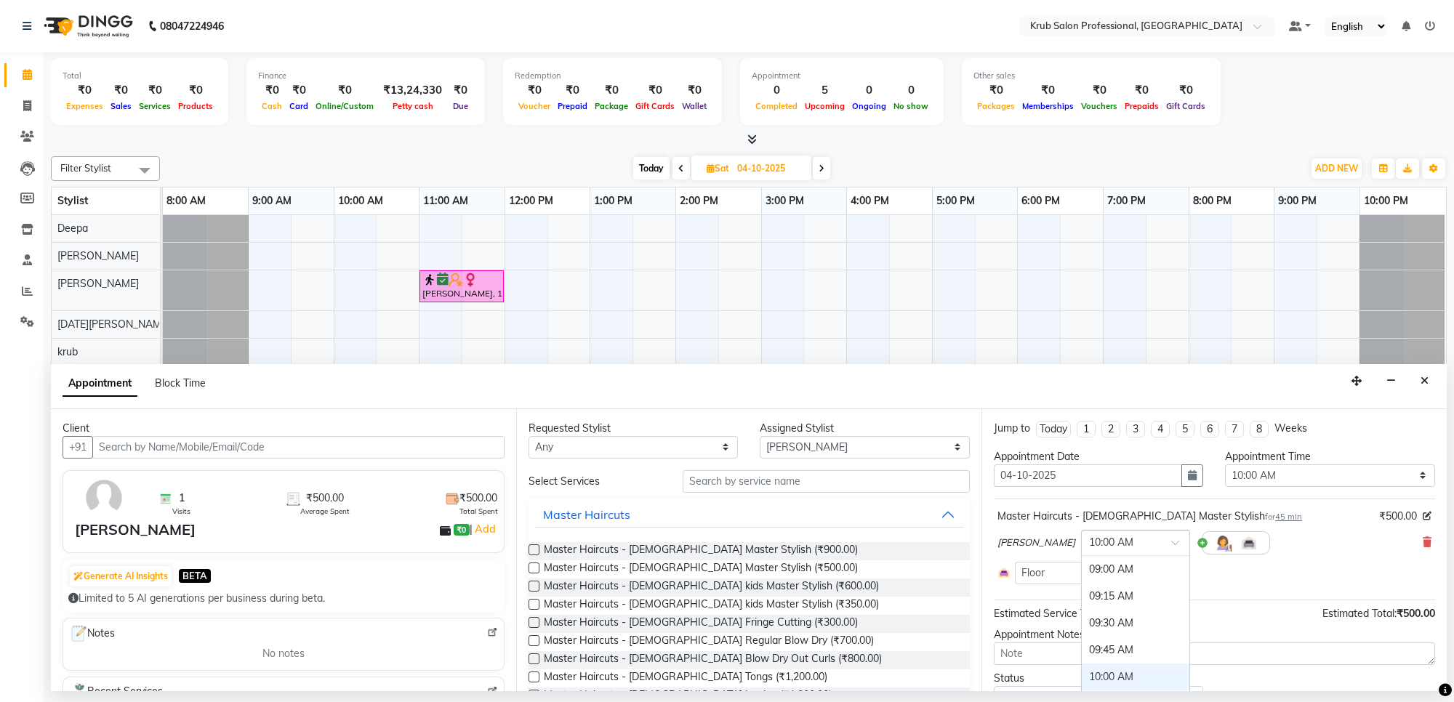
click at [1121, 540] on input "text" at bounding box center [1121, 541] width 64 height 15
drag, startPoint x: 1088, startPoint y: 621, endPoint x: 1270, endPoint y: 578, distance: 187.4
click at [1088, 620] on div "10:15 AM" at bounding box center [1135, 621] width 108 height 27
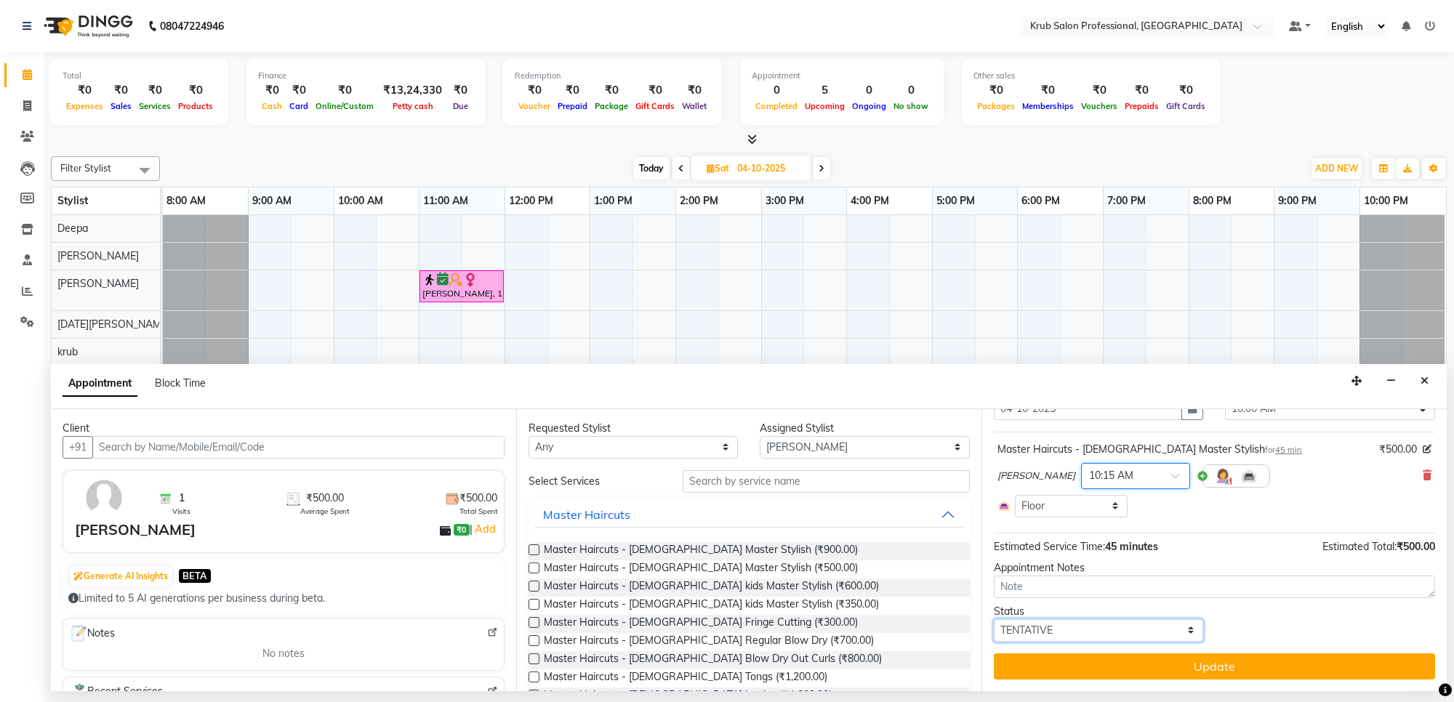
click at [1060, 629] on select "Select TENTATIVE CONFIRM UPCOMING" at bounding box center [1097, 630] width 209 height 23
select select "confirm booking"
click at [993, 619] on select "Select TENTATIVE CONFIRM UPCOMING" at bounding box center [1097, 630] width 209 height 23
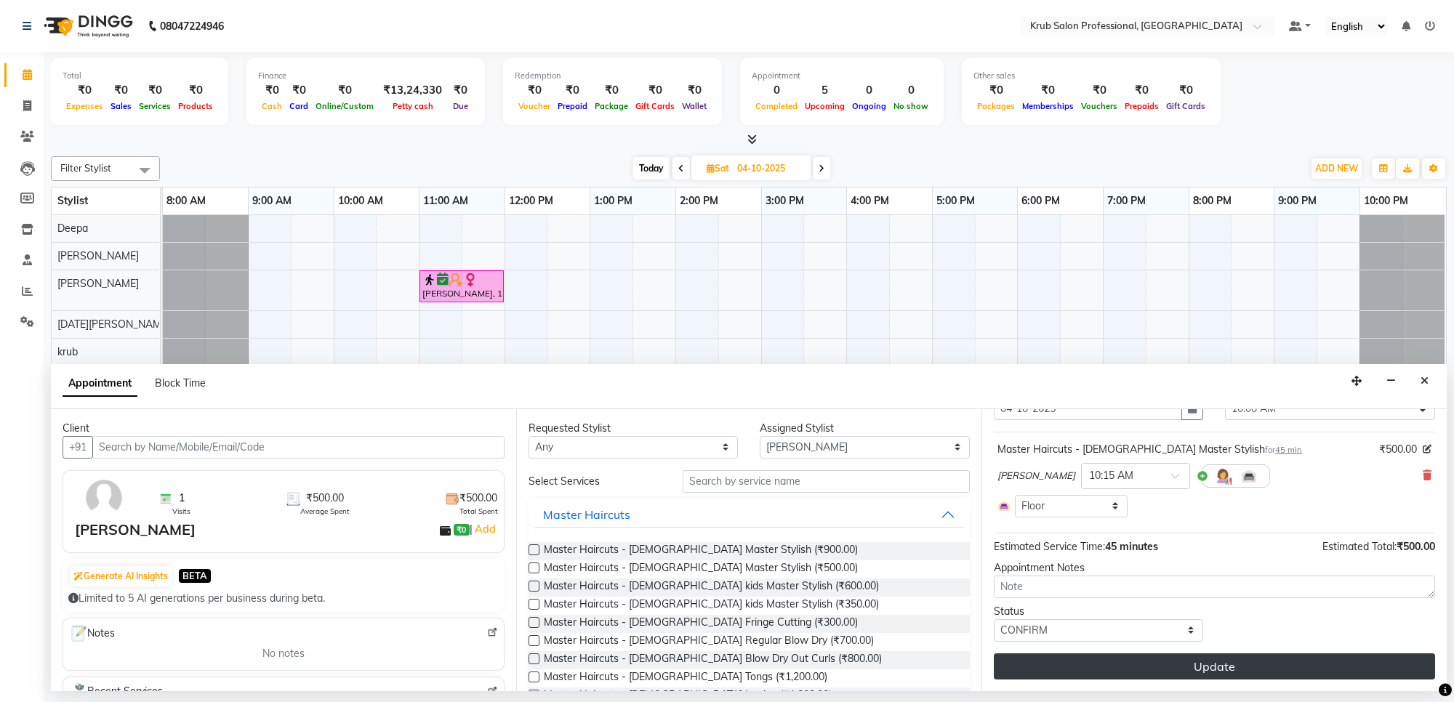
click at [1167, 671] on button "Update" at bounding box center [1213, 666] width 441 height 26
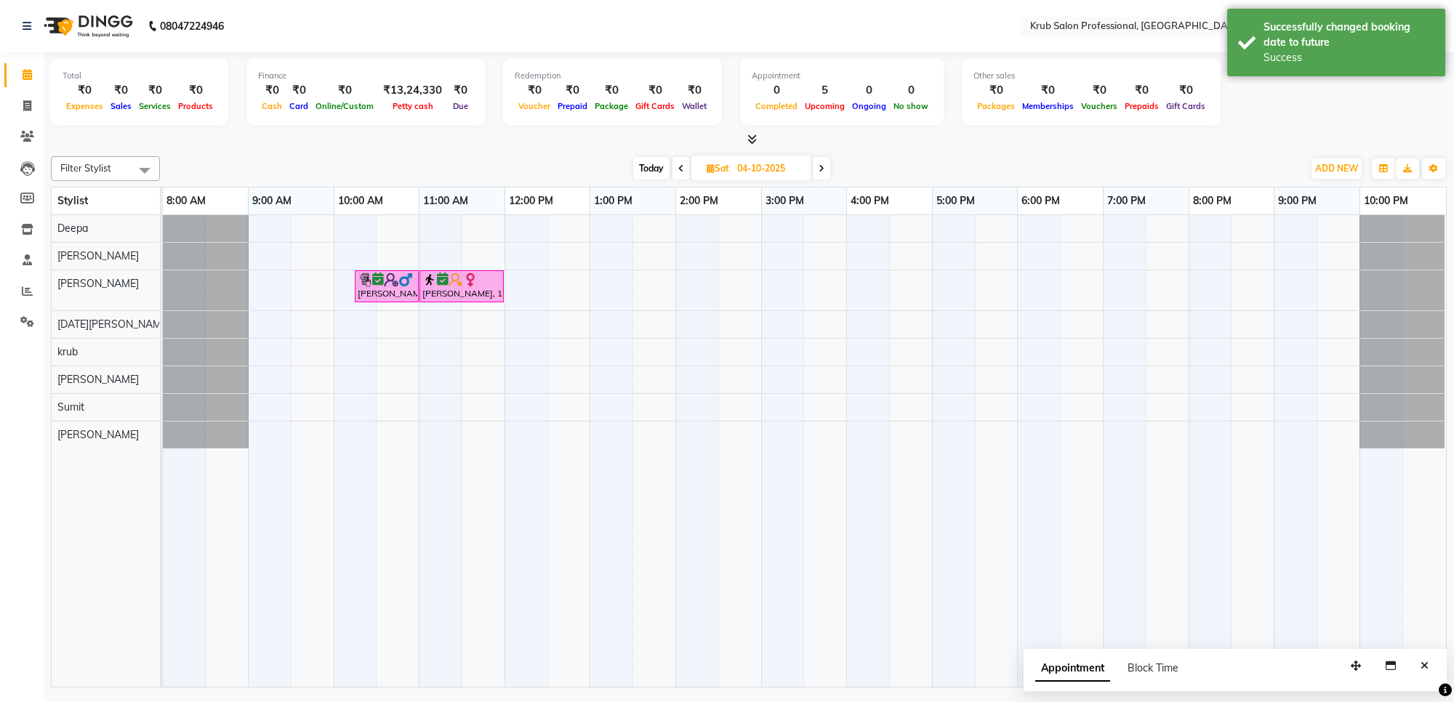
click at [656, 172] on span "Today" at bounding box center [651, 168] width 36 height 23
type input "02-10-2025"
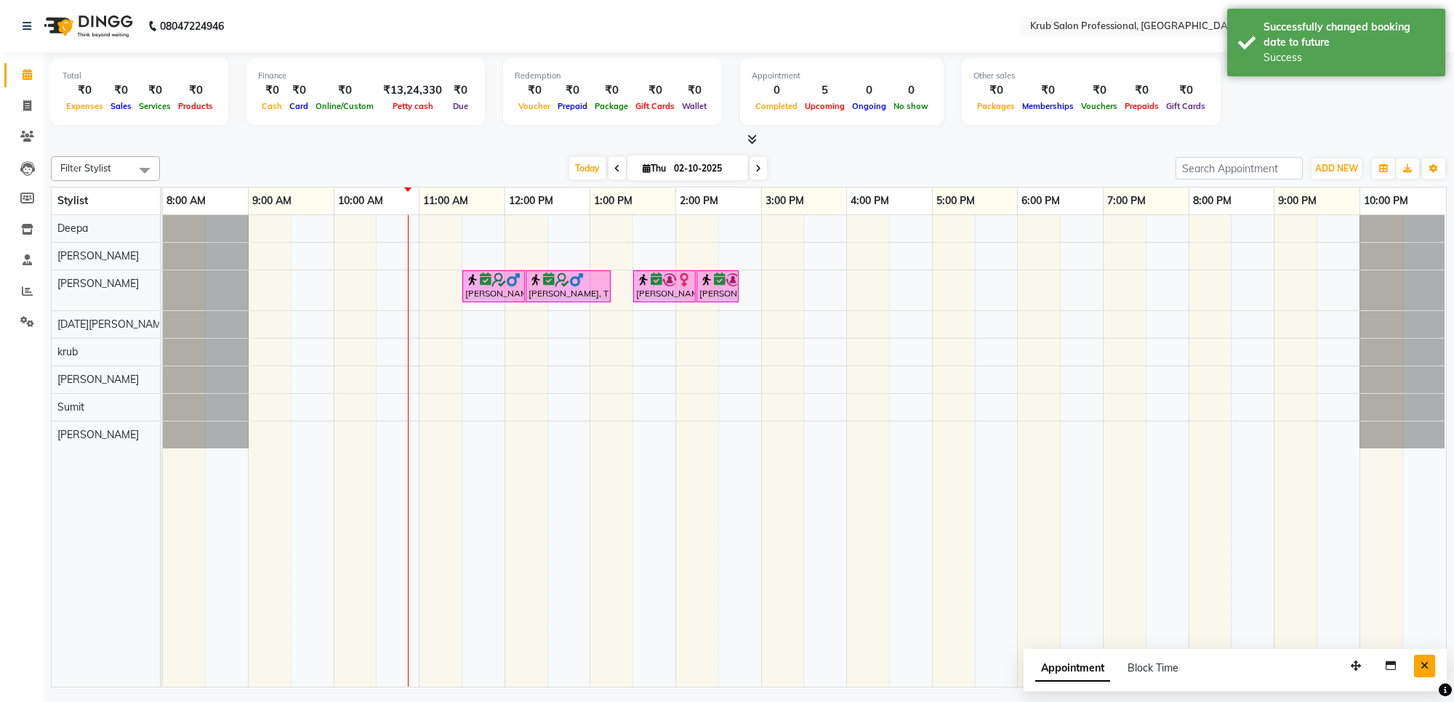
click at [1422, 662] on icon "Close" at bounding box center [1424, 666] width 8 height 10
click at [584, 166] on span "Today" at bounding box center [587, 168] width 36 height 23
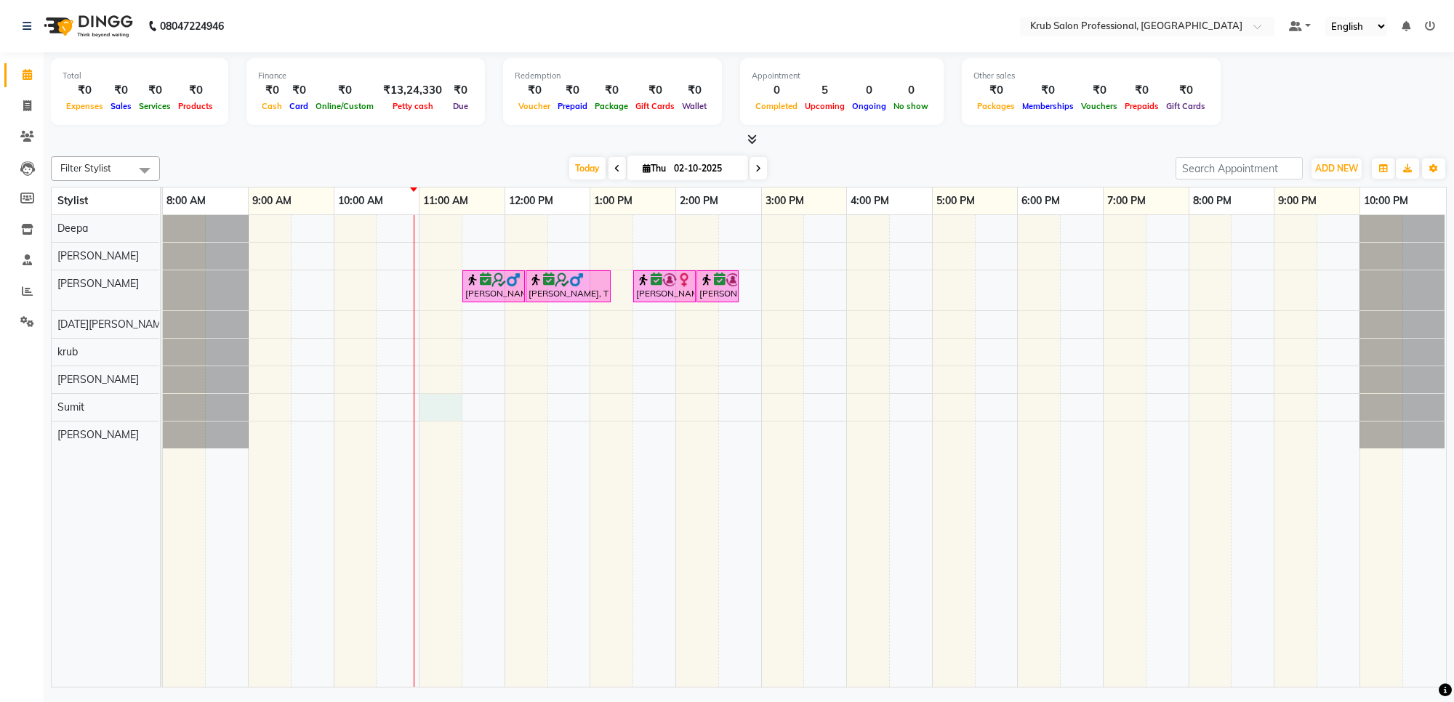
click at [442, 411] on div "[PERSON_NAME], TK02, 11:30 AM-12:15 PM, Master Haircuts - [DEMOGRAPHIC_DATA] Ma…" at bounding box center [804, 451] width 1283 height 472
select select "92158"
select select "660"
select select "tentative"
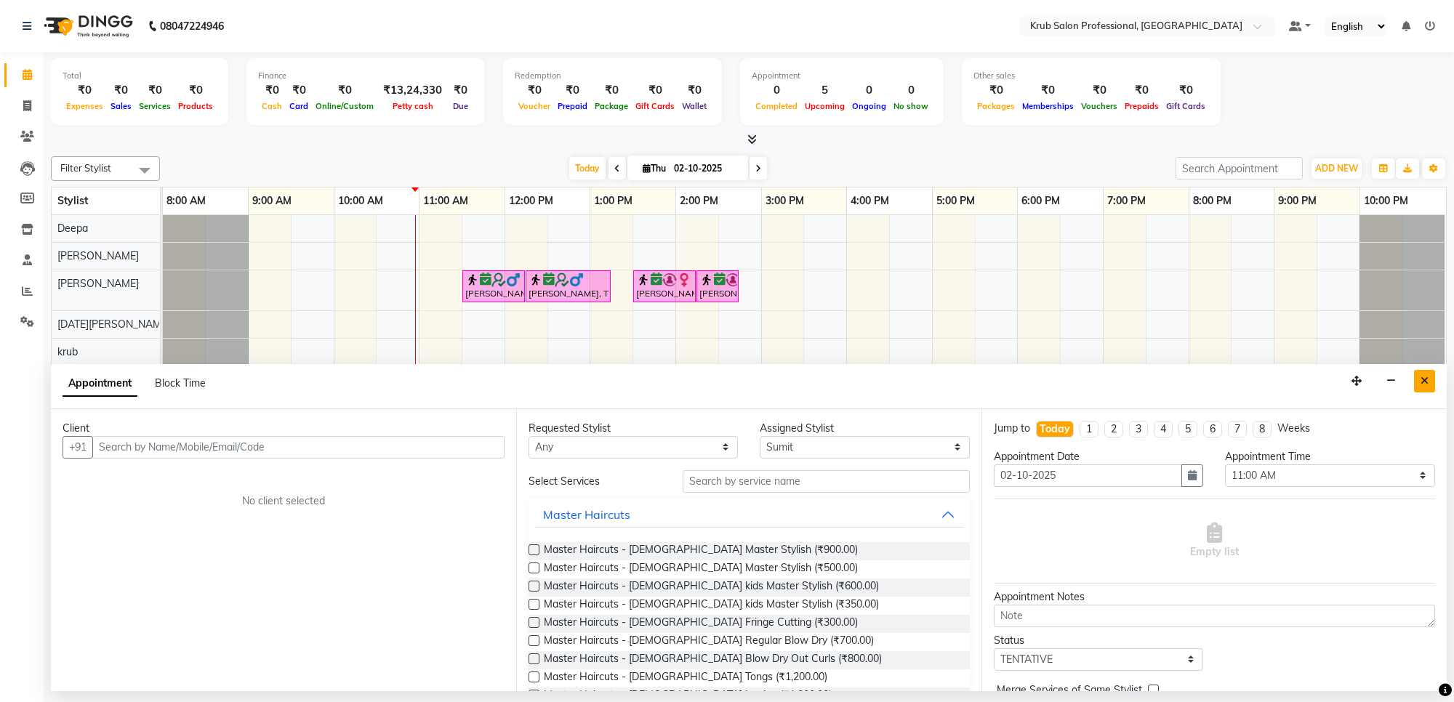
click at [1417, 375] on button "Close" at bounding box center [1424, 381] width 21 height 23
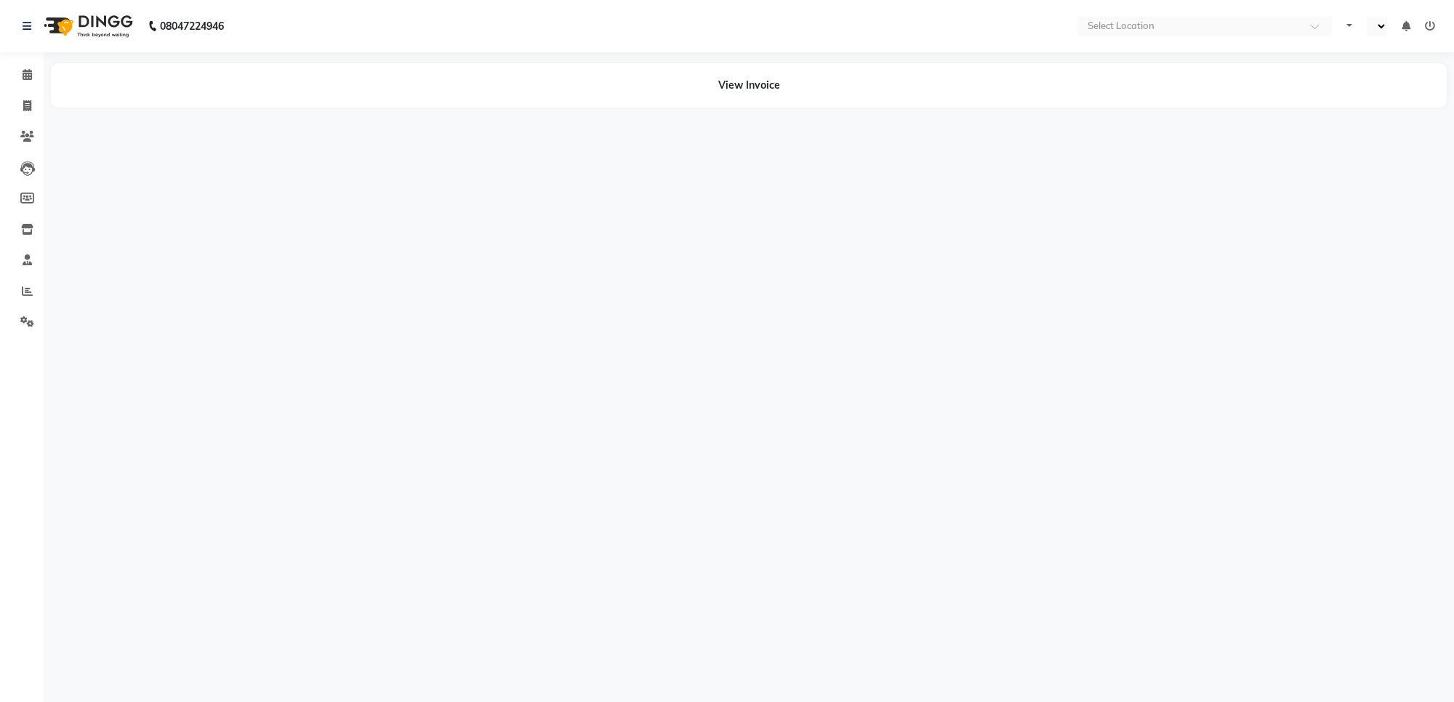
select select "en"
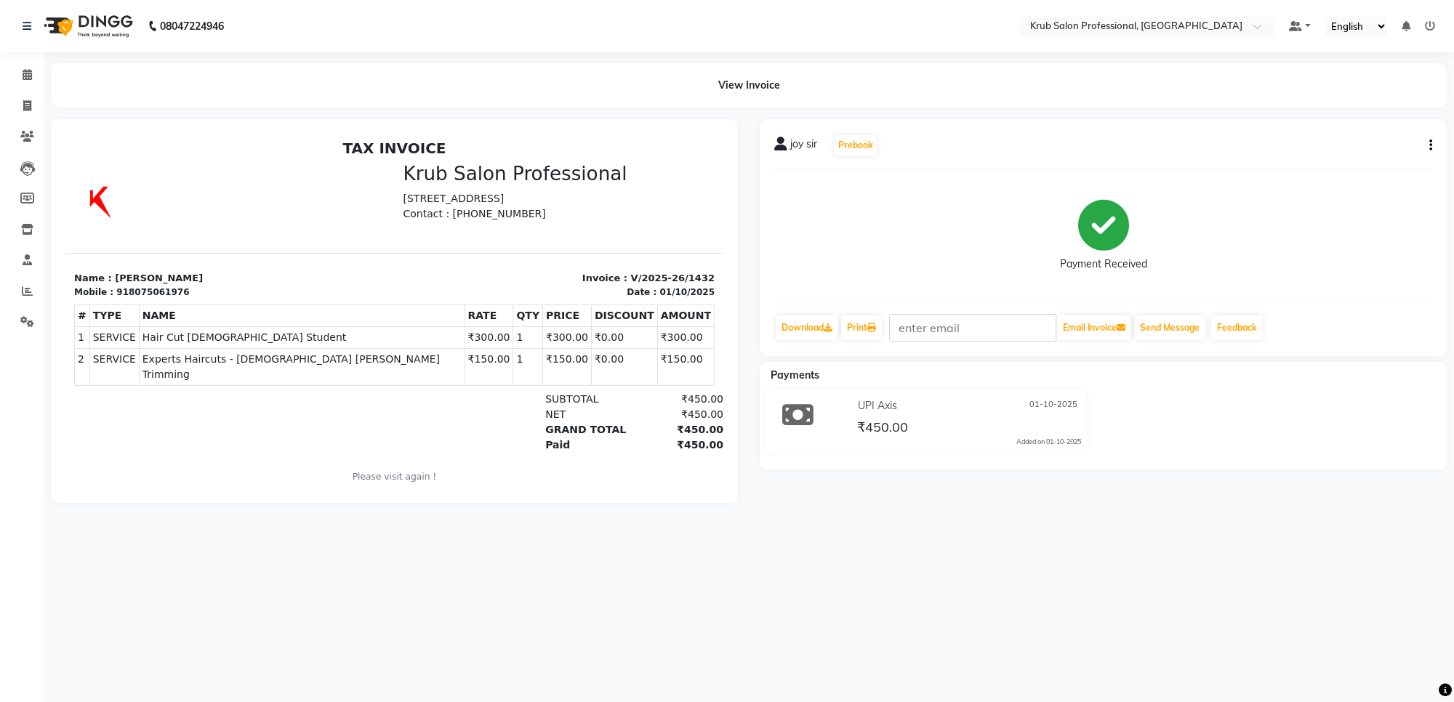
click at [1429, 146] on icon "button" at bounding box center [1430, 145] width 3 height 1
click at [1349, 160] on div "Edit Item Staff" at bounding box center [1358, 164] width 100 height 18
select select
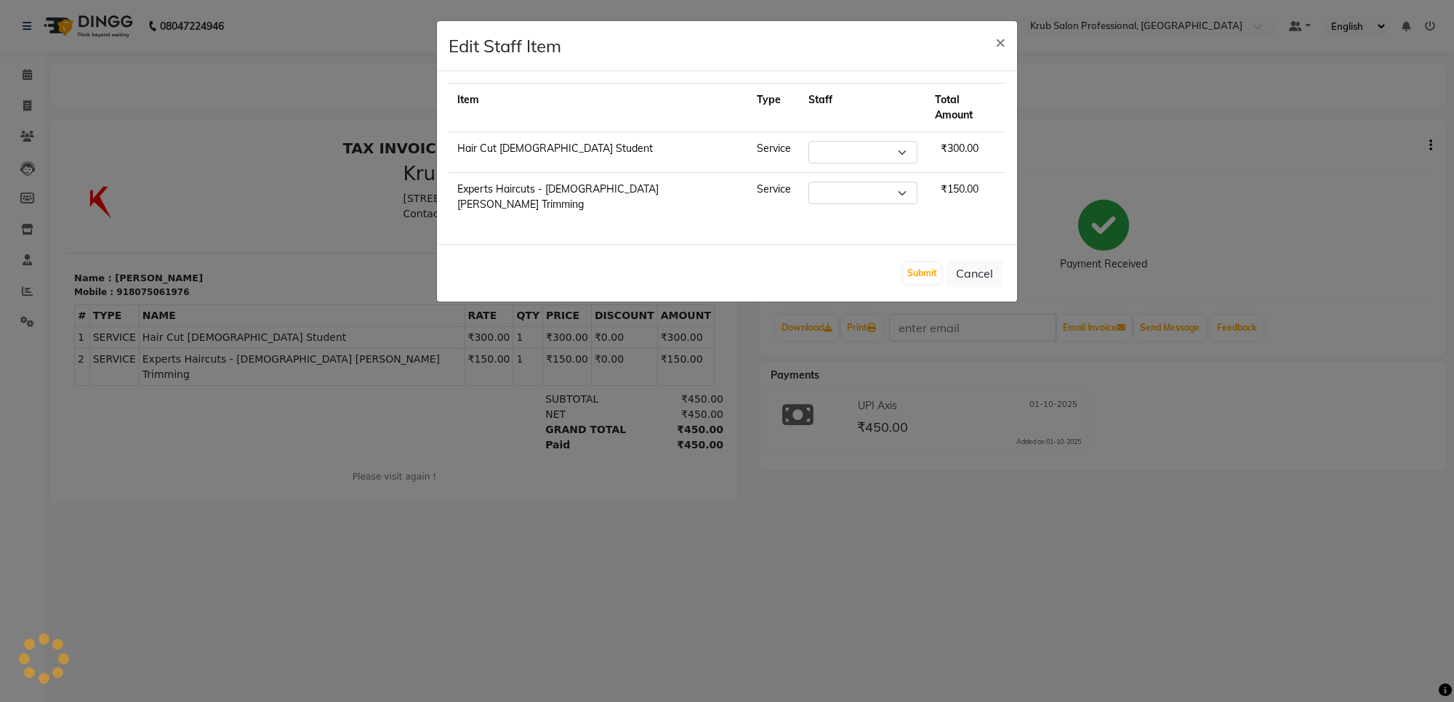
select select "92158"
click at [1003, 39] on span "×" at bounding box center [1000, 42] width 10 height 22
